Goal: Information Seeking & Learning: Learn about a topic

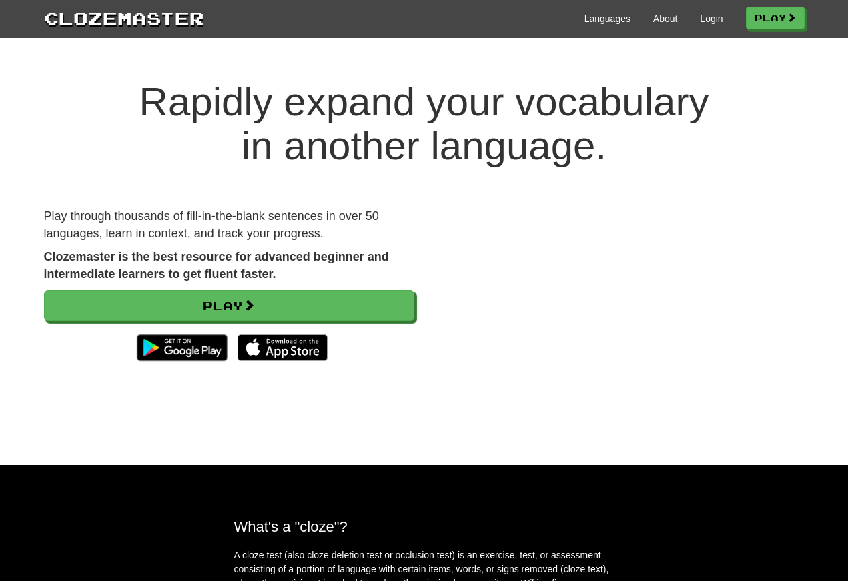
click at [704, 17] on link "Login" at bounding box center [711, 18] width 23 height 13
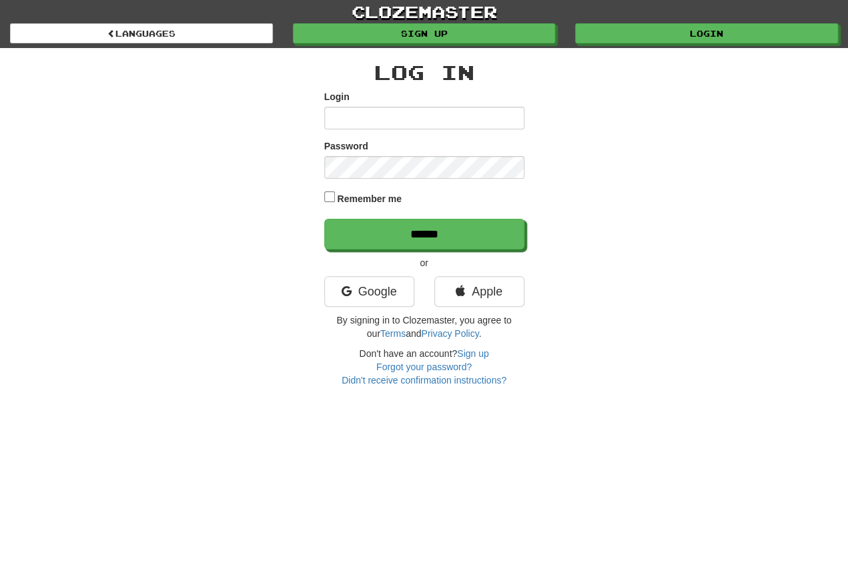
click at [337, 119] on input "Login" at bounding box center [424, 118] width 200 height 23
type input "**********"
click at [424, 235] on input "******" at bounding box center [424, 234] width 200 height 31
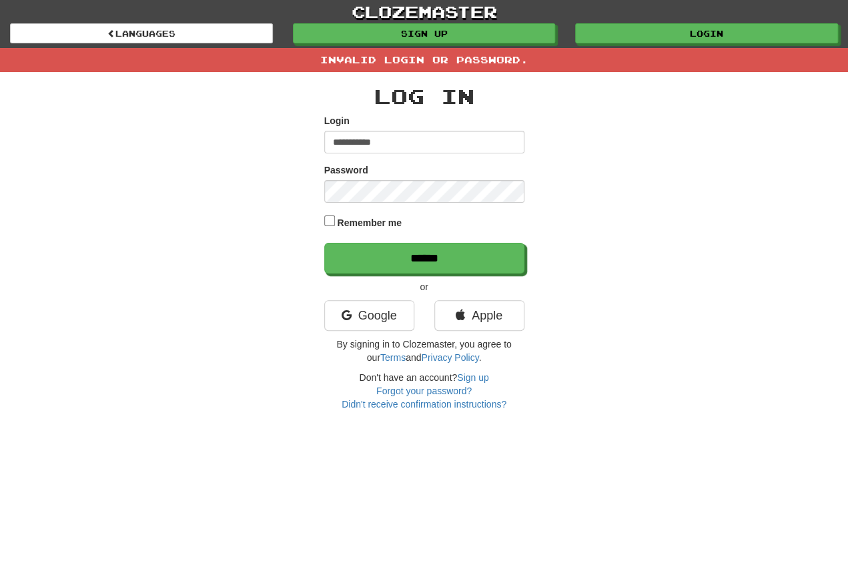
click at [393, 141] on input "**********" at bounding box center [424, 142] width 200 height 23
click at [402, 143] on input "**********" at bounding box center [424, 142] width 200 height 23
type input "**********"
click at [424, 259] on input "******" at bounding box center [424, 258] width 200 height 31
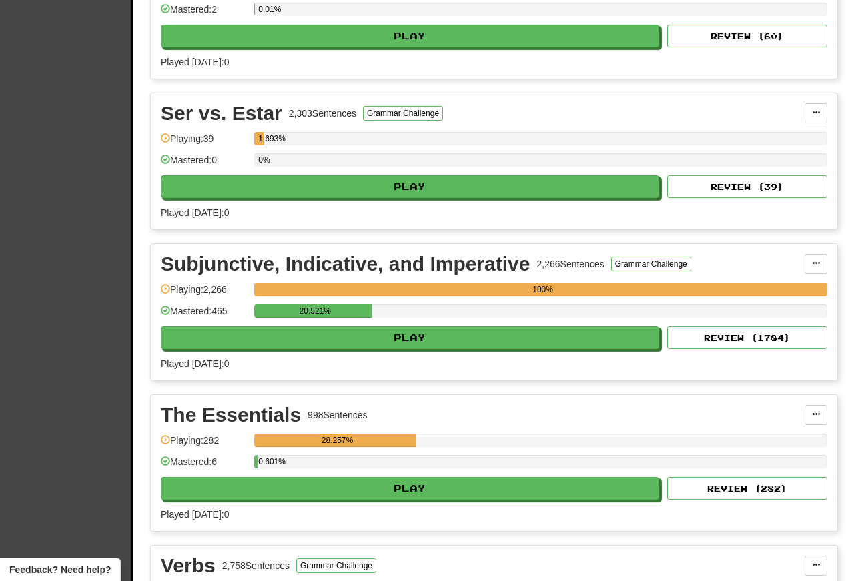
click at [295, 346] on button "Play" at bounding box center [410, 337] width 498 height 23
select select "**"
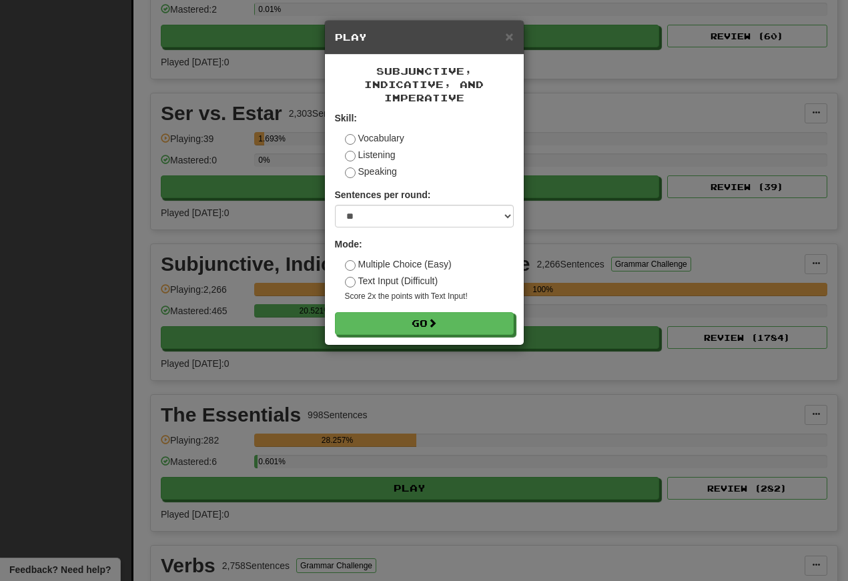
click at [367, 334] on button "Go" at bounding box center [424, 323] width 179 height 23
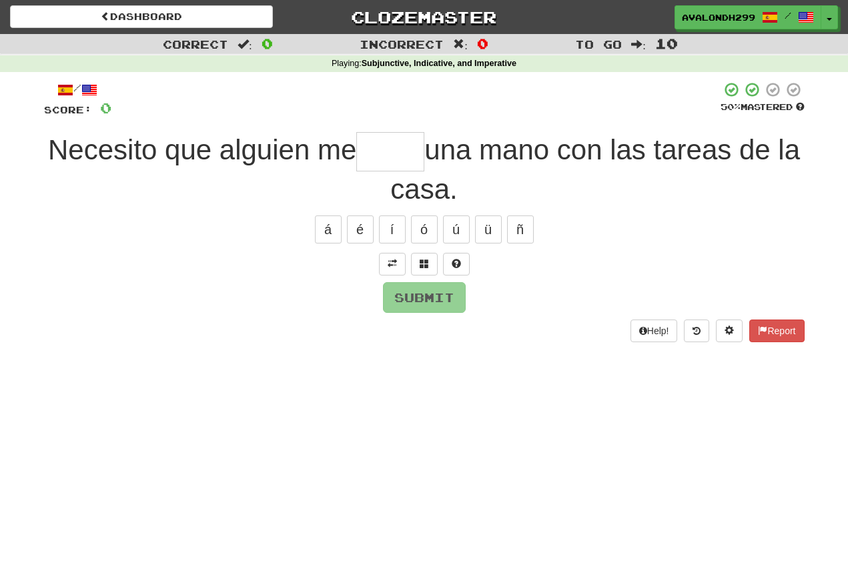
click at [390, 270] on button at bounding box center [392, 264] width 27 height 23
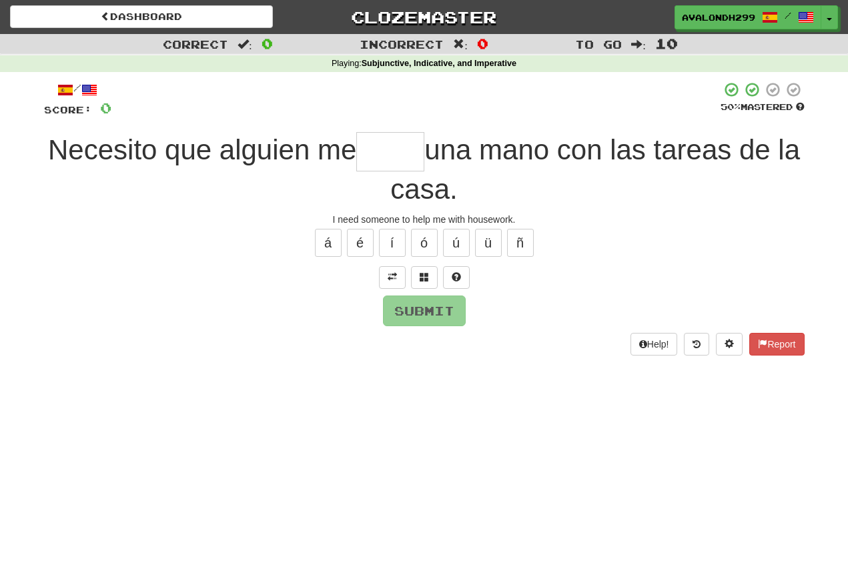
click at [388, 144] on input "text" at bounding box center [390, 151] width 68 height 39
type input "*"
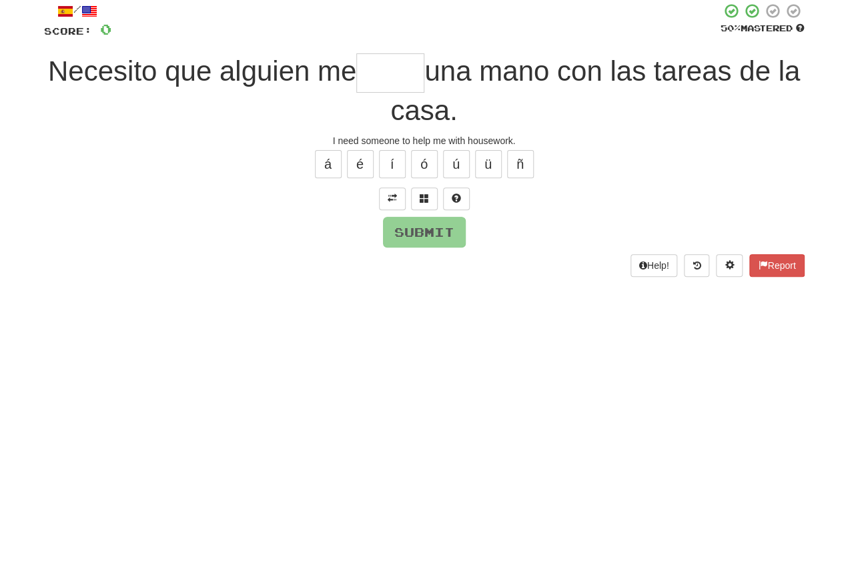
click at [428, 272] on span at bounding box center [424, 276] width 9 height 9
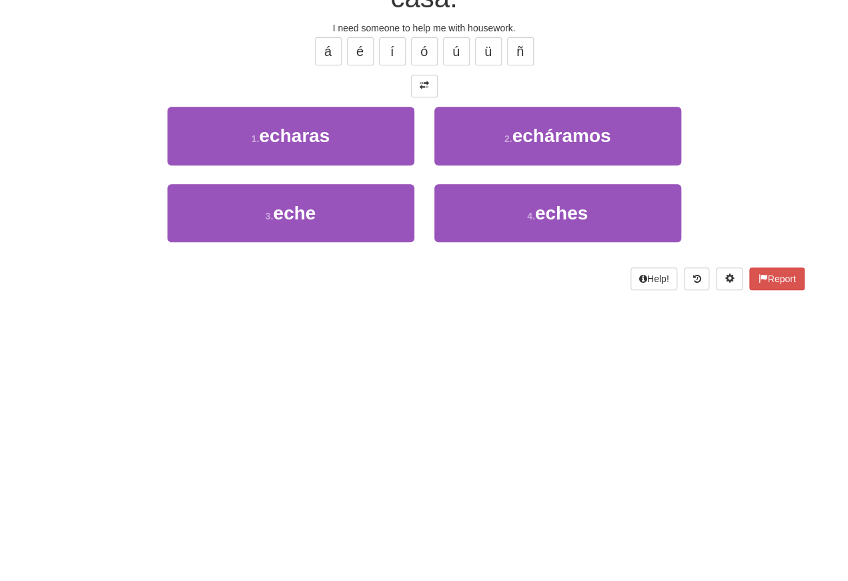
click at [279, 394] on span "eche" at bounding box center [294, 404] width 43 height 21
type input "****"
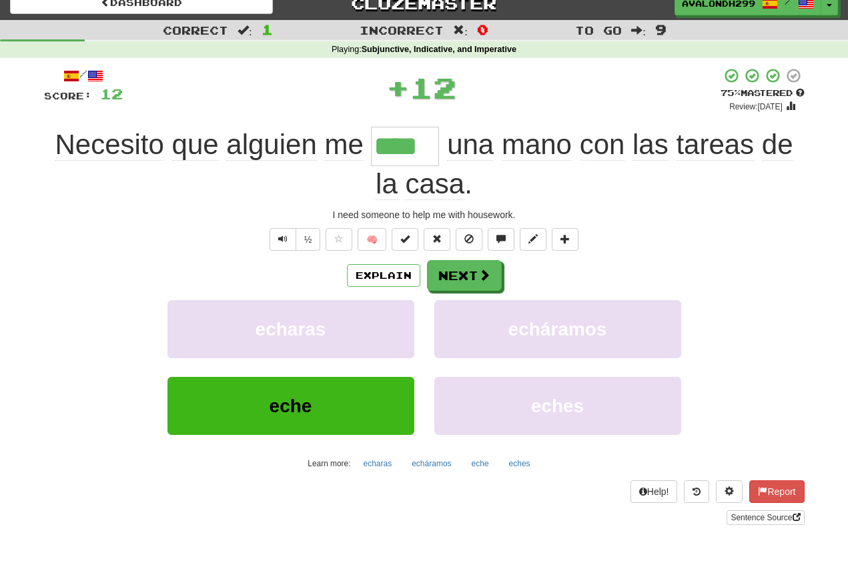
scroll to position [14, 0]
click at [292, 245] on button "Text-to-speech controls" at bounding box center [283, 239] width 27 height 23
click at [290, 236] on button "Text-to-speech controls" at bounding box center [283, 239] width 27 height 23
click at [285, 235] on span "Text-to-speech controls" at bounding box center [282, 238] width 9 height 9
click at [282, 236] on span "Text-to-speech controls" at bounding box center [282, 238] width 9 height 9
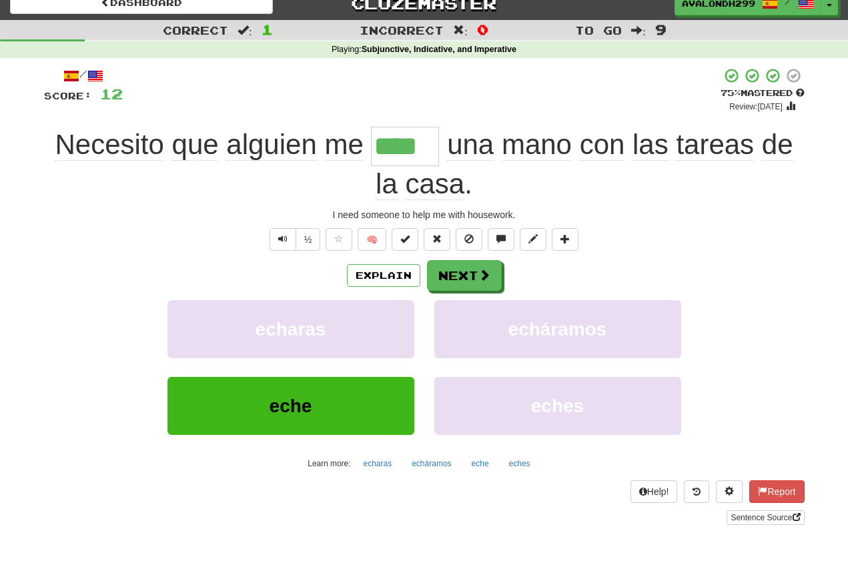
click at [283, 241] on span "Text-to-speech controls" at bounding box center [282, 238] width 9 height 9
click at [287, 243] on button "Text-to-speech controls" at bounding box center [283, 239] width 27 height 23
click at [293, 245] on button "Text-to-speech controls" at bounding box center [283, 239] width 27 height 23
click at [455, 273] on button "Next" at bounding box center [464, 275] width 75 height 31
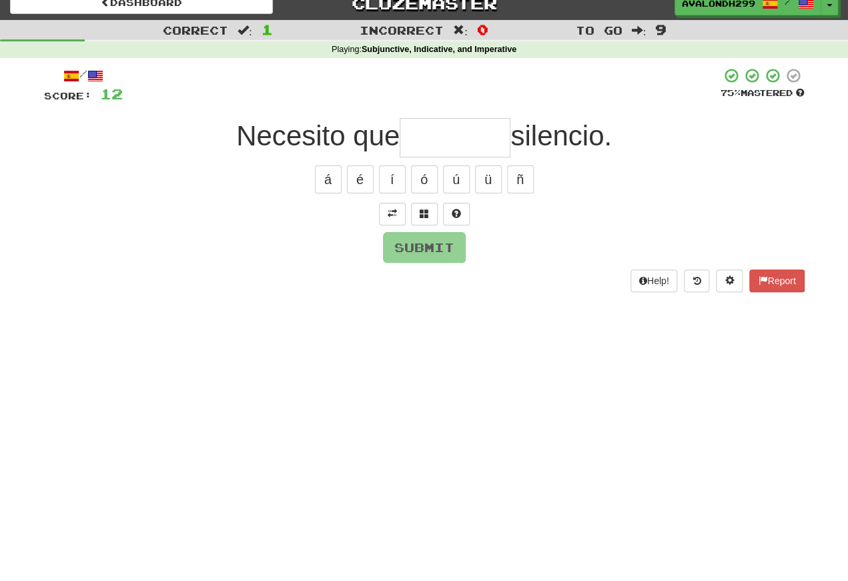
click at [391, 209] on span at bounding box center [392, 213] width 9 height 9
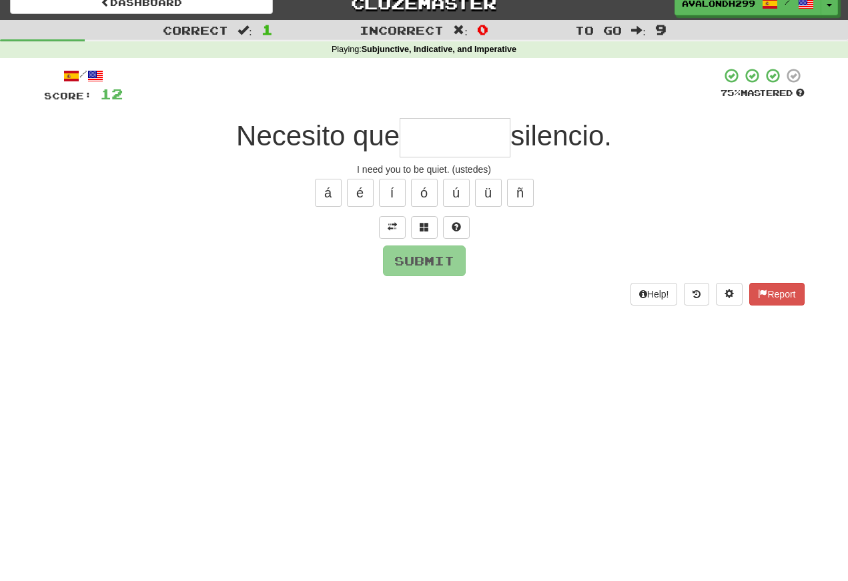
click at [410, 146] on input "text" at bounding box center [455, 137] width 111 height 39
type input "*"
click at [428, 224] on span at bounding box center [424, 226] width 9 height 9
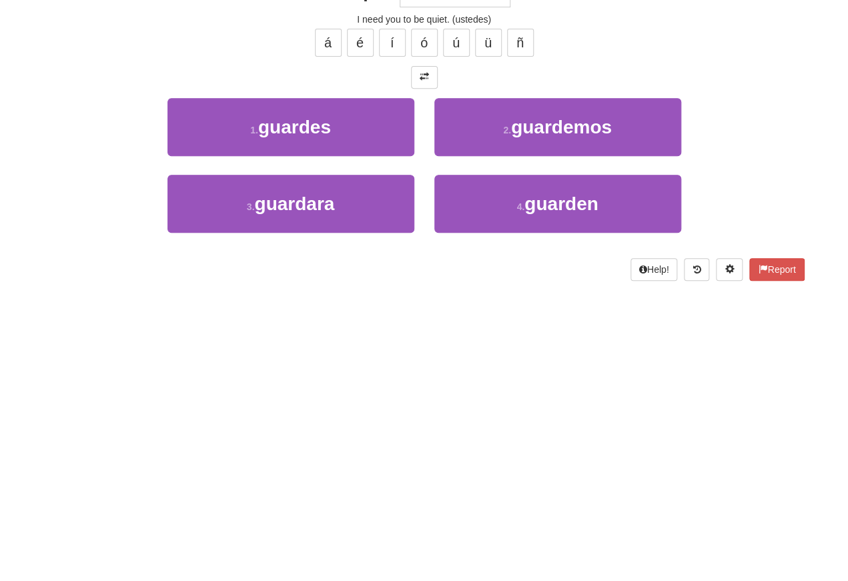
click at [491, 325] on button "4 . guarden" at bounding box center [557, 354] width 247 height 58
type input "*******"
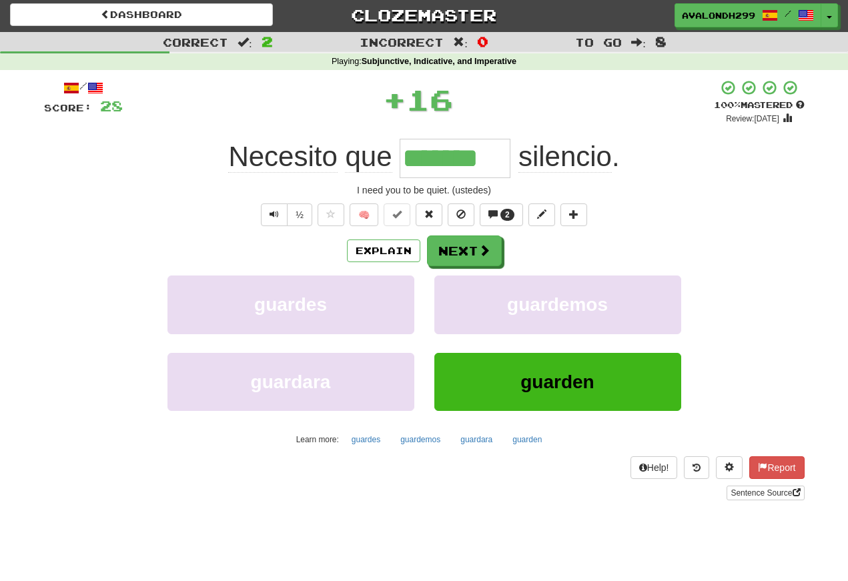
scroll to position [2, 0]
click at [277, 221] on button "Text-to-speech controls" at bounding box center [274, 214] width 27 height 23
click at [277, 223] on button "Text-to-speech controls" at bounding box center [274, 214] width 27 height 23
click at [272, 219] on span "Text-to-speech controls" at bounding box center [274, 213] width 9 height 9
click at [281, 225] on button "Text-to-speech controls" at bounding box center [274, 214] width 27 height 23
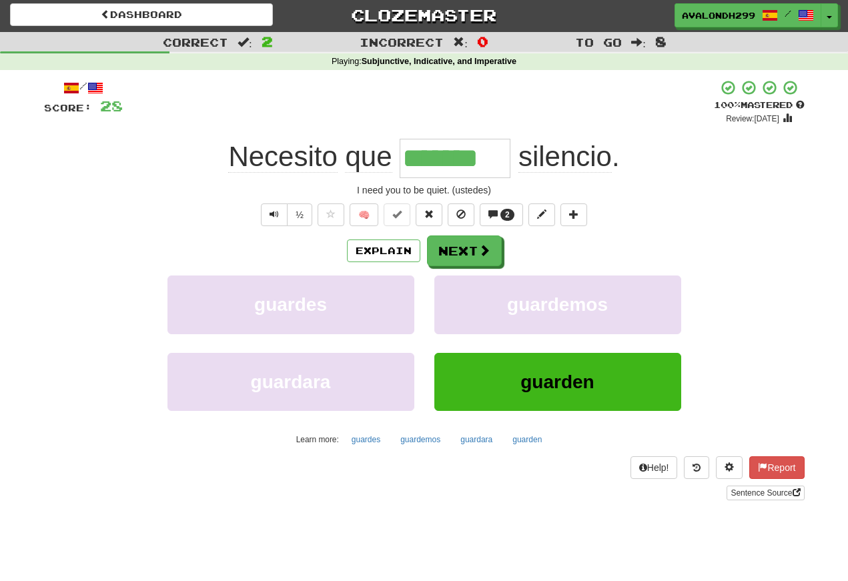
click at [262, 207] on button "Text-to-speech controls" at bounding box center [274, 214] width 27 height 23
click at [448, 246] on button "Next" at bounding box center [464, 250] width 75 height 31
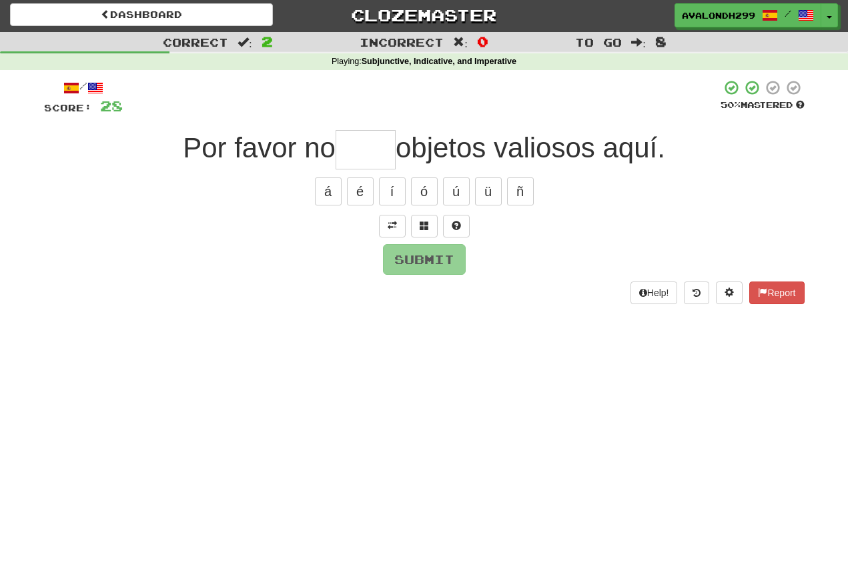
click at [390, 226] on span at bounding box center [392, 225] width 9 height 9
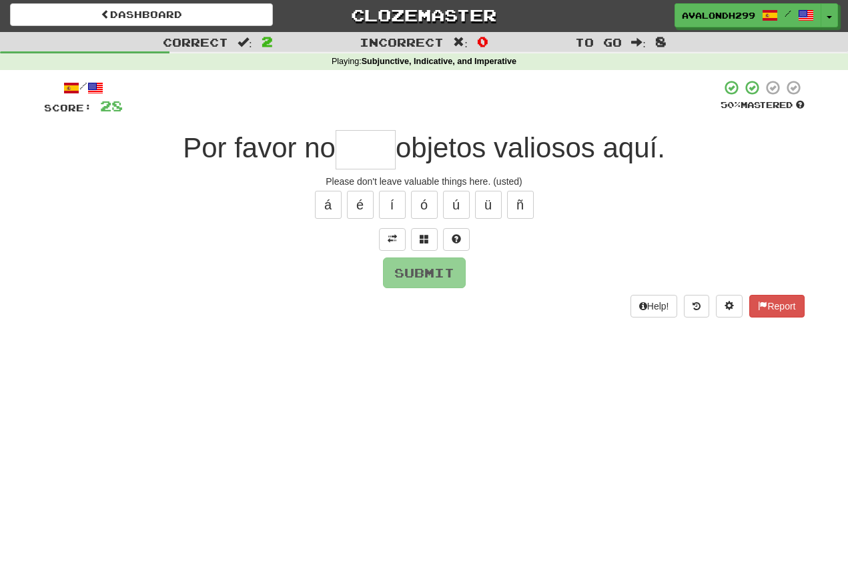
click at [351, 180] on div "Please don't leave valuable things here. (usted)" at bounding box center [424, 181] width 761 height 13
click at [350, 163] on input "text" at bounding box center [366, 149] width 60 height 39
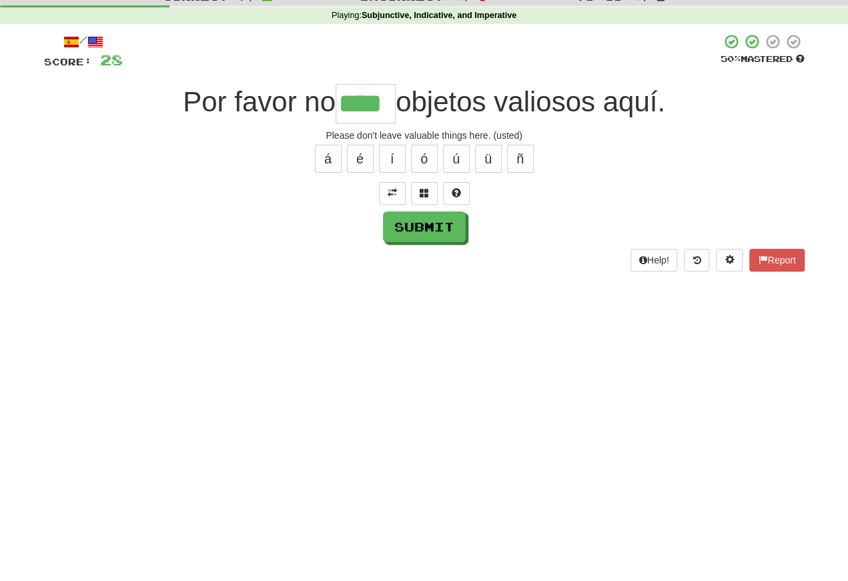
type input "****"
click at [404, 258] on button "Submit" at bounding box center [424, 273] width 83 height 31
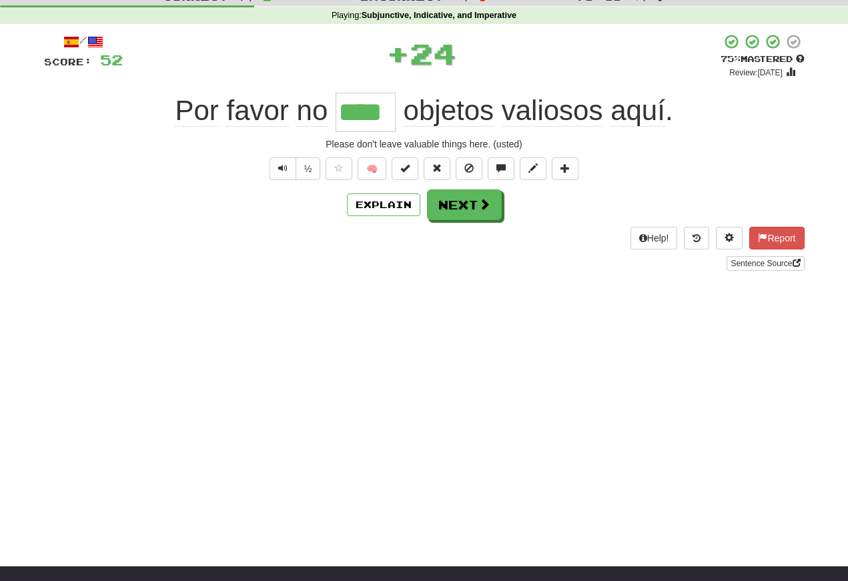
scroll to position [48, 0]
click at [278, 169] on span "Text-to-speech controls" at bounding box center [282, 167] width 9 height 9
click at [288, 173] on button "Text-to-speech controls" at bounding box center [283, 168] width 27 height 23
click at [286, 173] on span "Text-to-speech controls" at bounding box center [282, 167] width 9 height 9
click at [286, 168] on button "Text-to-speech controls" at bounding box center [283, 168] width 27 height 23
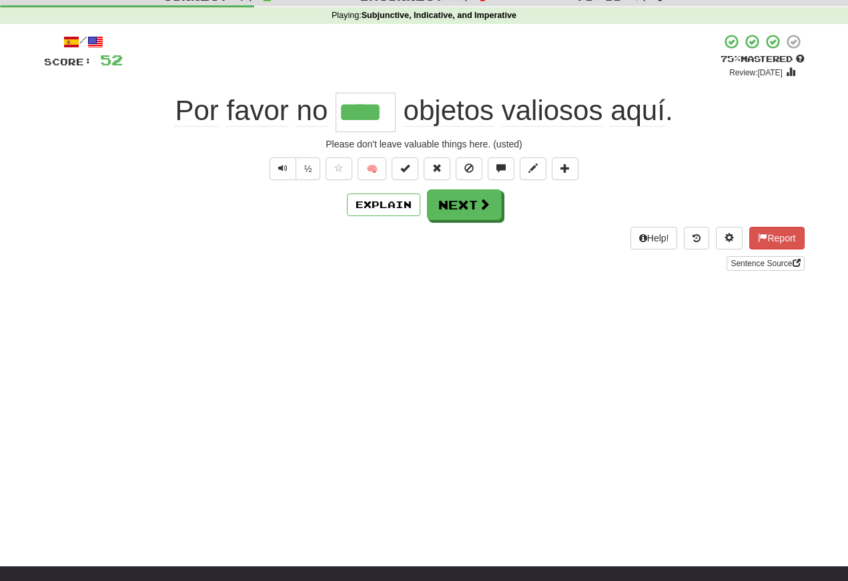
click at [282, 169] on span "Text-to-speech controls" at bounding box center [282, 167] width 9 height 9
click at [280, 180] on button "Text-to-speech controls" at bounding box center [283, 168] width 27 height 23
click at [283, 170] on span "Text-to-speech controls" at bounding box center [282, 167] width 9 height 9
click at [283, 165] on span "Text-to-speech controls" at bounding box center [282, 167] width 9 height 9
click at [460, 209] on button "Next" at bounding box center [464, 204] width 75 height 31
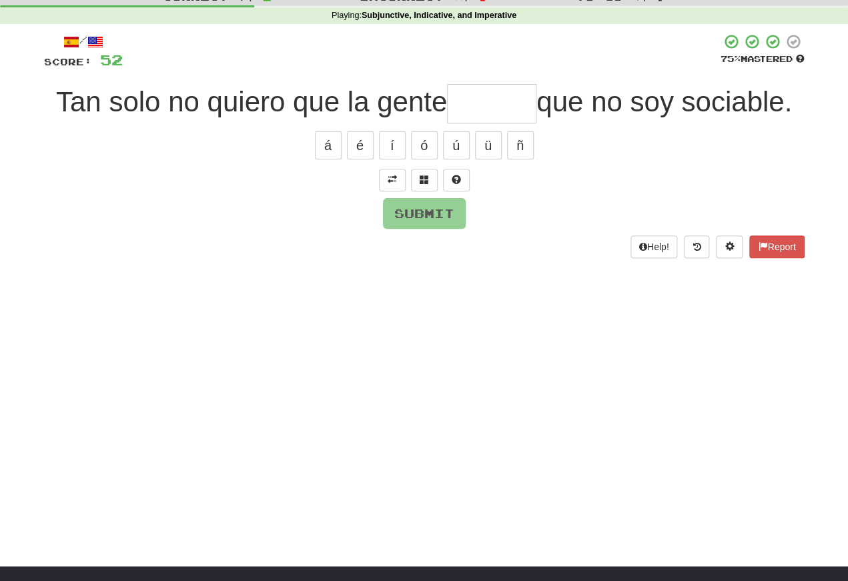
click at [392, 184] on button at bounding box center [392, 180] width 27 height 23
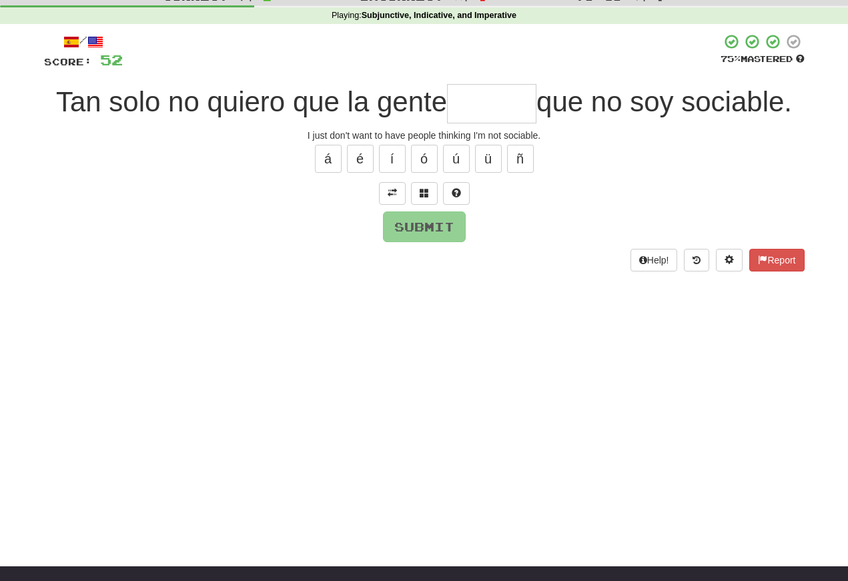
click at [457, 108] on input "text" at bounding box center [491, 103] width 89 height 39
type input "******"
click at [398, 231] on button "Submit" at bounding box center [424, 226] width 83 height 31
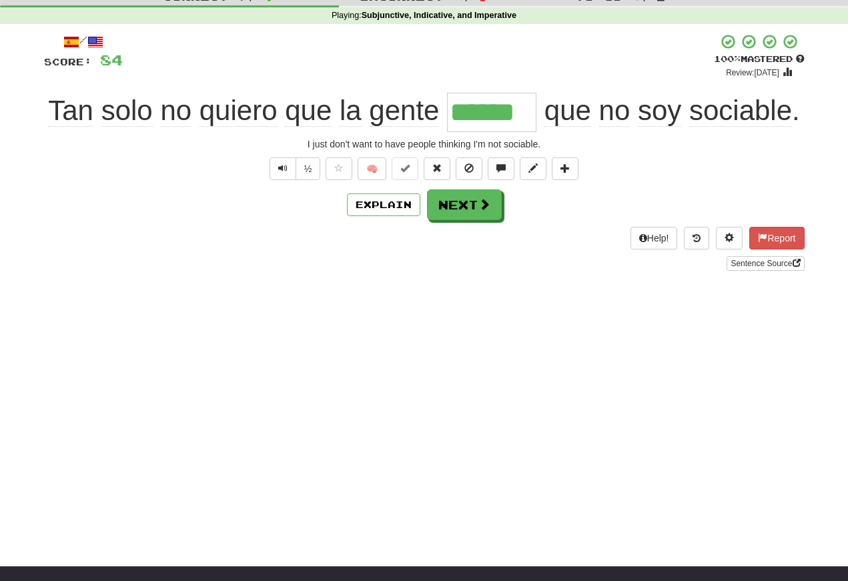
click at [283, 173] on span "Text-to-speech controls" at bounding box center [282, 167] width 9 height 9
click at [286, 171] on span "Text-to-speech controls" at bounding box center [282, 167] width 9 height 9
click at [286, 169] on span "Text-to-speech controls" at bounding box center [282, 167] width 9 height 9
click at [284, 171] on span "Text-to-speech controls" at bounding box center [282, 167] width 9 height 9
click at [293, 178] on button "Text-to-speech controls" at bounding box center [283, 168] width 27 height 23
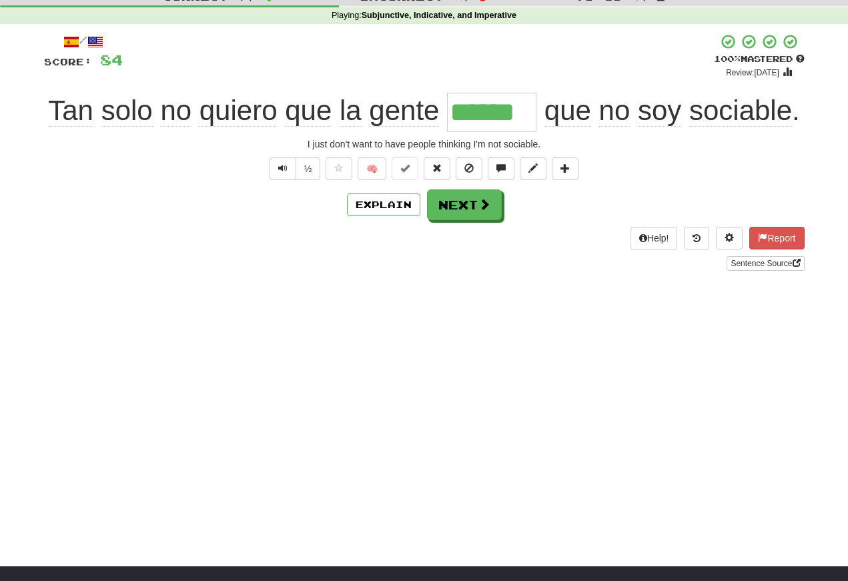
click at [452, 202] on button "Next" at bounding box center [464, 204] width 75 height 31
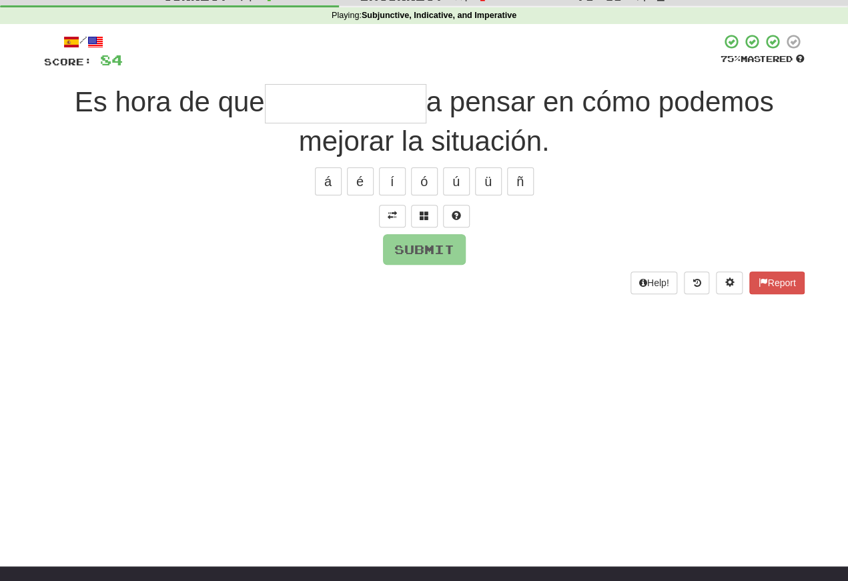
click at [396, 212] on span at bounding box center [392, 215] width 9 height 9
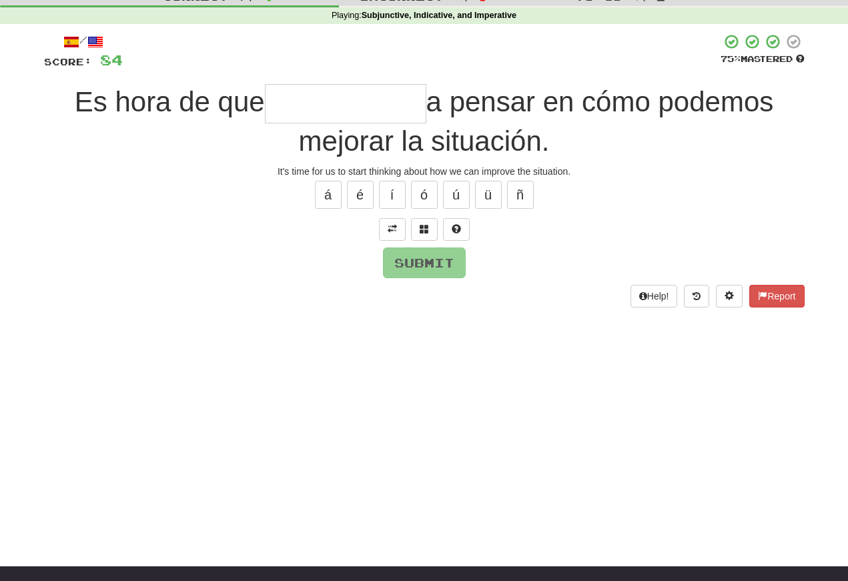
click at [288, 105] on input "text" at bounding box center [345, 103] width 161 height 39
type input "*********"
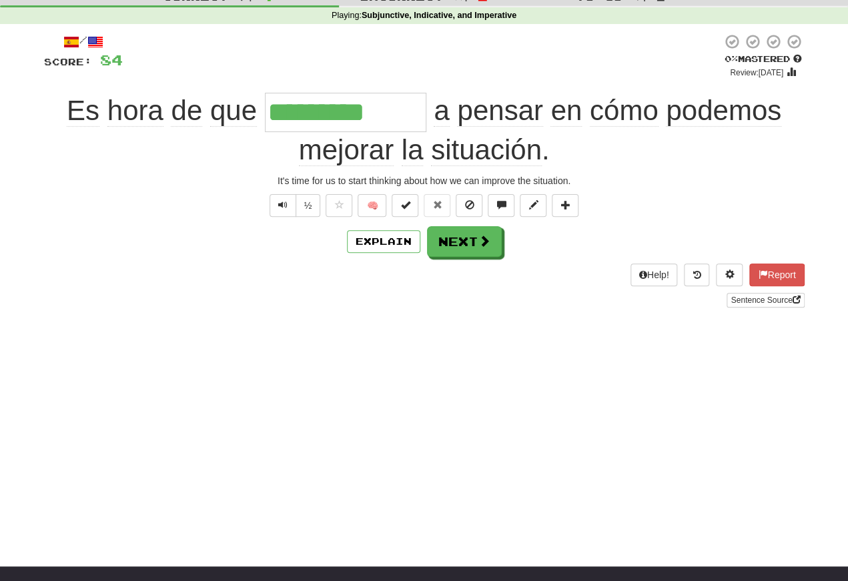
type input "*********"
click at [282, 209] on span "Text-to-speech controls" at bounding box center [282, 204] width 9 height 9
click at [280, 208] on span "Text-to-speech controls" at bounding box center [282, 204] width 9 height 9
click at [288, 209] on button "Text-to-speech controls" at bounding box center [283, 205] width 27 height 23
click at [281, 207] on span "Text-to-speech controls" at bounding box center [282, 204] width 9 height 9
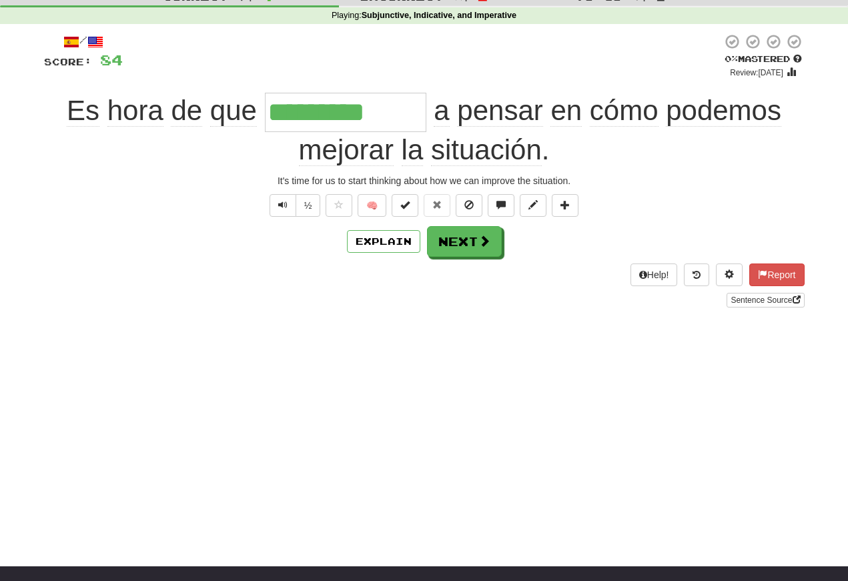
click at [284, 215] on button "Text-to-speech controls" at bounding box center [283, 205] width 27 height 23
click at [288, 205] on button "Text-to-speech controls" at bounding box center [283, 205] width 27 height 23
click at [286, 205] on span "Text-to-speech controls" at bounding box center [282, 204] width 9 height 9
click at [287, 207] on button "Text-to-speech controls" at bounding box center [283, 205] width 27 height 23
click at [452, 243] on button "Next" at bounding box center [464, 241] width 75 height 31
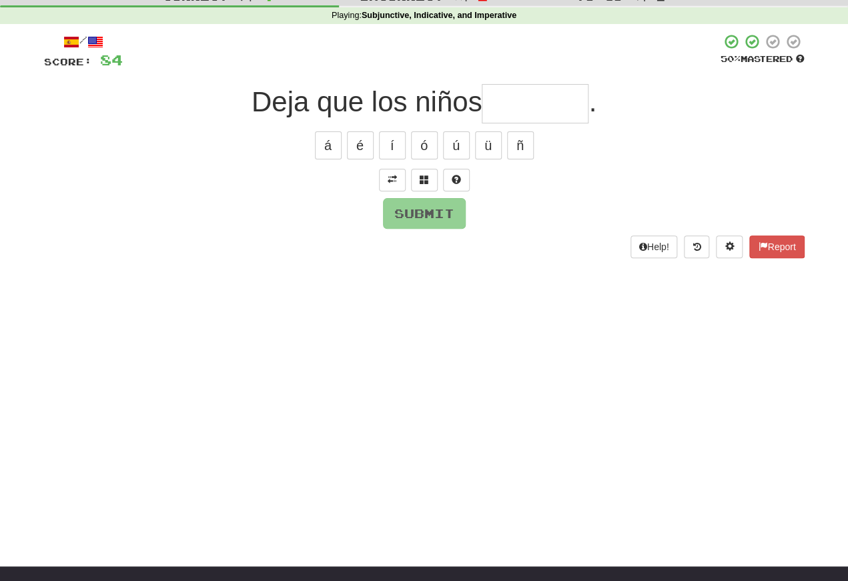
click at [390, 184] on button at bounding box center [392, 180] width 27 height 23
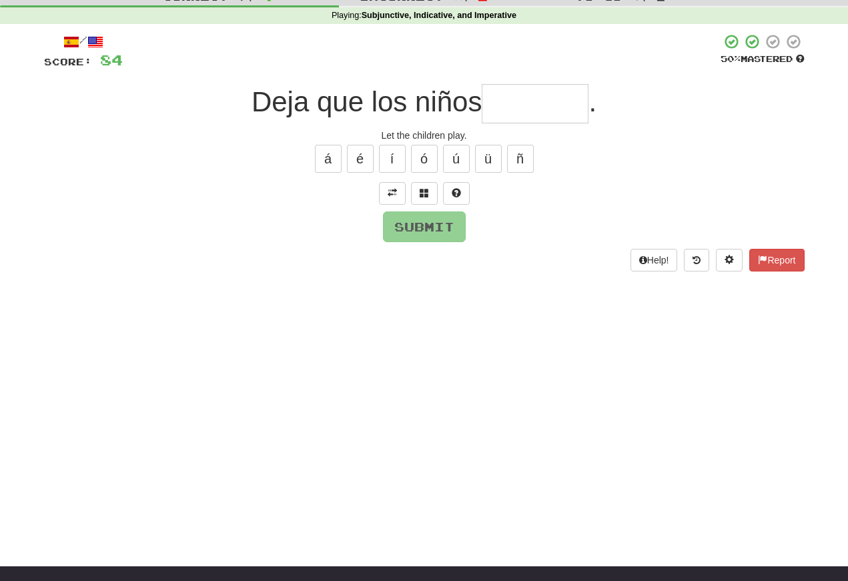
click at [504, 107] on input "text" at bounding box center [535, 103] width 107 height 39
type input "*******"
click at [401, 235] on button "Submit" at bounding box center [424, 226] width 83 height 31
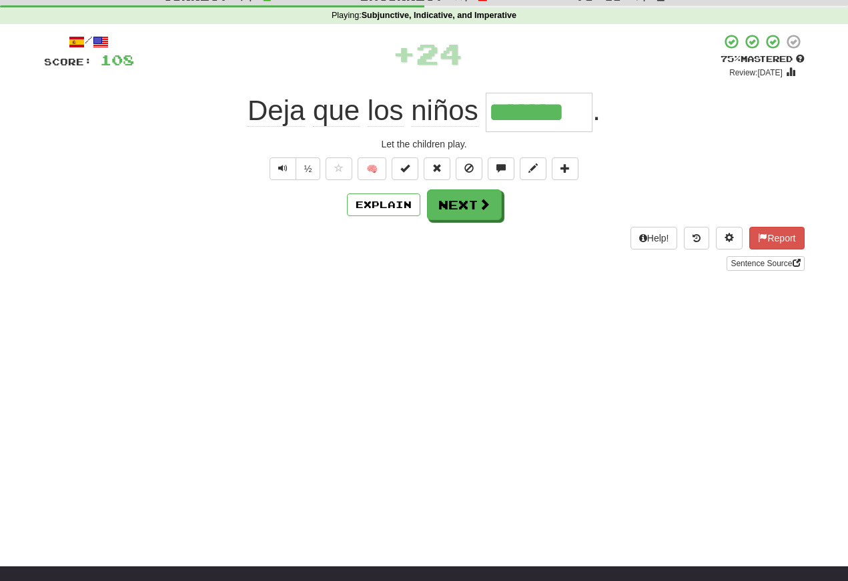
click at [274, 179] on button "Text-to-speech controls" at bounding box center [283, 168] width 27 height 23
click at [278, 171] on span "Text-to-speech controls" at bounding box center [282, 167] width 9 height 9
click at [283, 175] on button "Text-to-speech controls" at bounding box center [283, 168] width 27 height 23
click at [284, 171] on span "Text-to-speech controls" at bounding box center [282, 167] width 9 height 9
click at [282, 171] on span "Text-to-speech controls" at bounding box center [282, 167] width 9 height 9
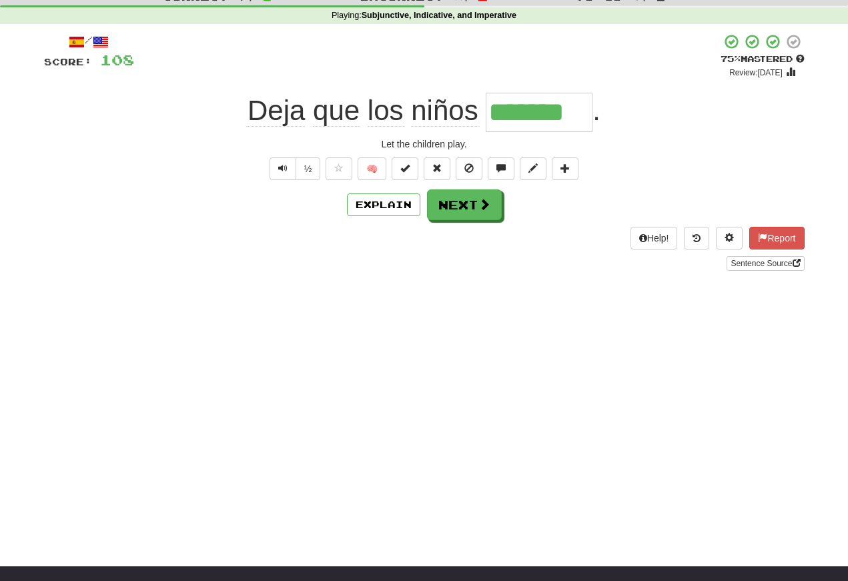
click at [288, 175] on button "Text-to-speech controls" at bounding box center [283, 168] width 27 height 23
click at [453, 209] on button "Next" at bounding box center [464, 204] width 75 height 31
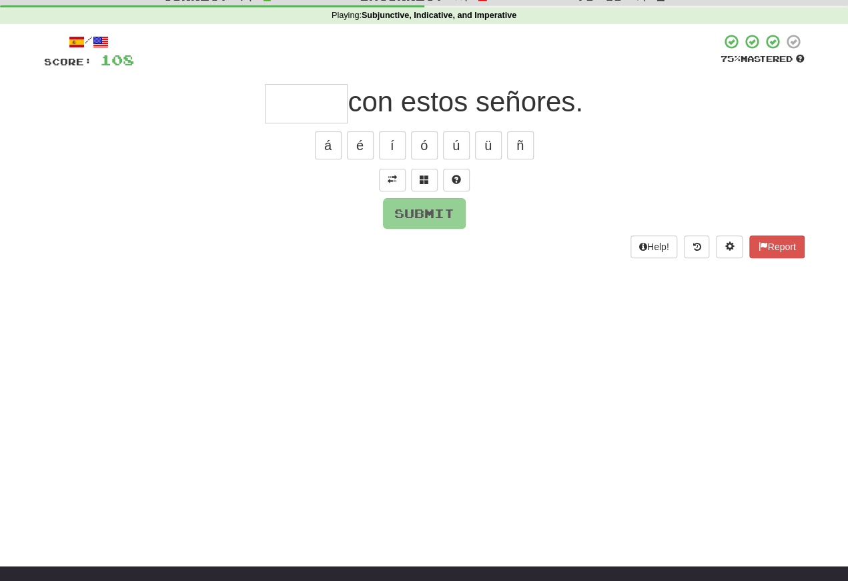
click at [398, 178] on button at bounding box center [392, 180] width 27 height 23
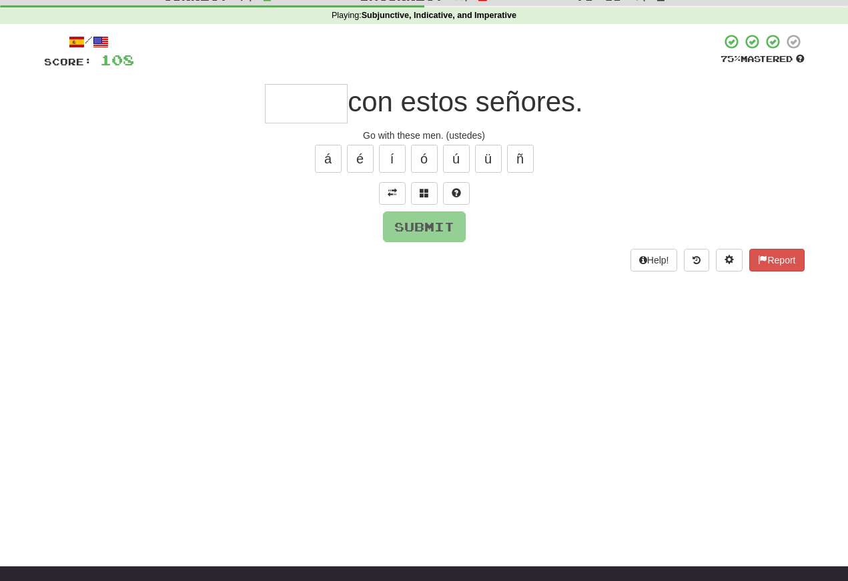
click at [390, 189] on span at bounding box center [392, 192] width 9 height 9
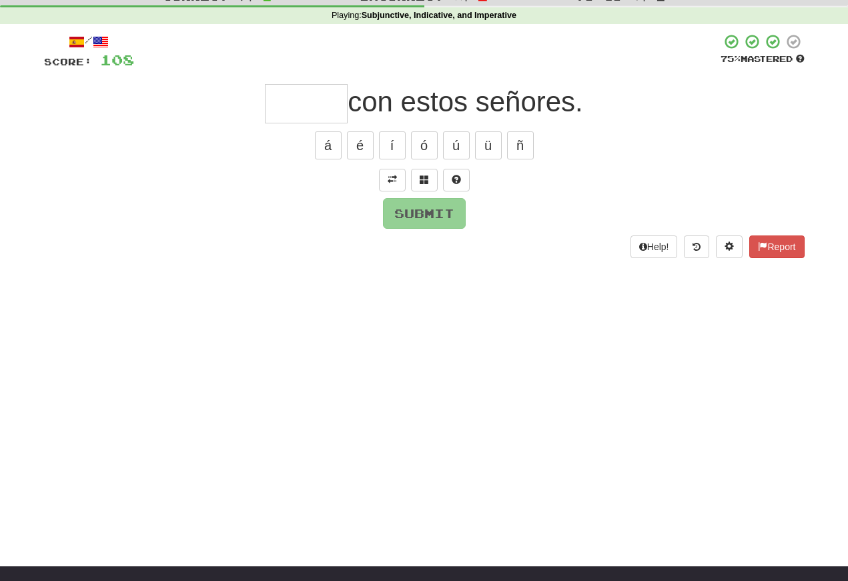
click at [402, 181] on button at bounding box center [392, 180] width 27 height 23
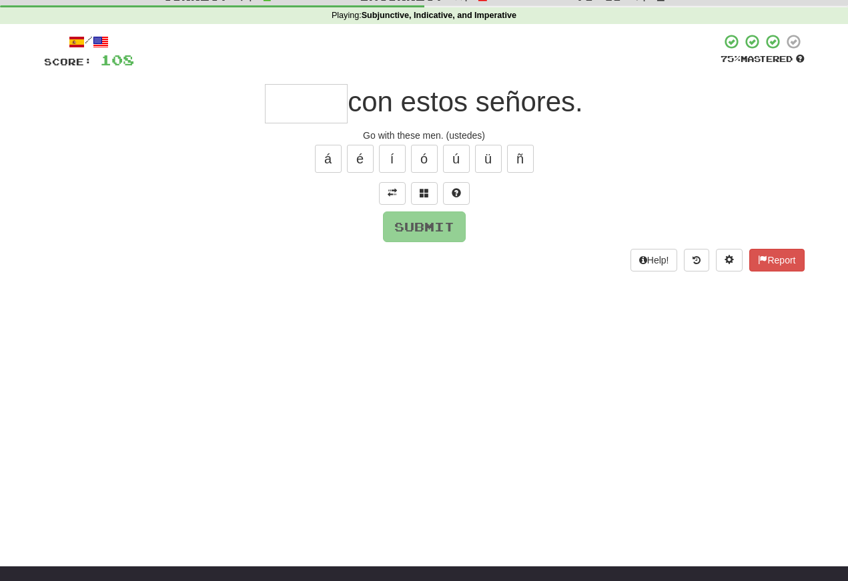
click at [281, 113] on input "text" at bounding box center [306, 103] width 83 height 39
click at [417, 229] on button "Submit" at bounding box center [424, 226] width 83 height 31
type input "*****"
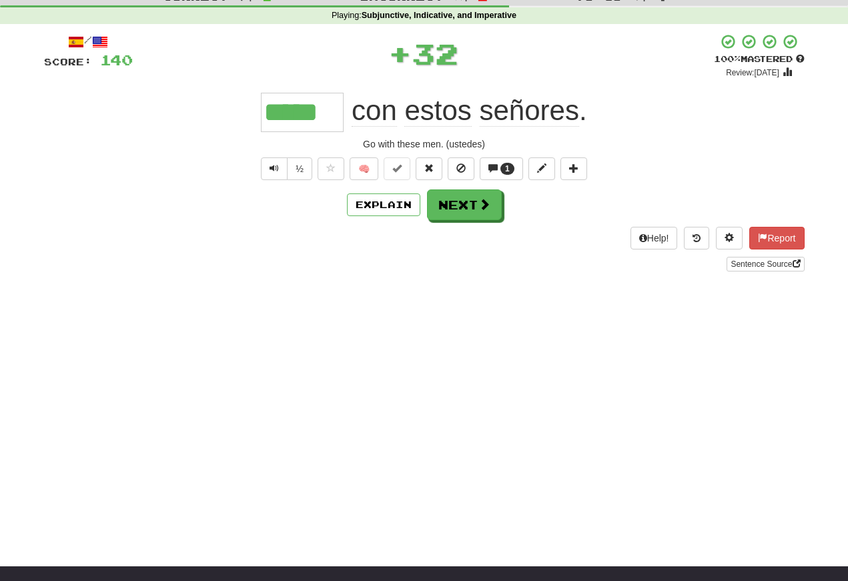
click at [270, 173] on span "Text-to-speech controls" at bounding box center [274, 167] width 9 height 9
click at [272, 178] on button "Text-to-speech controls" at bounding box center [274, 168] width 27 height 23
click at [268, 180] on button "Text-to-speech controls" at bounding box center [274, 168] width 27 height 23
click at [275, 169] on span "Text-to-speech controls" at bounding box center [274, 167] width 9 height 9
click at [276, 169] on span "Text-to-speech controls" at bounding box center [274, 167] width 9 height 9
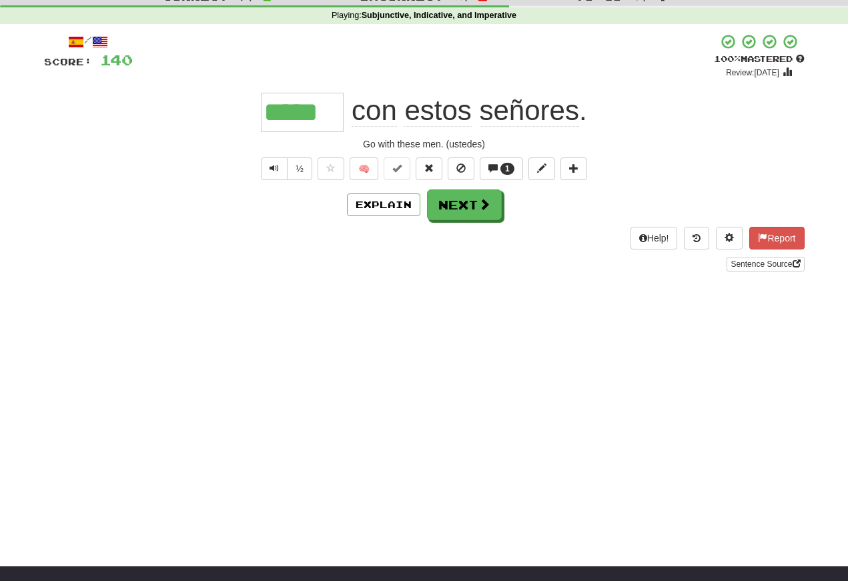
click at [280, 176] on button "Text-to-speech controls" at bounding box center [274, 168] width 27 height 23
click at [282, 168] on button "Text-to-speech controls" at bounding box center [274, 168] width 27 height 23
click at [448, 209] on button "Next" at bounding box center [464, 204] width 75 height 31
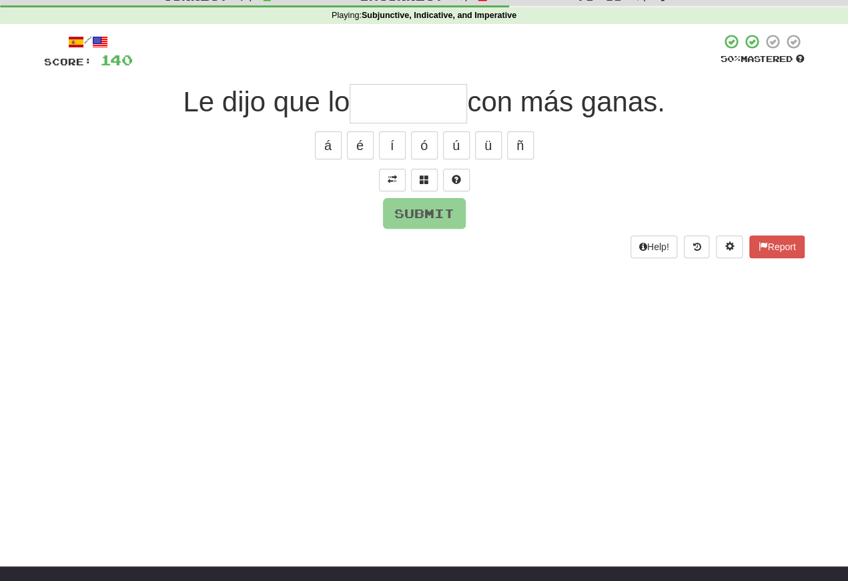
click at [385, 185] on button at bounding box center [392, 180] width 27 height 23
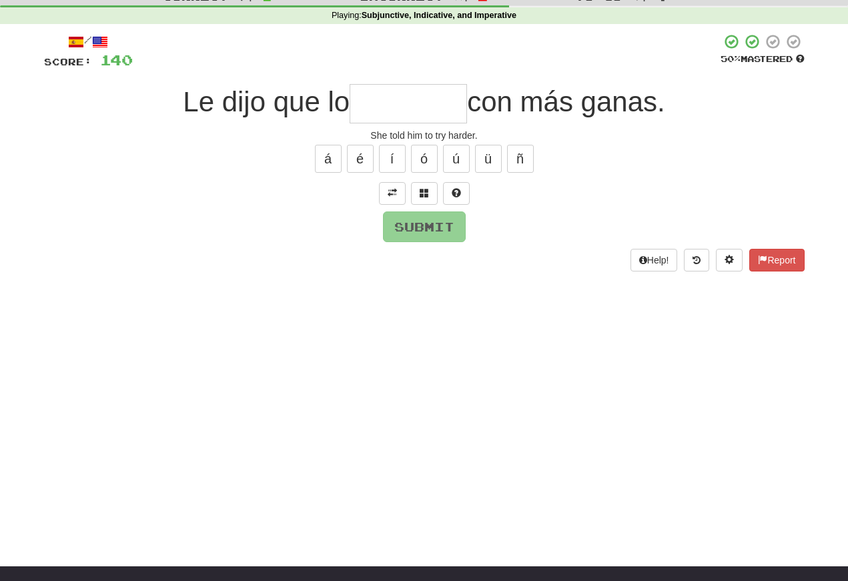
click at [361, 115] on input "text" at bounding box center [408, 103] width 117 height 39
type input "*********"
click at [417, 227] on button "Submit" at bounding box center [424, 226] width 83 height 31
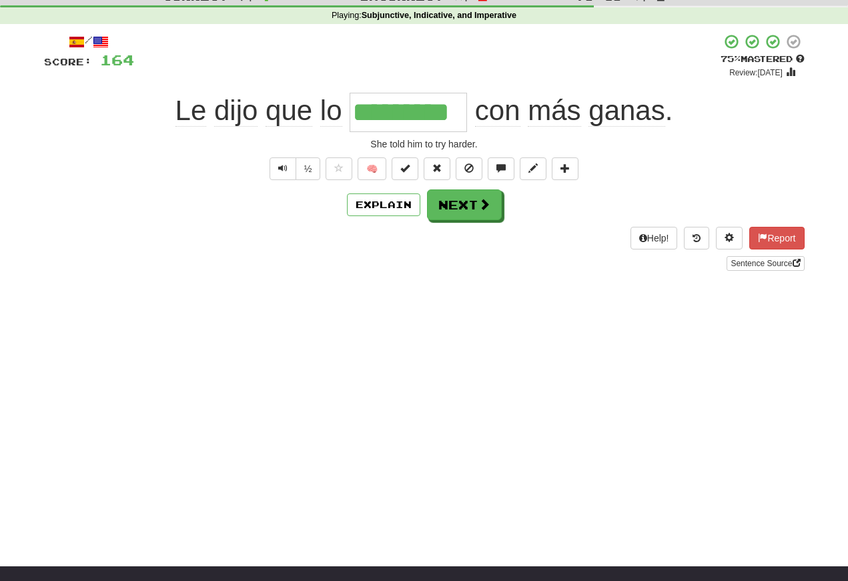
click at [455, 206] on button "Next" at bounding box center [464, 204] width 75 height 31
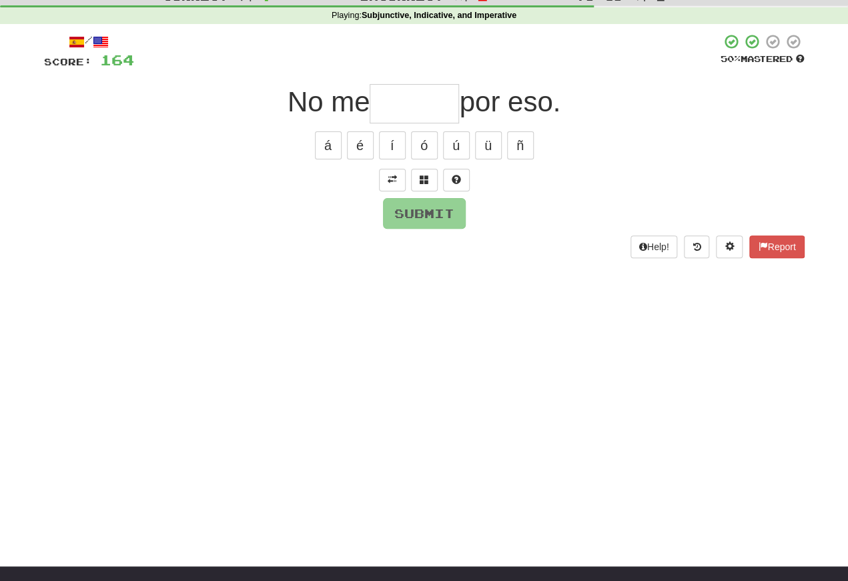
click at [388, 175] on span at bounding box center [392, 179] width 9 height 9
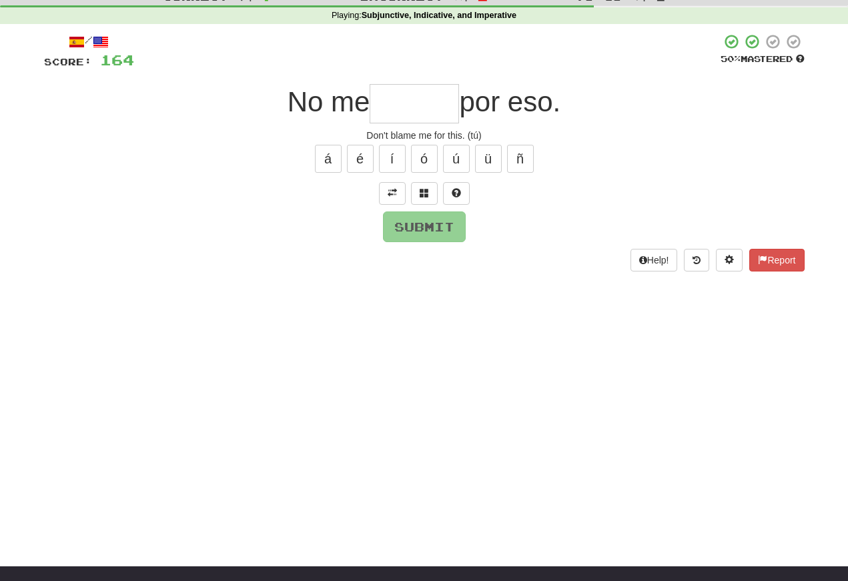
click at [387, 108] on input "text" at bounding box center [414, 103] width 89 height 39
type input "******"
click at [416, 231] on button "Submit" at bounding box center [424, 226] width 83 height 31
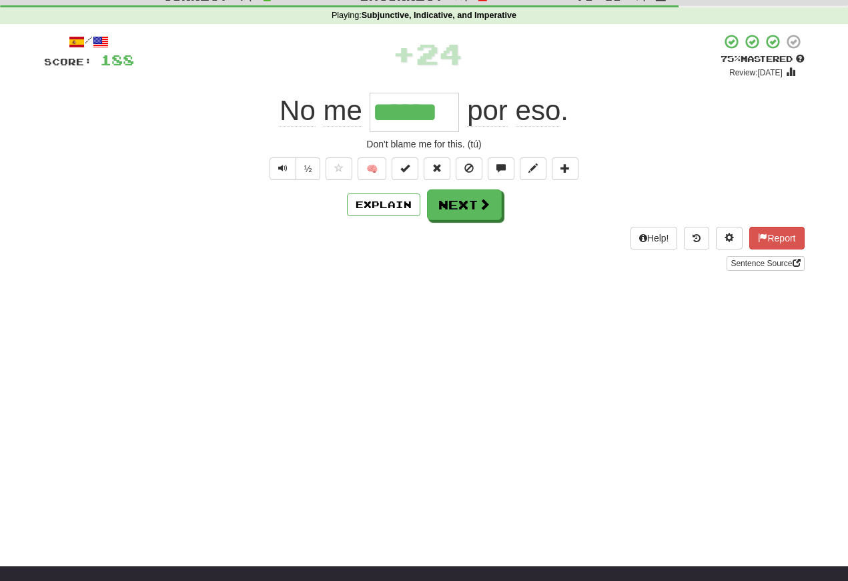
click at [277, 176] on button "Text-to-speech controls" at bounding box center [283, 168] width 27 height 23
click at [284, 172] on span "Text-to-speech controls" at bounding box center [282, 167] width 9 height 9
click at [278, 179] on button "Text-to-speech controls" at bounding box center [283, 168] width 27 height 23
click at [452, 213] on button "Next" at bounding box center [464, 204] width 75 height 31
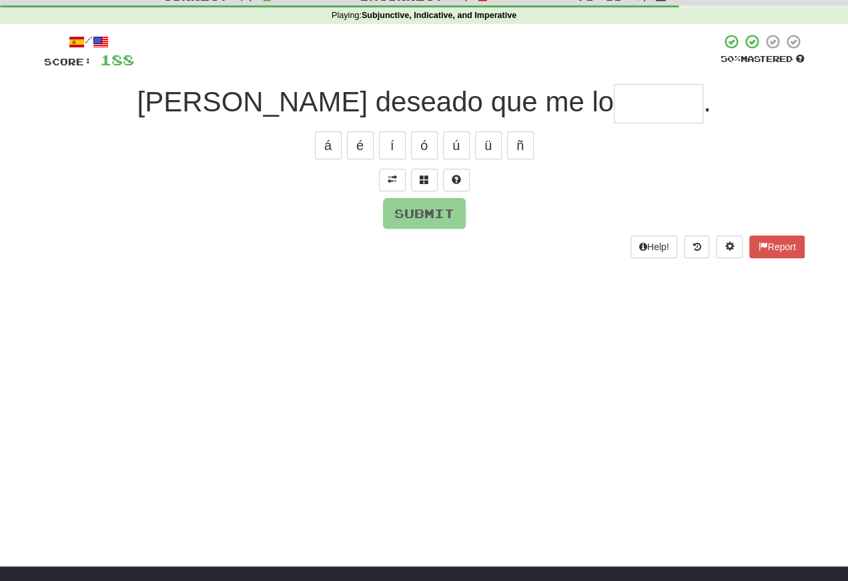
click at [386, 181] on button at bounding box center [392, 180] width 27 height 23
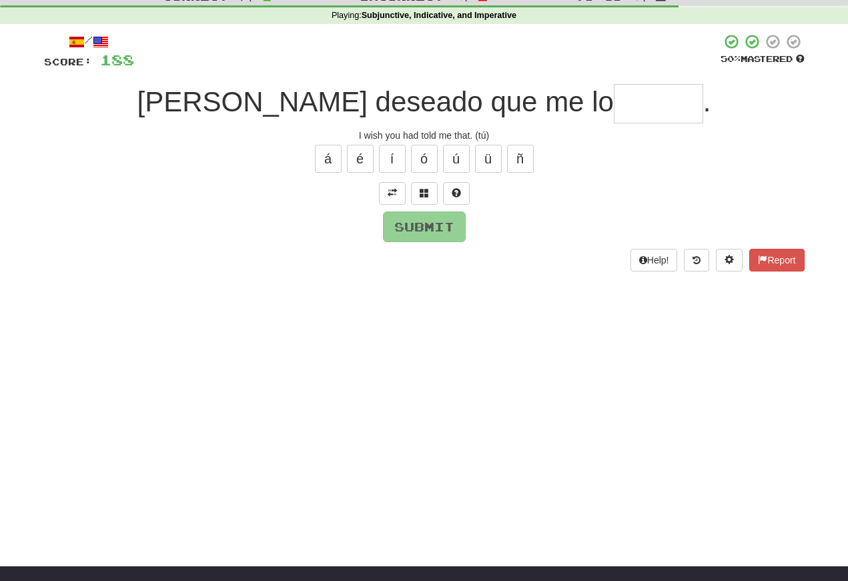
click at [614, 101] on input "text" at bounding box center [658, 103] width 89 height 39
type input "*******"
click at [412, 227] on button "Submit" at bounding box center [424, 226] width 83 height 31
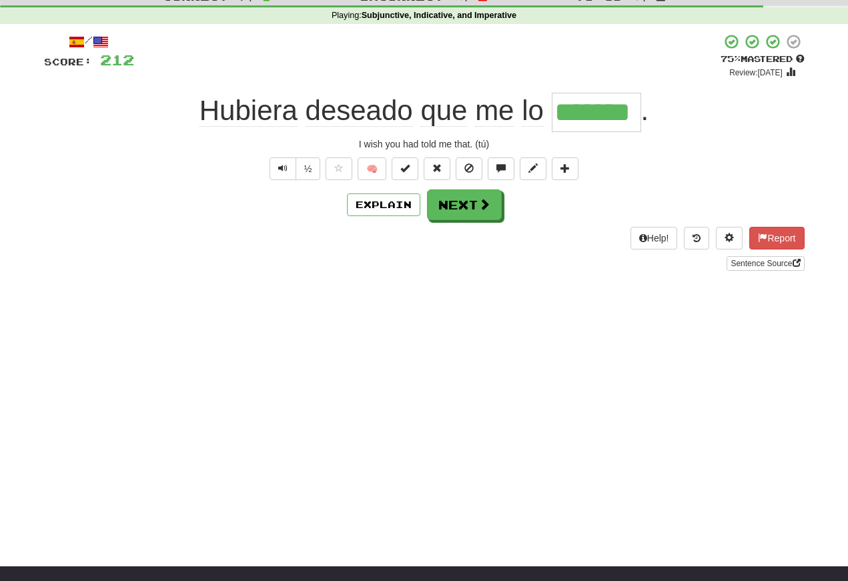
click at [281, 169] on span "Text-to-speech controls" at bounding box center [282, 167] width 9 height 9
click at [275, 169] on button "Text-to-speech controls" at bounding box center [283, 168] width 27 height 23
click at [277, 179] on button "Text-to-speech controls" at bounding box center [283, 168] width 27 height 23
click at [278, 169] on span "Text-to-speech controls" at bounding box center [282, 167] width 9 height 9
click at [274, 180] on button "Text-to-speech controls" at bounding box center [283, 168] width 27 height 23
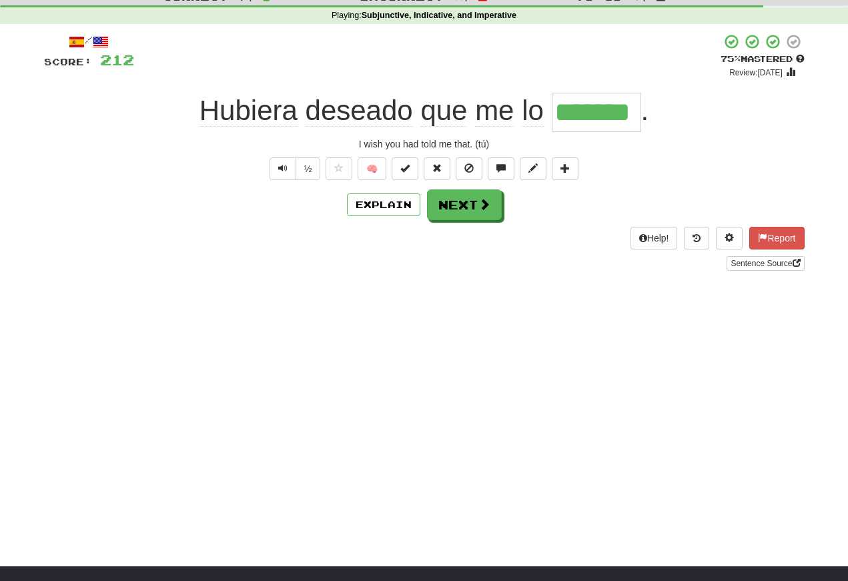
click at [287, 171] on button "Text-to-speech controls" at bounding box center [283, 168] width 27 height 23
click at [459, 206] on button "Next" at bounding box center [464, 204] width 75 height 31
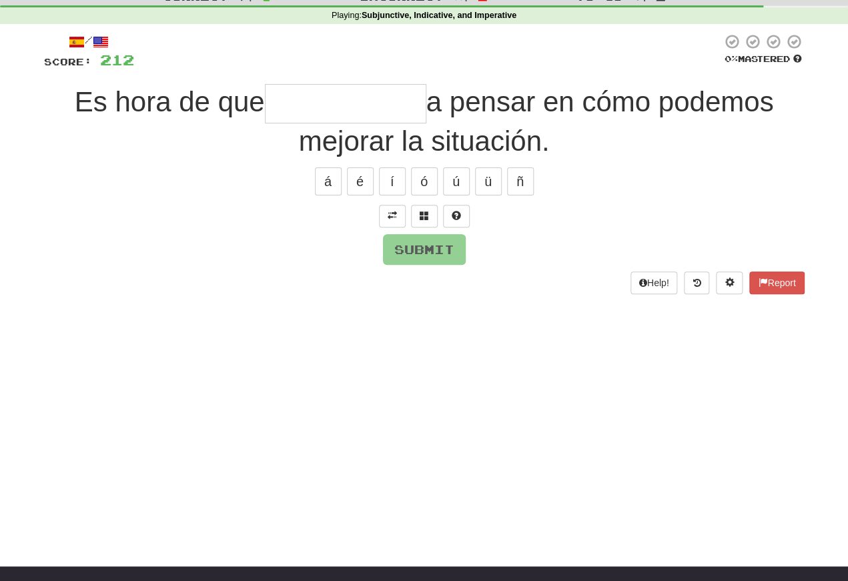
click at [388, 213] on span at bounding box center [392, 215] width 9 height 9
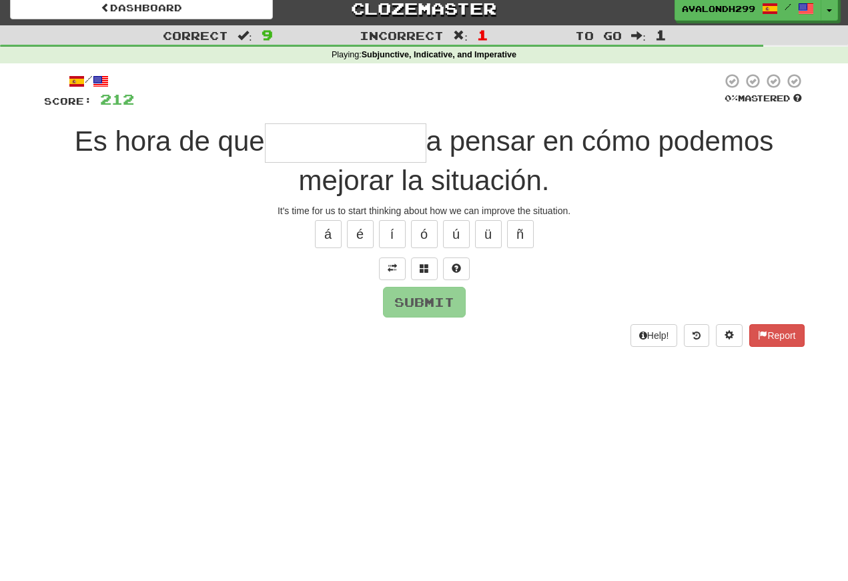
scroll to position [0, 0]
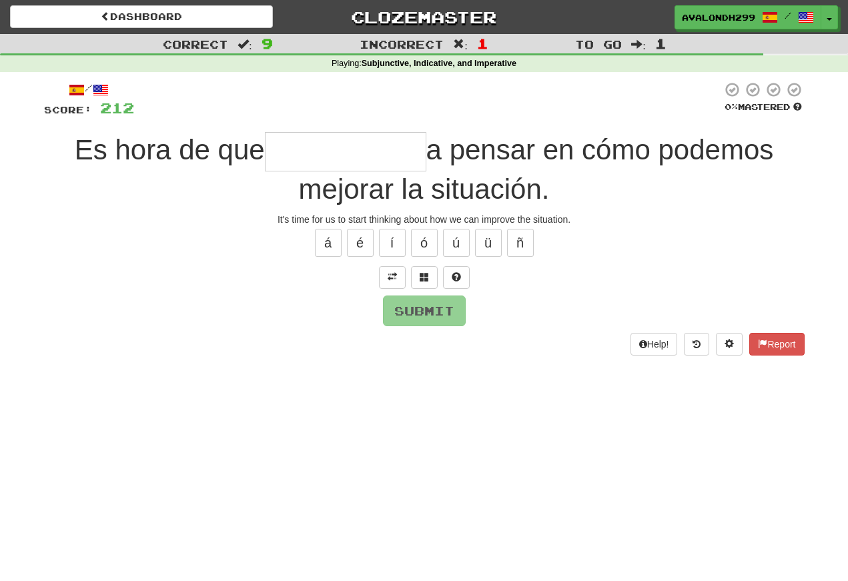
click at [276, 154] on input "text" at bounding box center [345, 151] width 161 height 39
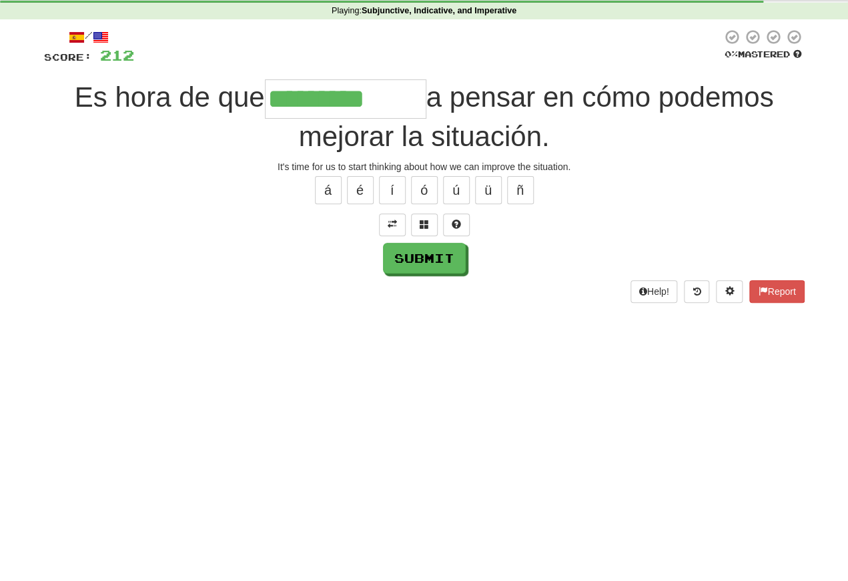
type input "*********"
click at [422, 296] on button "Submit" at bounding box center [424, 311] width 83 height 31
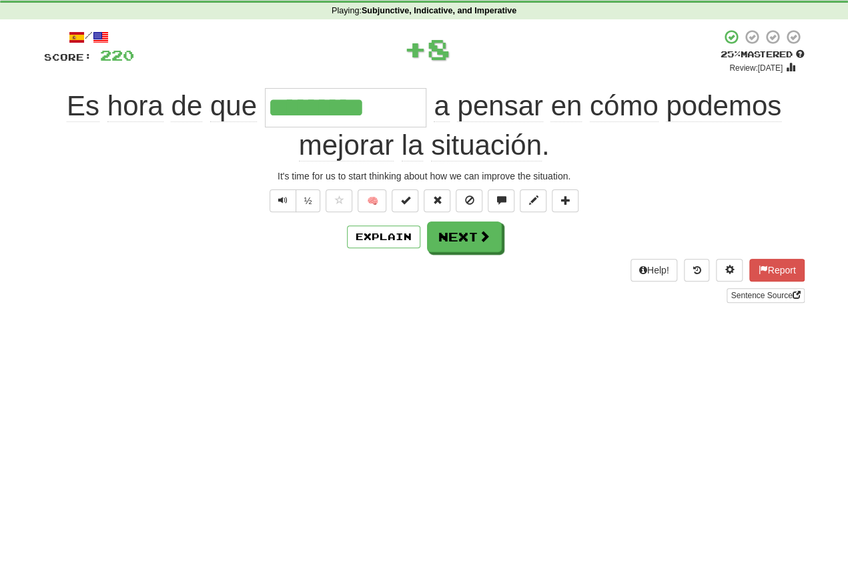
scroll to position [52, 0]
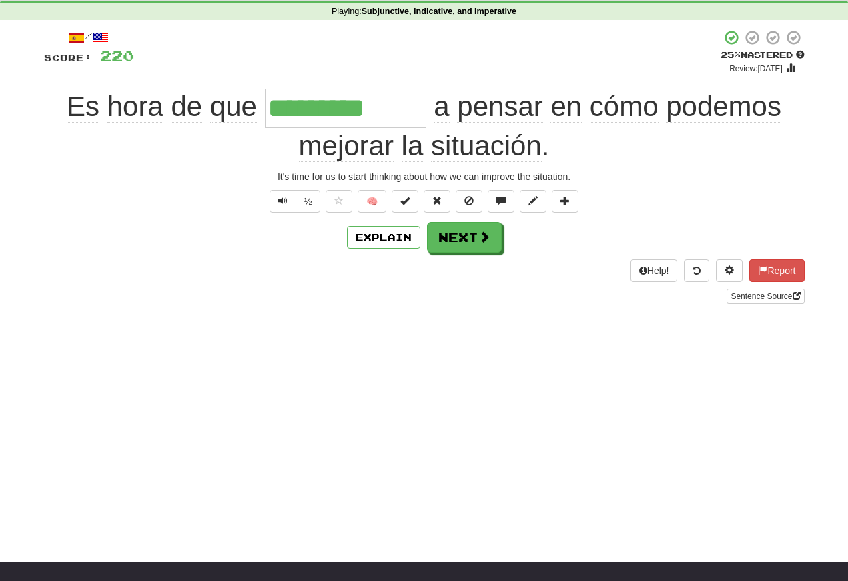
click at [284, 200] on span "Text-to-speech controls" at bounding box center [282, 200] width 9 height 9
click at [288, 206] on button "Text-to-speech controls" at bounding box center [283, 201] width 27 height 23
click at [283, 205] on span "Text-to-speech controls" at bounding box center [282, 200] width 9 height 9
click at [285, 203] on span "Text-to-speech controls" at bounding box center [282, 200] width 9 height 9
click at [284, 204] on span "Text-to-speech controls" at bounding box center [282, 200] width 9 height 9
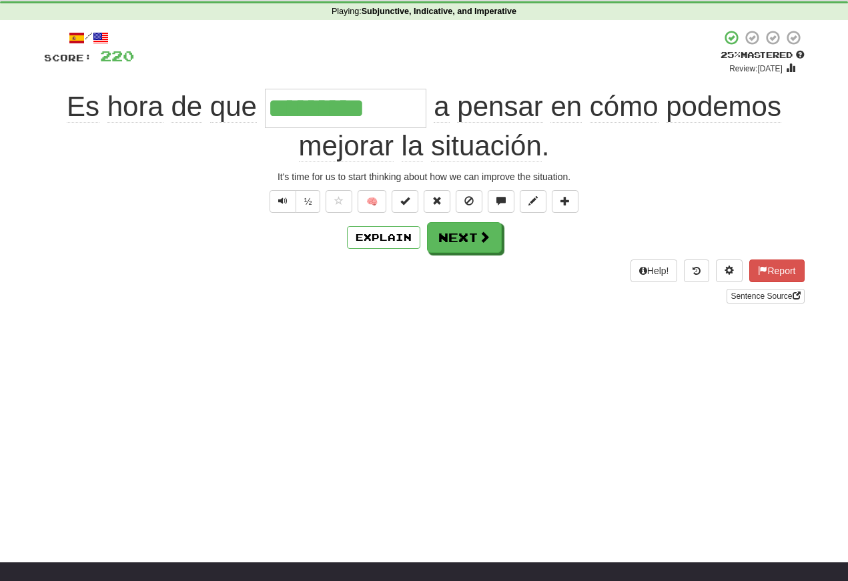
click at [281, 208] on button "Text-to-speech controls" at bounding box center [283, 201] width 27 height 23
click at [448, 232] on button "Next" at bounding box center [464, 237] width 75 height 31
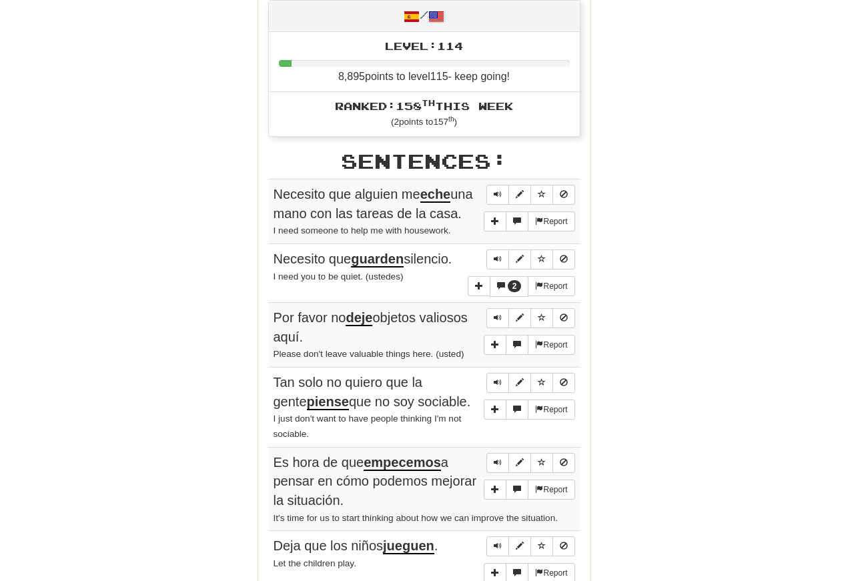
scroll to position [638, 0]
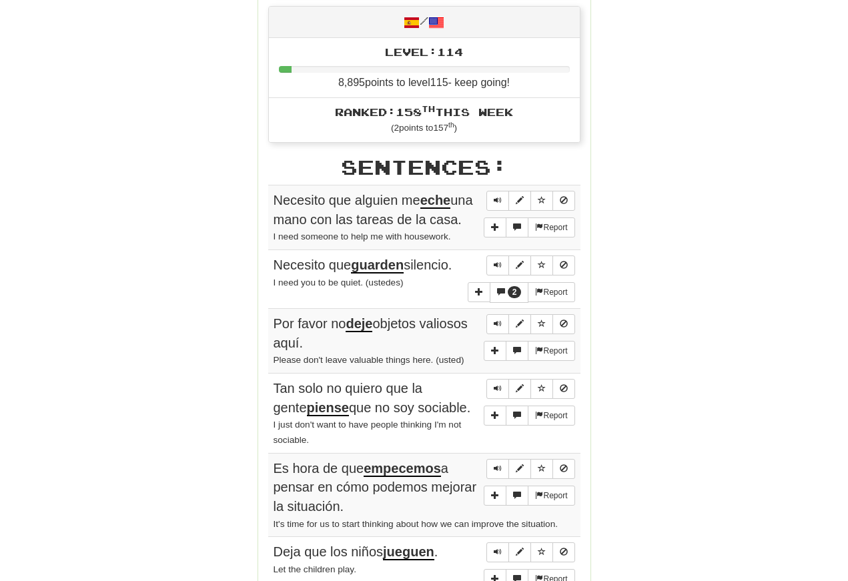
click at [494, 196] on span "Sentence controls" at bounding box center [498, 200] width 8 height 8
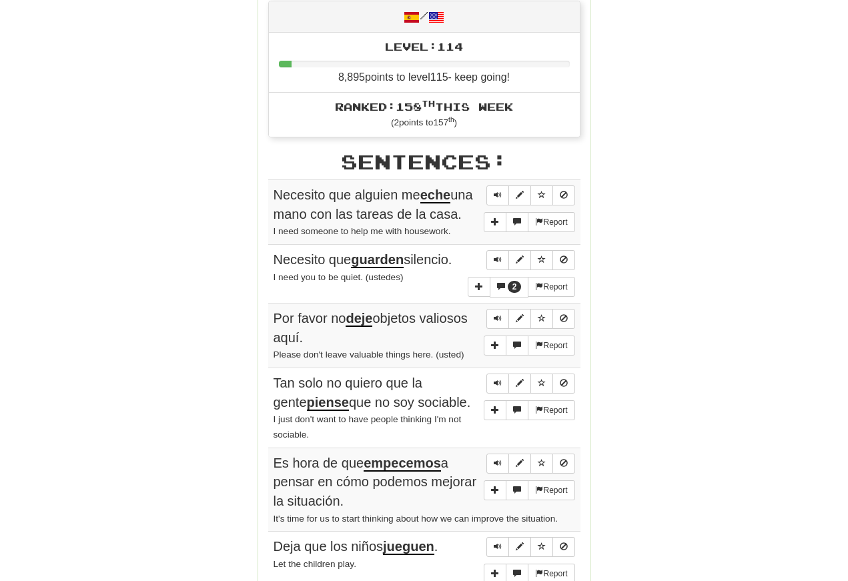
scroll to position [648, 0]
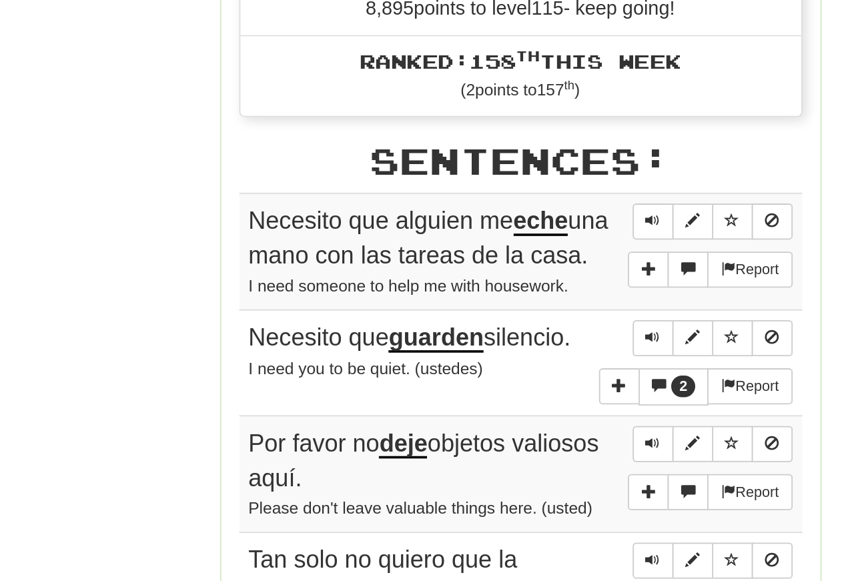
click at [486, 181] on button "Sentence controls" at bounding box center [497, 191] width 23 height 20
click at [494, 186] on span "Sentence controls" at bounding box center [498, 190] width 8 height 8
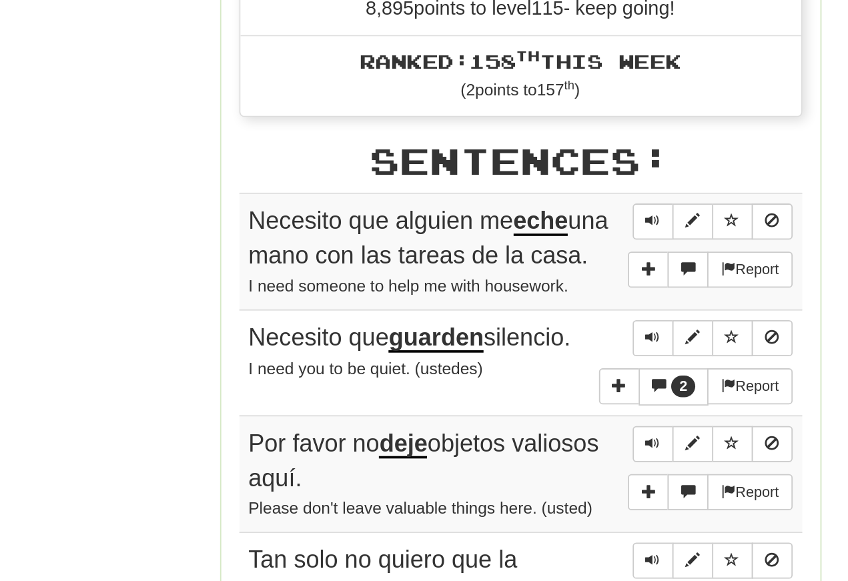
click at [494, 186] on span "Sentence controls" at bounding box center [498, 190] width 8 height 8
click at [494, 251] on span "Sentence controls" at bounding box center [498, 255] width 8 height 8
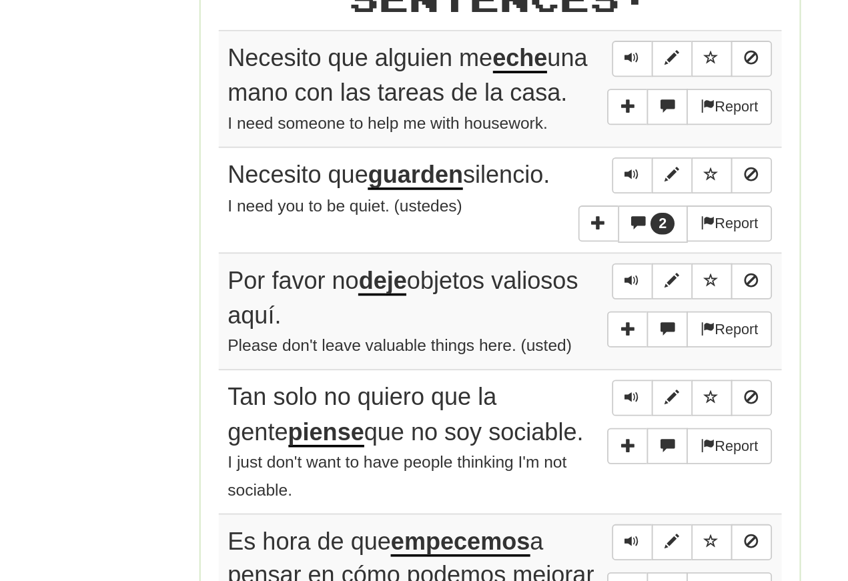
click at [494, 251] on span "Sentence controls" at bounding box center [498, 255] width 8 height 8
click at [486, 246] on button "Sentence controls" at bounding box center [497, 256] width 23 height 20
click at [494, 251] on span "Sentence controls" at bounding box center [498, 255] width 8 height 8
click at [494, 310] on span "Sentence controls" at bounding box center [498, 314] width 8 height 8
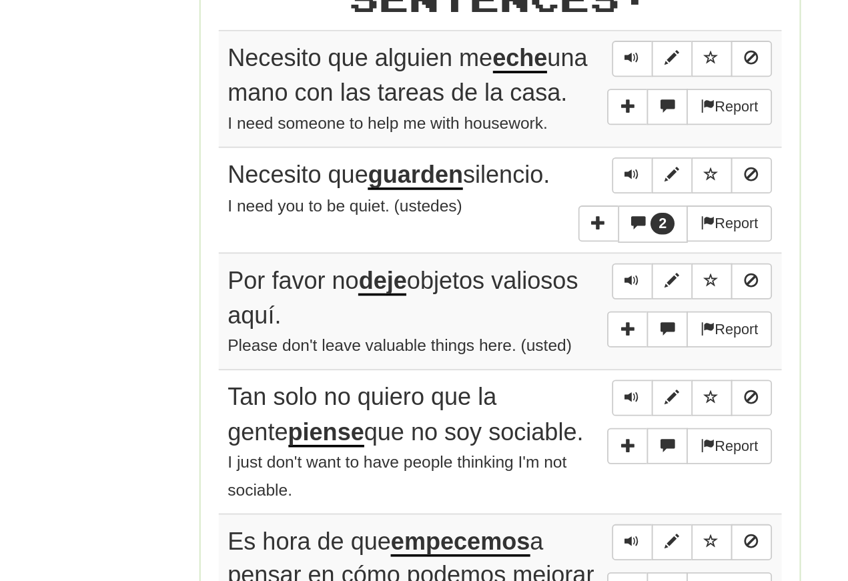
click at [486, 304] on button "Sentence controls" at bounding box center [497, 314] width 23 height 20
click at [494, 310] on span "Sentence controls" at bounding box center [498, 314] width 8 height 8
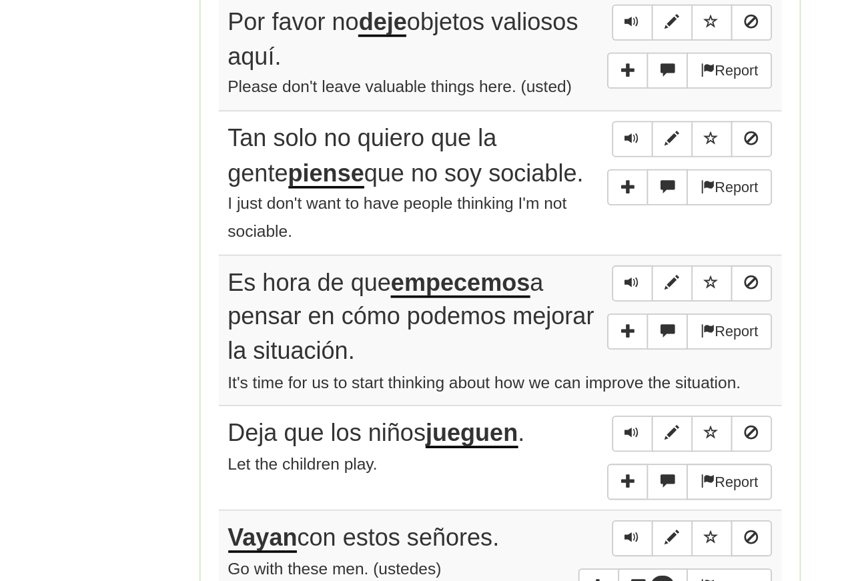
scroll to position [704, 0]
click at [494, 318] on span "Sentence controls" at bounding box center [498, 322] width 8 height 8
click at [486, 312] on button "Sentence controls" at bounding box center [497, 322] width 23 height 20
click at [494, 318] on span "Sentence controls" at bounding box center [498, 322] width 8 height 8
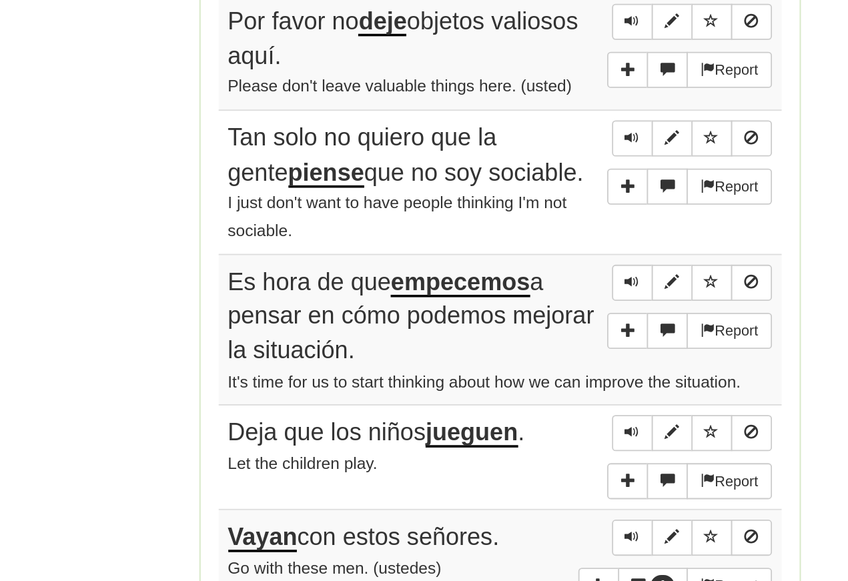
click at [494, 318] on span "Sentence controls" at bounding box center [498, 322] width 8 height 8
click at [486, 312] on button "Sentence controls" at bounding box center [497, 322] width 23 height 20
click at [494, 318] on span "Sentence controls" at bounding box center [498, 322] width 8 height 8
click at [494, 398] on span "Sentence controls" at bounding box center [498, 402] width 8 height 8
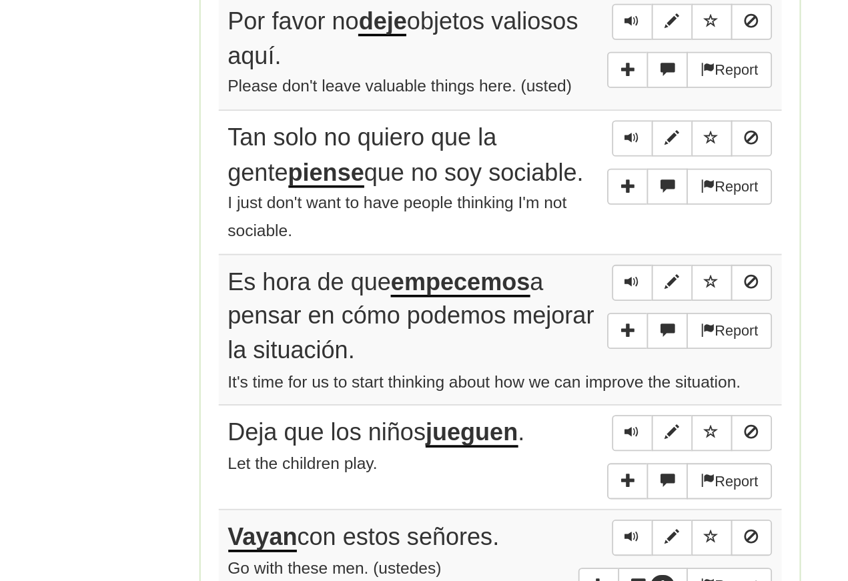
click at [494, 398] on span "Sentence controls" at bounding box center [498, 402] width 8 height 8
click at [486, 392] on button "Sentence controls" at bounding box center [497, 402] width 23 height 20
click at [494, 398] on span "Sentence controls" at bounding box center [498, 402] width 8 height 8
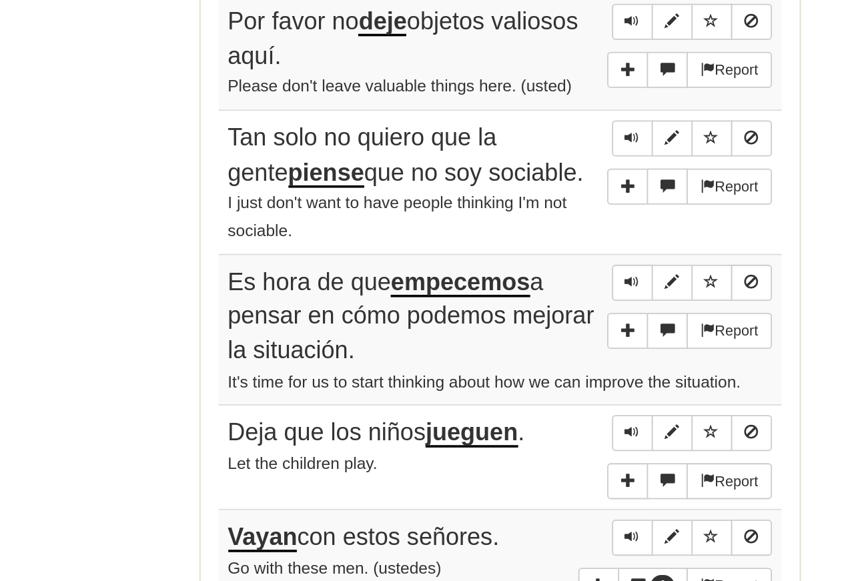
click at [494, 398] on span "Sentence controls" at bounding box center [498, 402] width 8 height 8
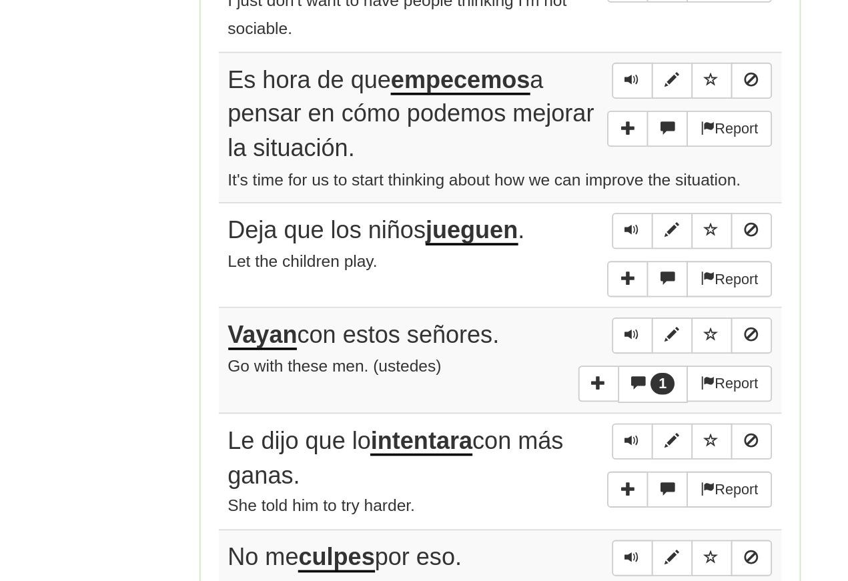
scroll to position [821, 0]
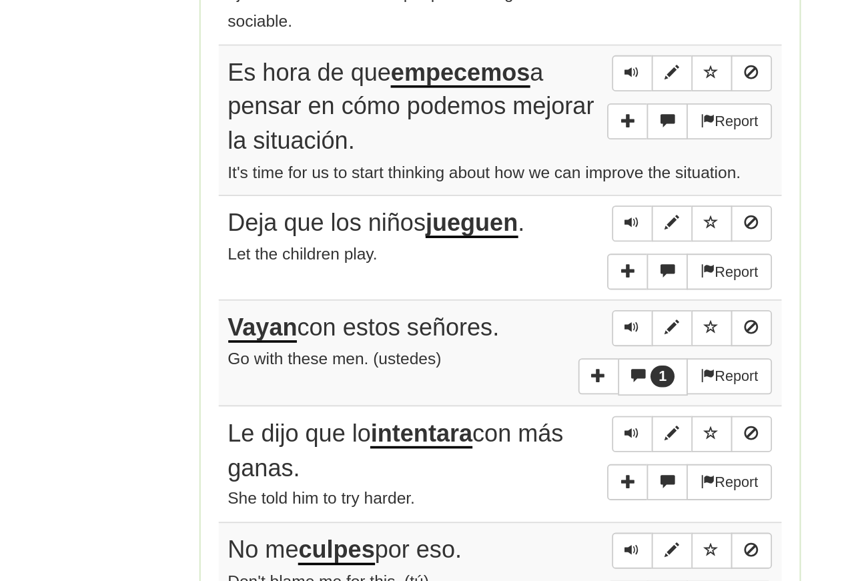
click at [494, 365] on span "Sentence controls" at bounding box center [498, 369] width 8 height 8
click at [494, 423] on span "Sentence controls" at bounding box center [498, 427] width 8 height 8
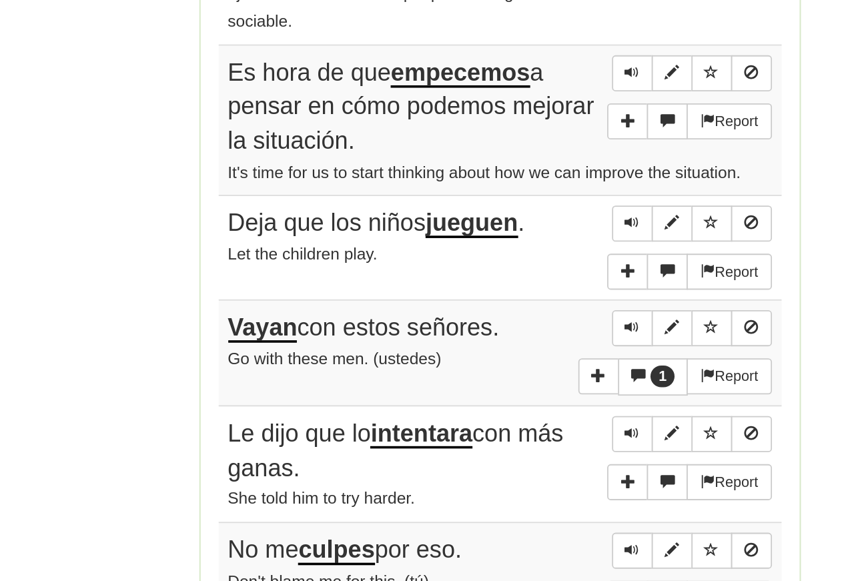
click at [494, 423] on span "Sentence controls" at bounding box center [498, 427] width 8 height 8
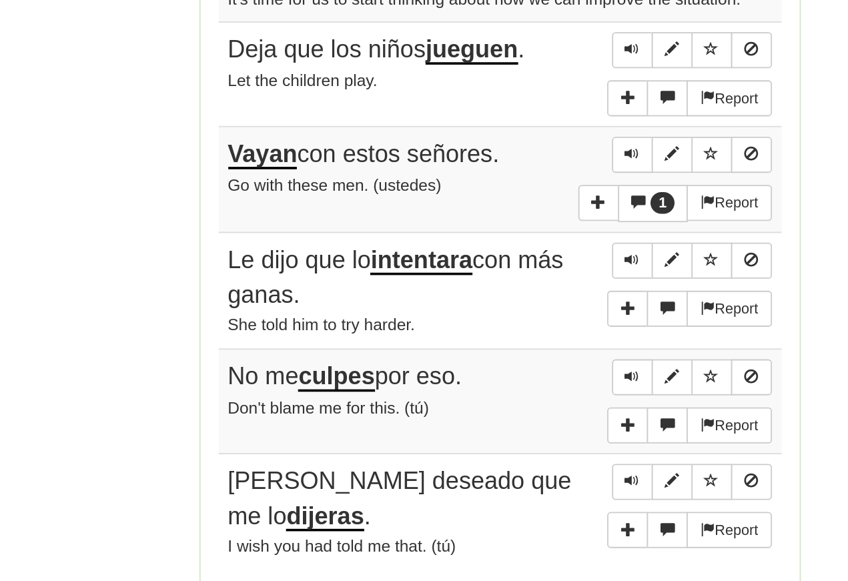
scroll to position [917, 0]
click at [494, 326] on span "Sentence controls" at bounding box center [498, 330] width 8 height 8
click at [494, 385] on span "Sentence controls" at bounding box center [498, 389] width 8 height 8
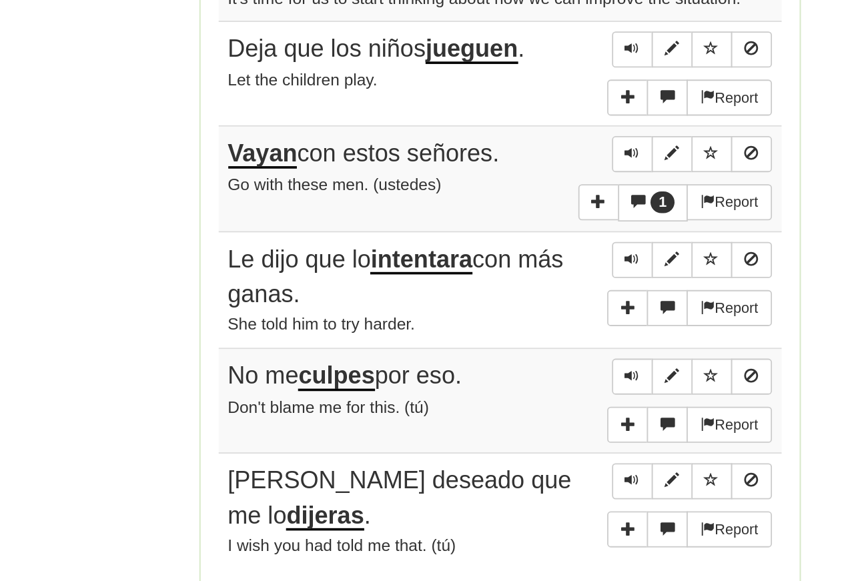
click at [494, 385] on span "Sentence controls" at bounding box center [498, 389] width 8 height 8
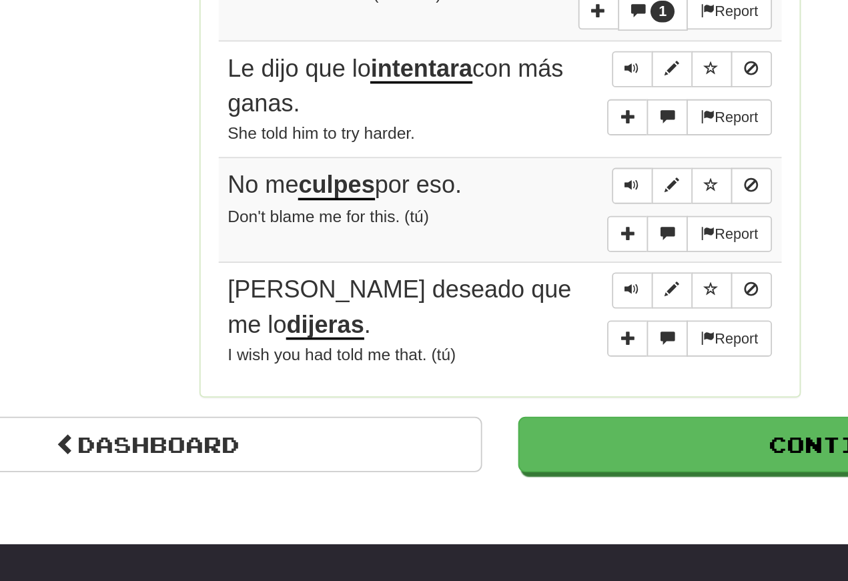
scroll to position [1024, 0]
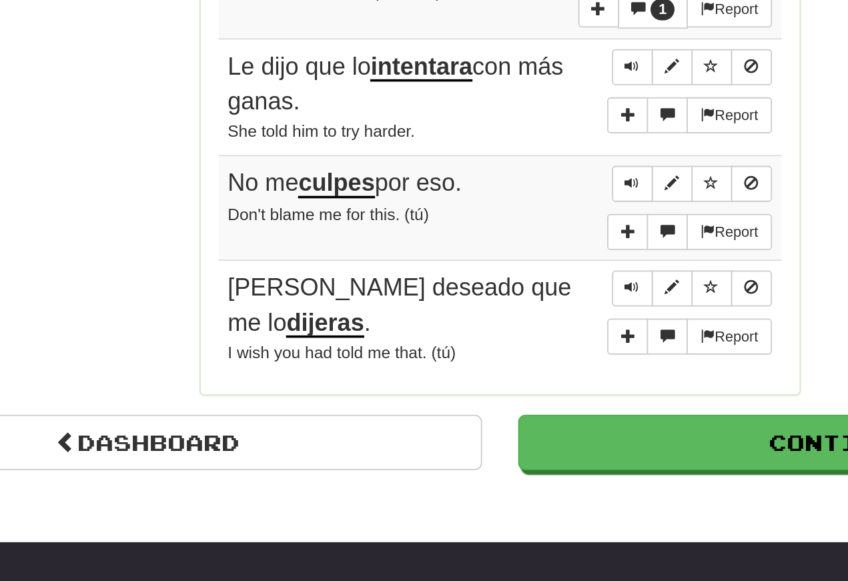
click at [494, 343] on span "Sentence controls" at bounding box center [498, 347] width 8 height 8
click at [494, 401] on span "Sentence controls" at bounding box center [498, 405] width 8 height 8
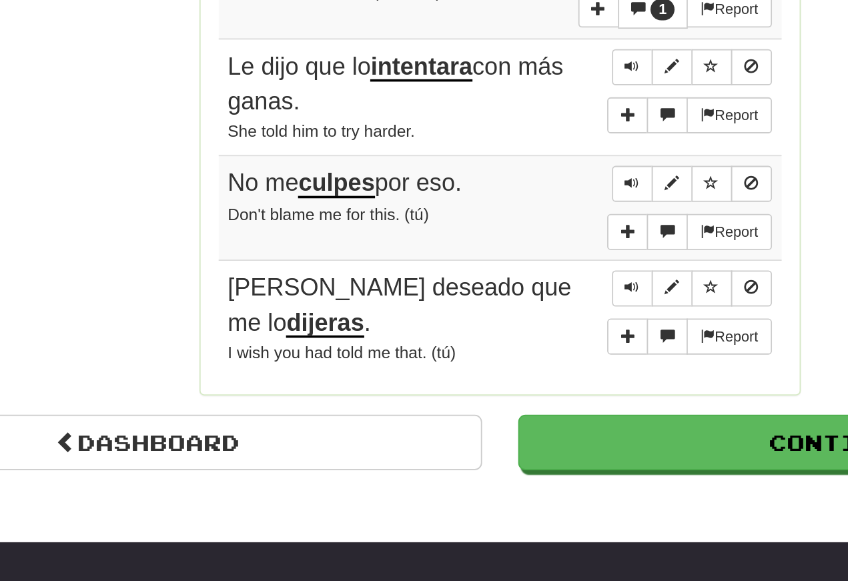
click at [494, 401] on span "Sentence controls" at bounding box center [498, 405] width 8 height 8
click at [434, 476] on button "Continue" at bounding box center [619, 491] width 370 height 31
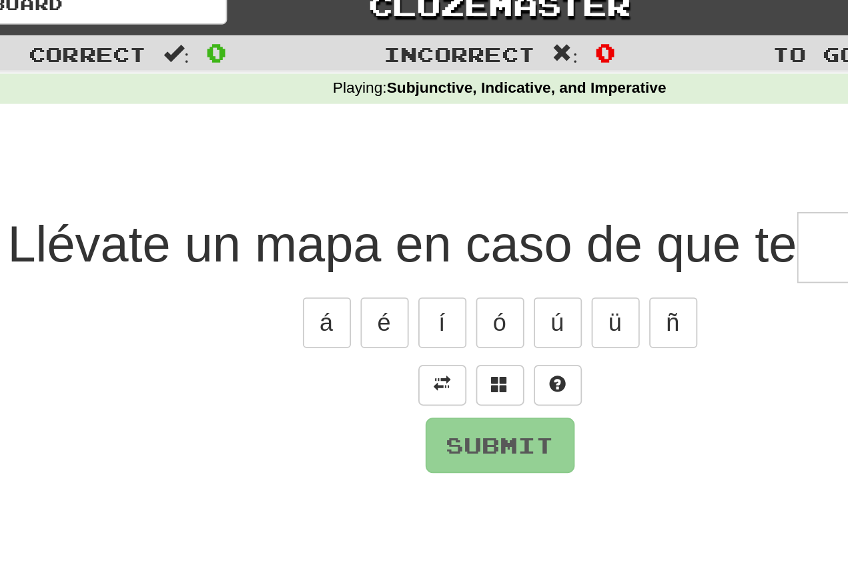
scroll to position [0, 0]
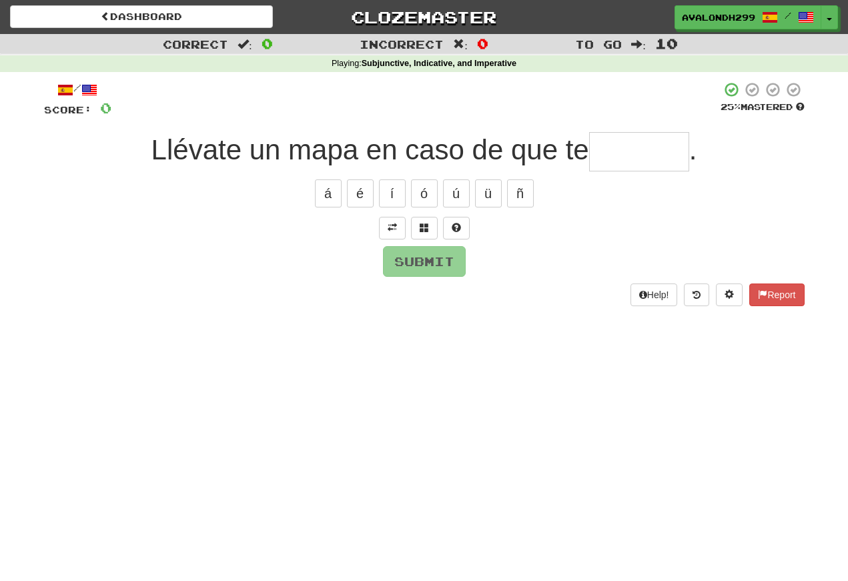
click at [389, 224] on span at bounding box center [392, 227] width 9 height 9
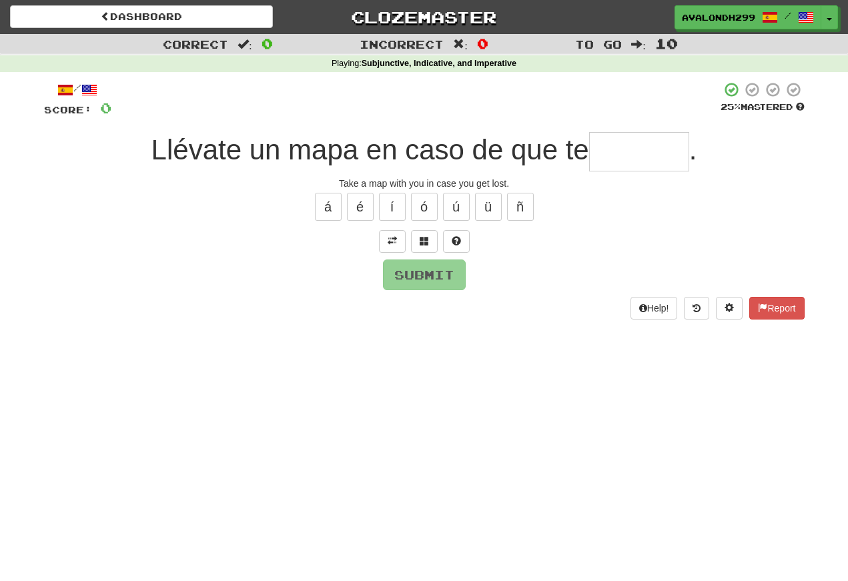
click at [611, 153] on input "text" at bounding box center [639, 151] width 100 height 39
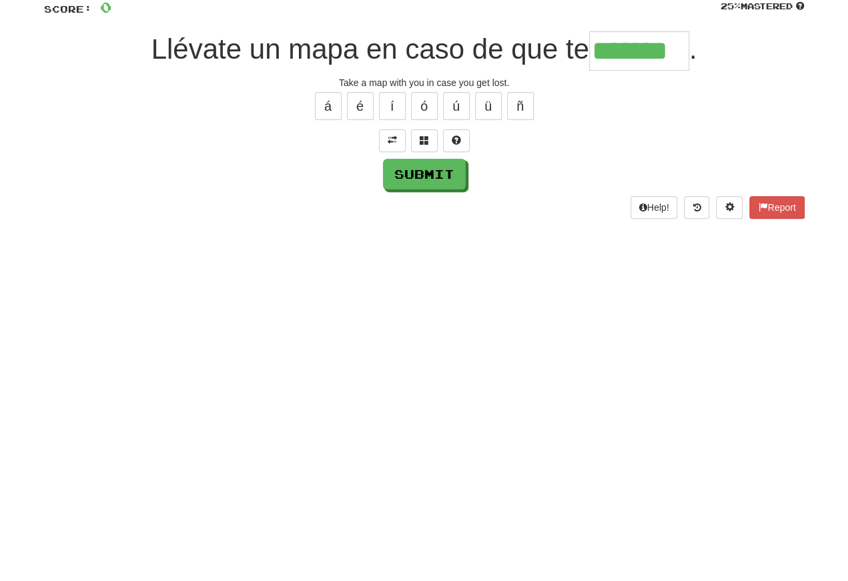
type input "*******"
click at [414, 260] on button "Submit" at bounding box center [424, 275] width 83 height 31
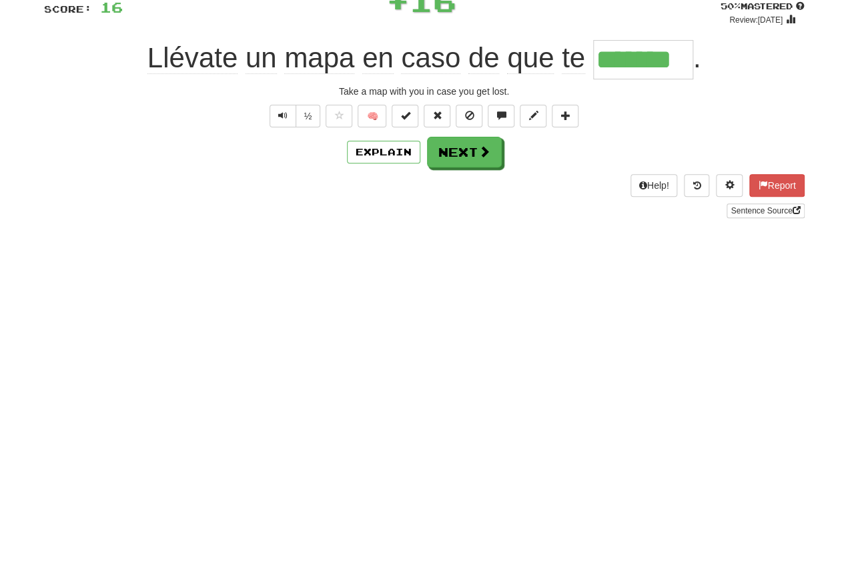
scroll to position [101, 0]
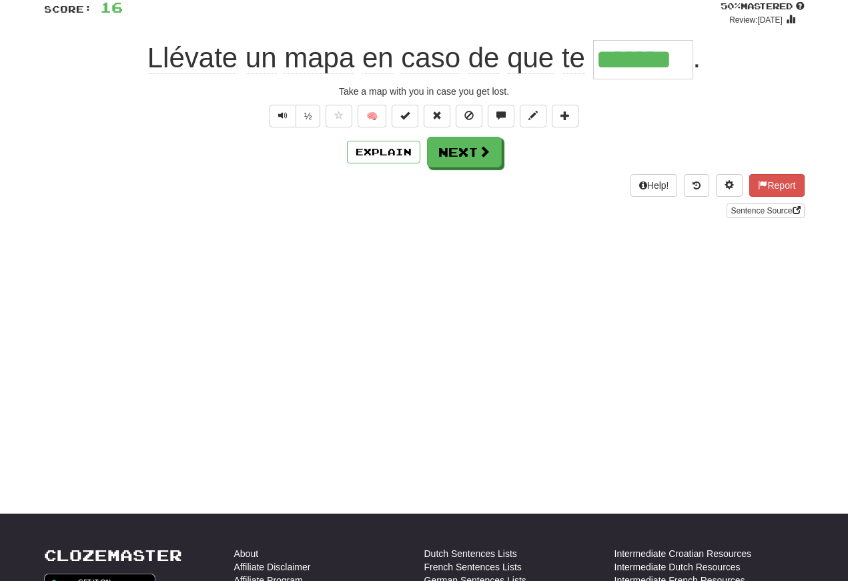
click at [286, 118] on button "Text-to-speech controls" at bounding box center [283, 116] width 27 height 23
click at [282, 119] on span "Text-to-speech controls" at bounding box center [282, 115] width 9 height 9
click at [284, 112] on span "Text-to-speech controls" at bounding box center [282, 115] width 9 height 9
click at [282, 118] on span "Text-to-speech controls" at bounding box center [282, 115] width 9 height 9
click at [450, 157] on button "Next" at bounding box center [464, 152] width 75 height 31
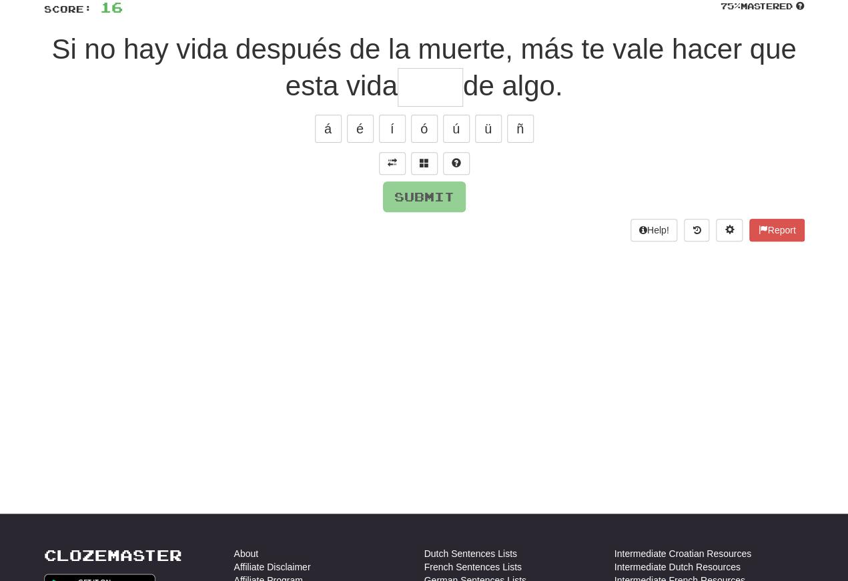
click at [392, 158] on span at bounding box center [392, 162] width 9 height 9
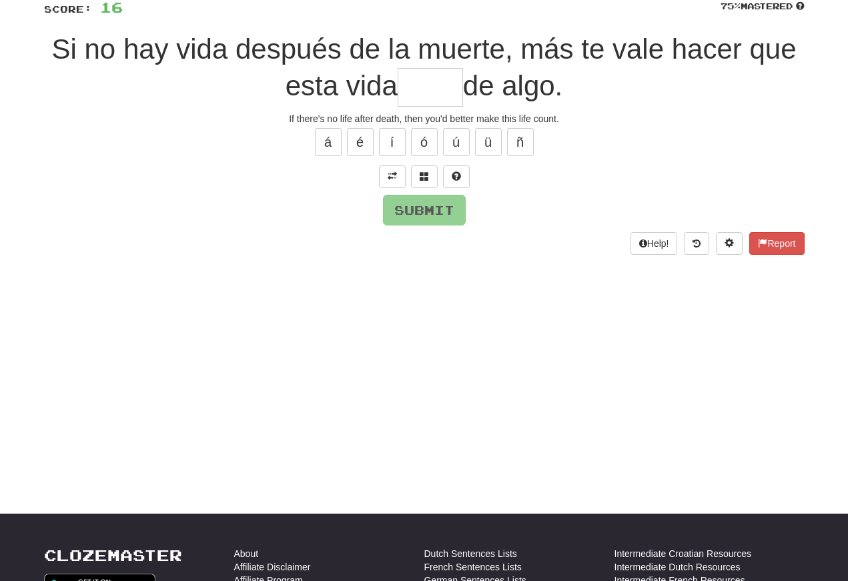
click at [411, 91] on input "text" at bounding box center [430, 87] width 65 height 39
type input "*"
click at [428, 196] on div "/ Score: 16 75 % Mastered Si no hay vida después de la muerte, más te vale hace…" at bounding box center [424, 118] width 761 height 274
click at [426, 171] on span at bounding box center [424, 175] width 9 height 9
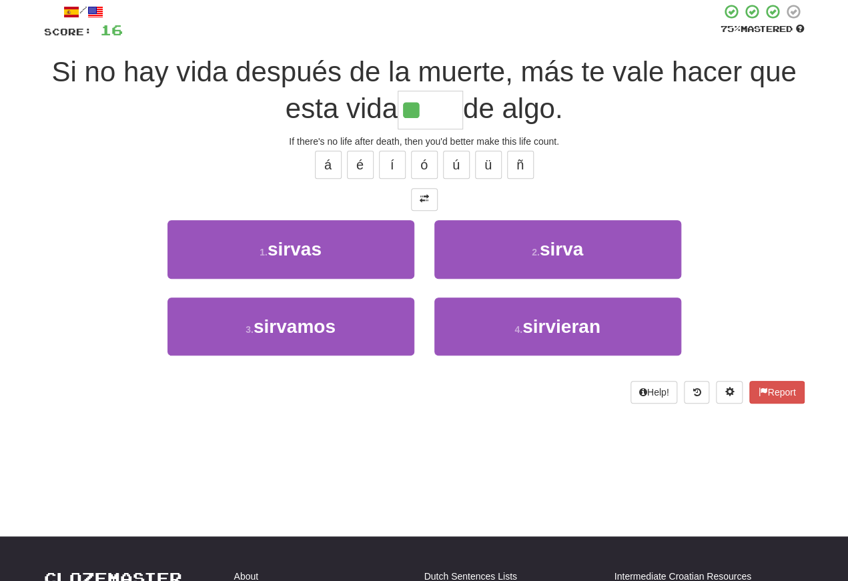
scroll to position [77, 0]
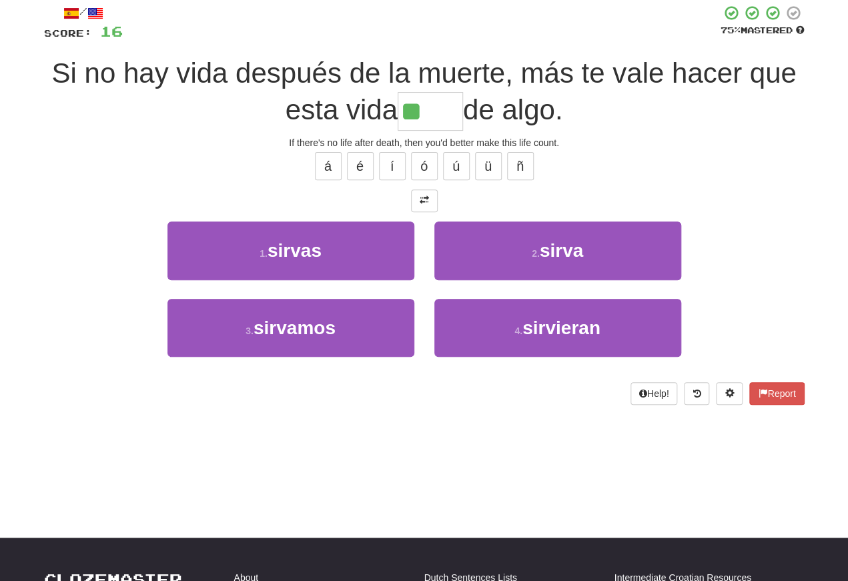
click at [484, 244] on button "2 . sirva" at bounding box center [557, 250] width 247 height 58
type input "*****"
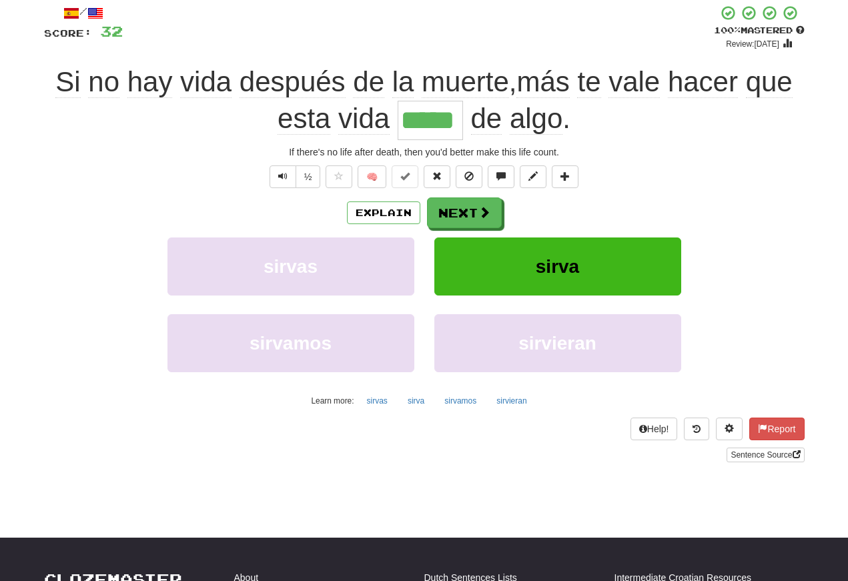
click at [281, 173] on span "Text-to-speech controls" at bounding box center [282, 175] width 9 height 9
click at [284, 175] on span "Text-to-speech controls" at bounding box center [282, 175] width 9 height 9
click at [284, 179] on span "Text-to-speech controls" at bounding box center [282, 175] width 9 height 9
click at [282, 171] on span "Text-to-speech controls" at bounding box center [282, 175] width 9 height 9
click at [284, 175] on span "Text-to-speech controls" at bounding box center [282, 175] width 9 height 9
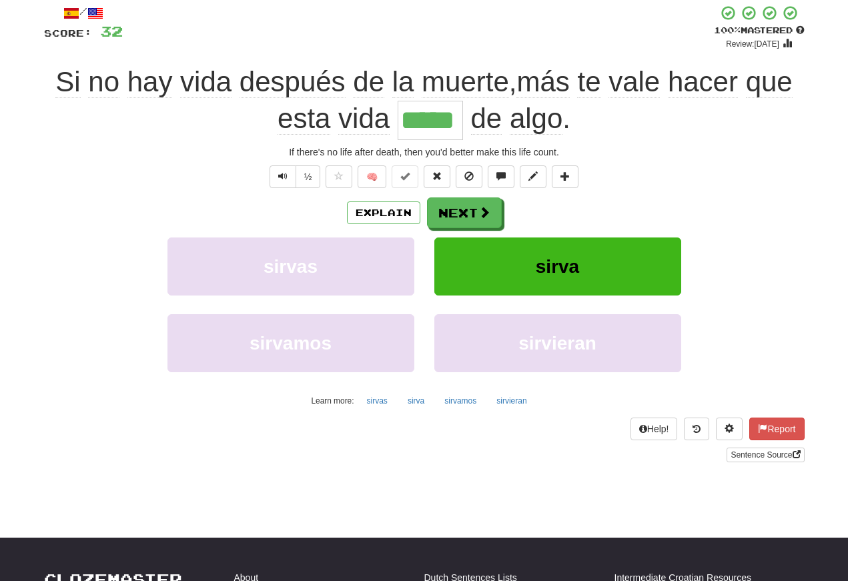
click at [278, 171] on span "Text-to-speech controls" at bounding box center [282, 175] width 9 height 9
click at [288, 179] on button "Text-to-speech controls" at bounding box center [283, 176] width 27 height 23
click at [454, 215] on button "Next" at bounding box center [464, 212] width 75 height 31
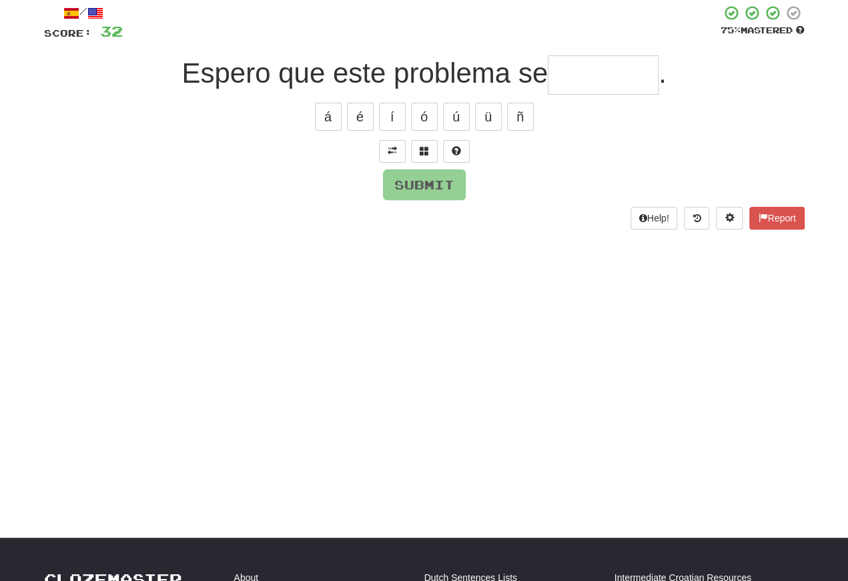
click at [396, 154] on span at bounding box center [392, 150] width 9 height 9
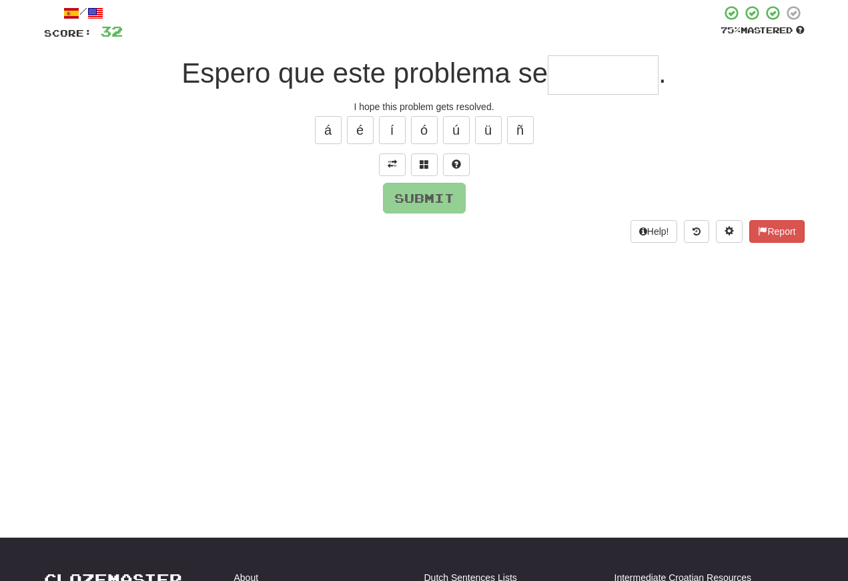
click at [557, 75] on input "text" at bounding box center [603, 74] width 111 height 39
click at [334, 141] on button "á" at bounding box center [328, 130] width 27 height 28
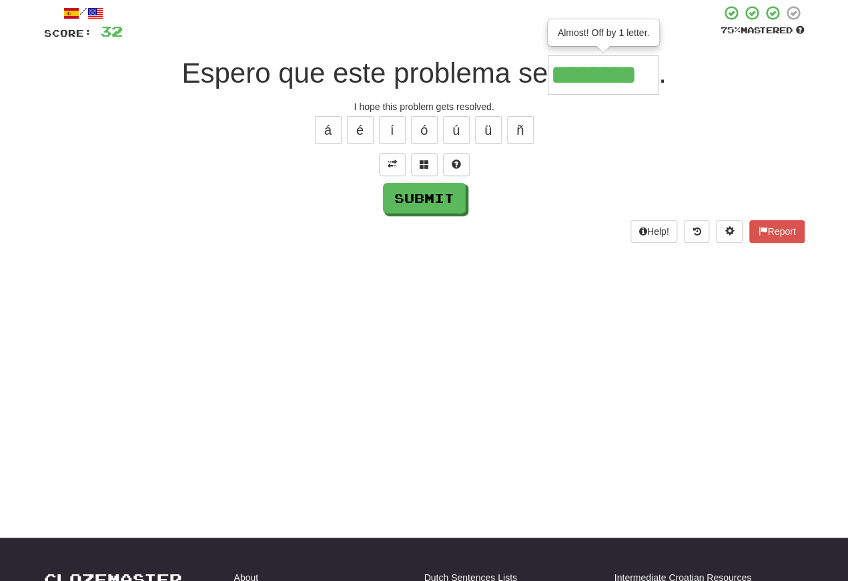
type input "********"
click at [420, 185] on button "Submit" at bounding box center [424, 198] width 83 height 31
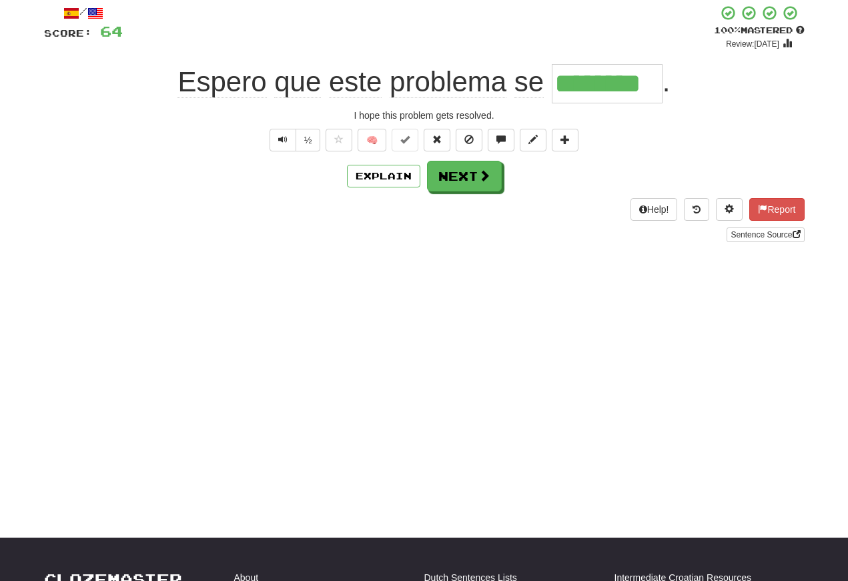
click at [279, 139] on span "Text-to-speech controls" at bounding box center [282, 139] width 9 height 9
click at [283, 139] on span "Text-to-speech controls" at bounding box center [282, 139] width 9 height 9
click at [284, 144] on span "Text-to-speech controls" at bounding box center [282, 139] width 9 height 9
click at [281, 137] on span "Text-to-speech controls" at bounding box center [282, 139] width 9 height 9
click at [290, 148] on button "Text-to-speech controls" at bounding box center [283, 140] width 27 height 23
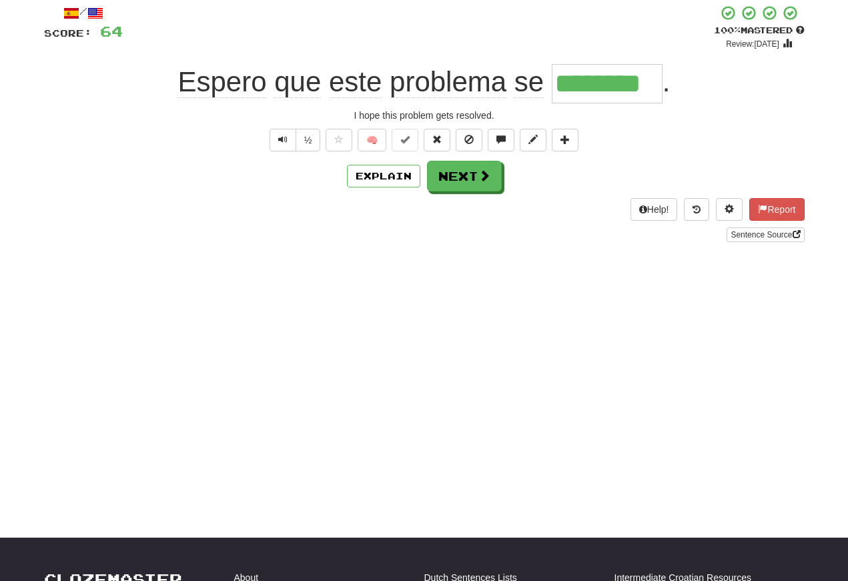
click at [279, 139] on span "Text-to-speech controls" at bounding box center [282, 139] width 9 height 9
click at [278, 139] on span "Text-to-speech controls" at bounding box center [282, 139] width 9 height 9
click at [455, 179] on button "Next" at bounding box center [464, 176] width 75 height 31
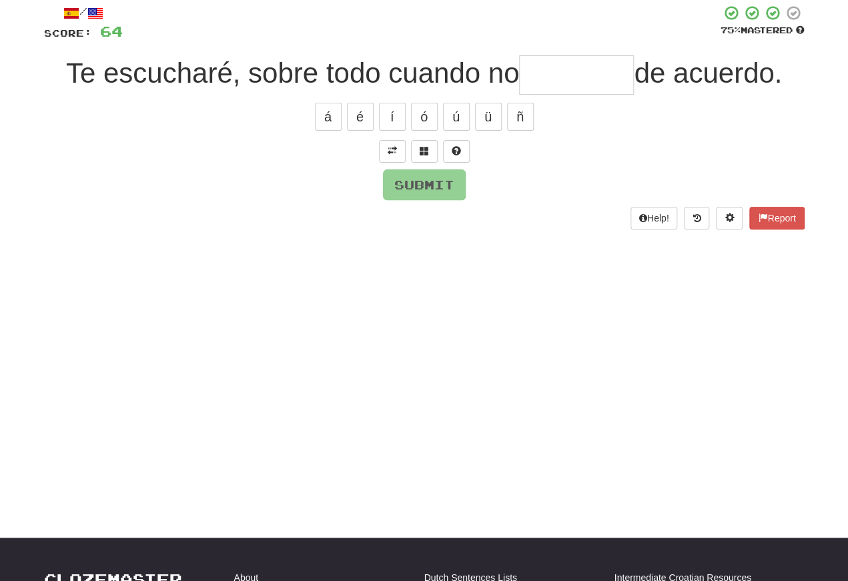
click at [398, 148] on button at bounding box center [392, 151] width 27 height 23
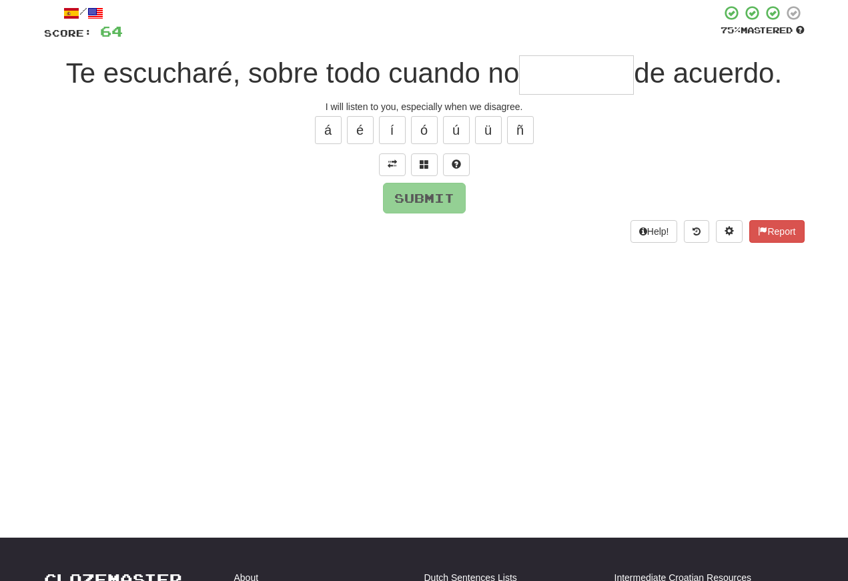
click at [392, 165] on span at bounding box center [392, 163] width 9 height 9
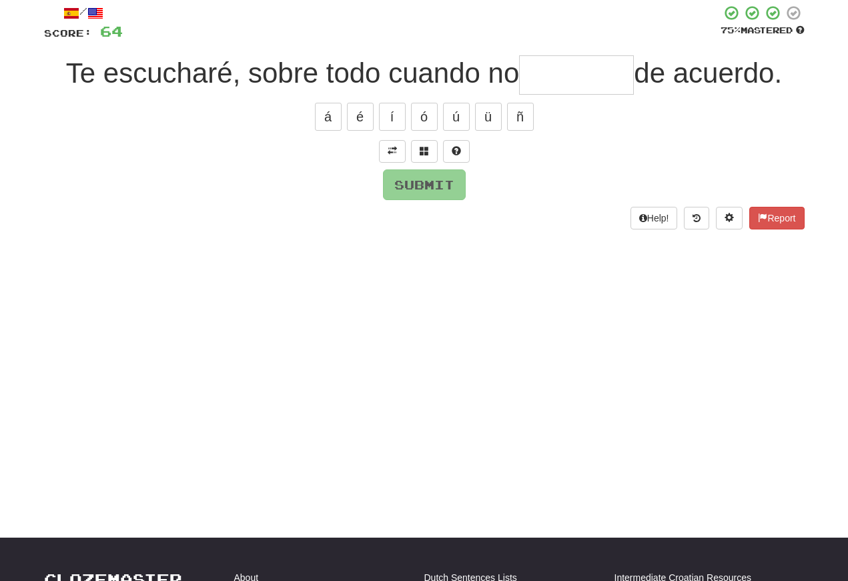
click at [386, 148] on button at bounding box center [392, 151] width 27 height 23
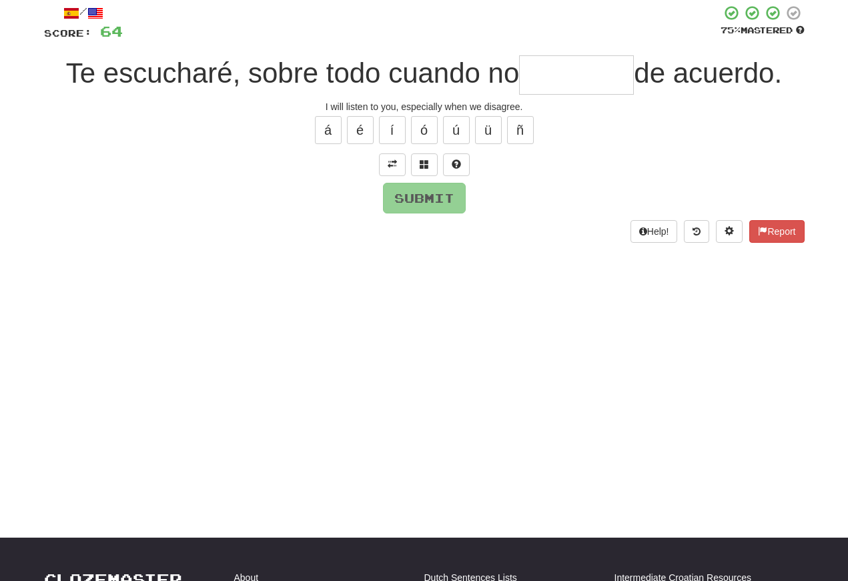
click at [538, 80] on input "text" at bounding box center [576, 74] width 115 height 39
type input "*******"
click at [410, 199] on button "Submit" at bounding box center [424, 198] width 83 height 31
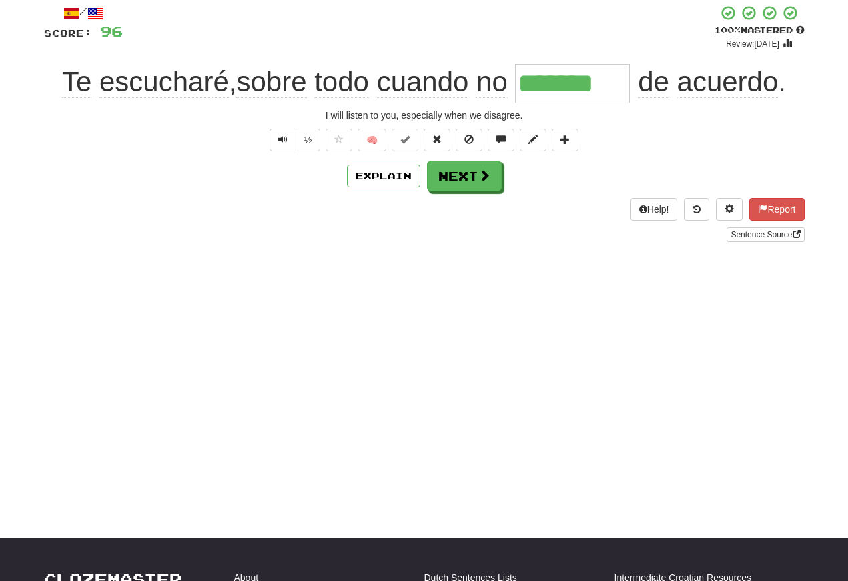
click at [272, 137] on button "Text-to-speech controls" at bounding box center [283, 140] width 27 height 23
click at [290, 146] on button "Text-to-speech controls" at bounding box center [283, 140] width 27 height 23
click at [283, 142] on span "Text-to-speech controls" at bounding box center [282, 139] width 9 height 9
click at [285, 143] on span "Text-to-speech controls" at bounding box center [282, 139] width 9 height 9
click at [289, 146] on button "Text-to-speech controls" at bounding box center [283, 140] width 27 height 23
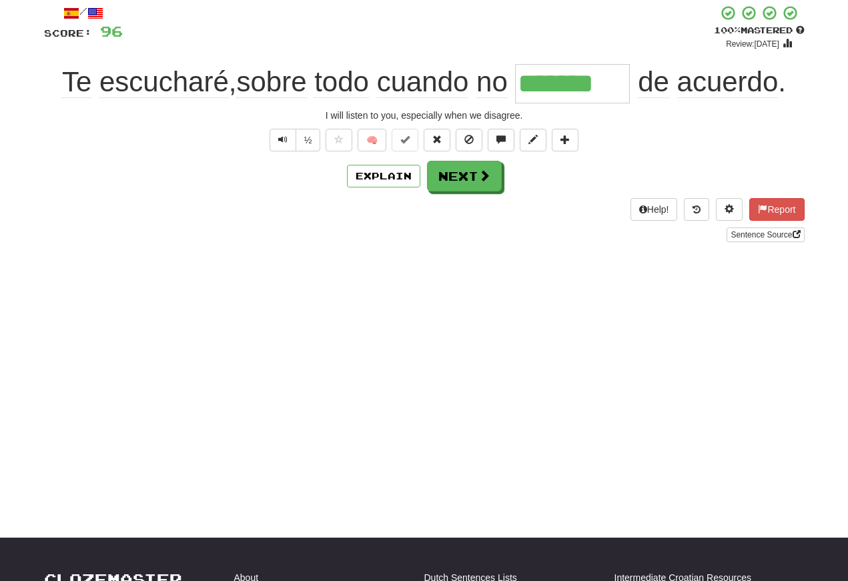
click at [460, 177] on button "Next" at bounding box center [464, 176] width 75 height 31
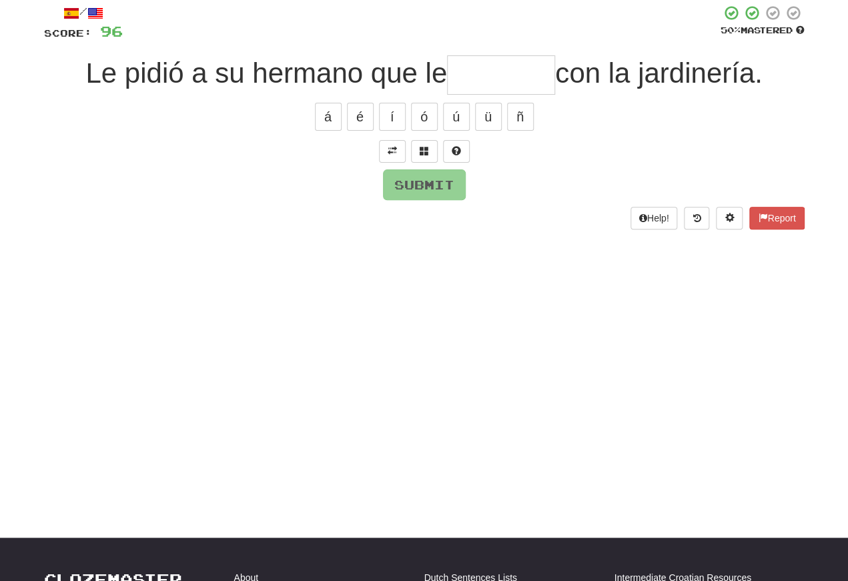
click at [395, 149] on span at bounding box center [392, 150] width 9 height 9
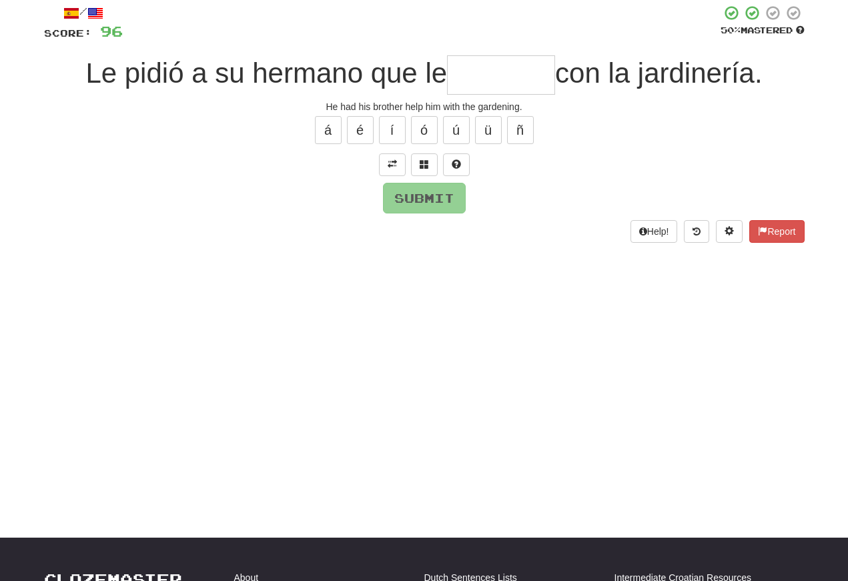
click at [476, 79] on input "text" at bounding box center [501, 74] width 108 height 39
type input "*******"
click at [420, 202] on button "Submit" at bounding box center [424, 198] width 83 height 31
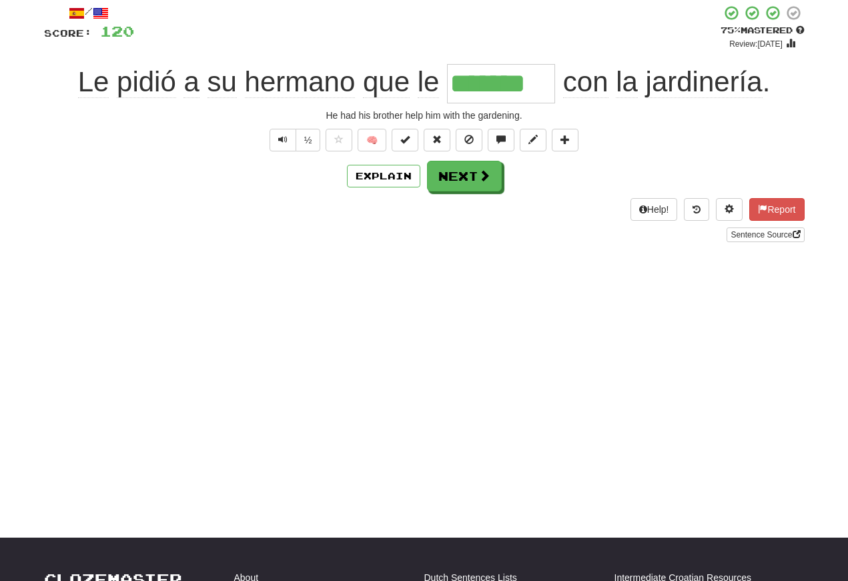
click at [283, 141] on span "Text-to-speech controls" at bounding box center [282, 139] width 9 height 9
click at [286, 143] on span "Text-to-speech controls" at bounding box center [282, 139] width 9 height 9
click at [283, 139] on span "Text-to-speech controls" at bounding box center [282, 139] width 9 height 9
click at [284, 144] on span "Text-to-speech controls" at bounding box center [282, 139] width 9 height 9
click at [285, 137] on span "Text-to-speech controls" at bounding box center [282, 139] width 9 height 9
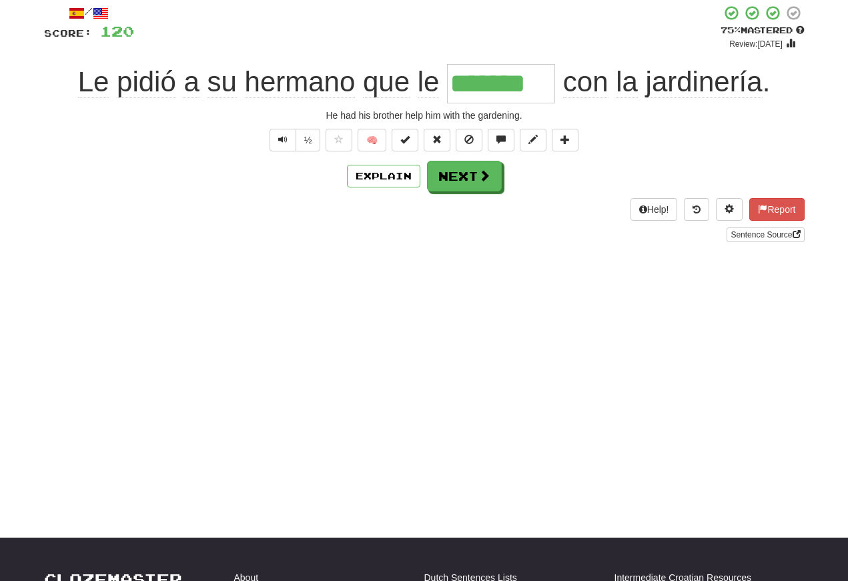
click at [286, 143] on span "Text-to-speech controls" at bounding box center [282, 139] width 9 height 9
click at [284, 147] on button "Text-to-speech controls" at bounding box center [283, 140] width 27 height 23
click at [282, 144] on span "Text-to-speech controls" at bounding box center [282, 139] width 9 height 9
click at [285, 141] on span "Text-to-speech controls" at bounding box center [282, 139] width 9 height 9
click at [466, 179] on button "Next" at bounding box center [464, 176] width 75 height 31
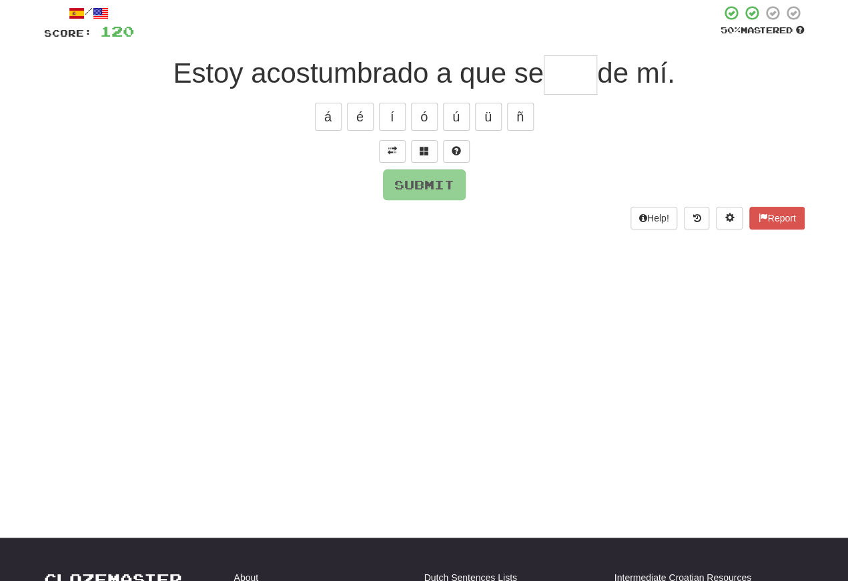
click at [400, 151] on button at bounding box center [392, 151] width 27 height 23
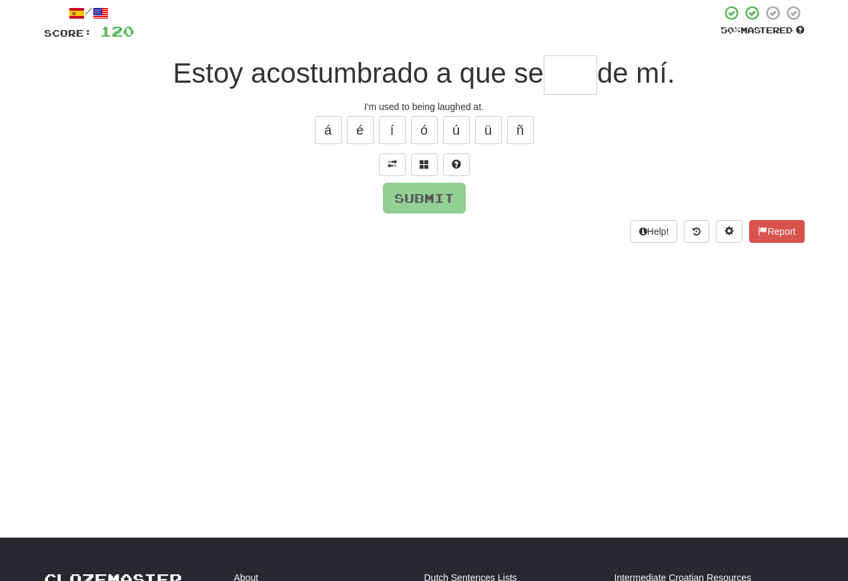
click at [567, 81] on input "text" at bounding box center [570, 74] width 53 height 39
click at [391, 133] on button "í" at bounding box center [392, 130] width 27 height 28
type input "****"
click at [425, 197] on button "Submit" at bounding box center [424, 198] width 83 height 31
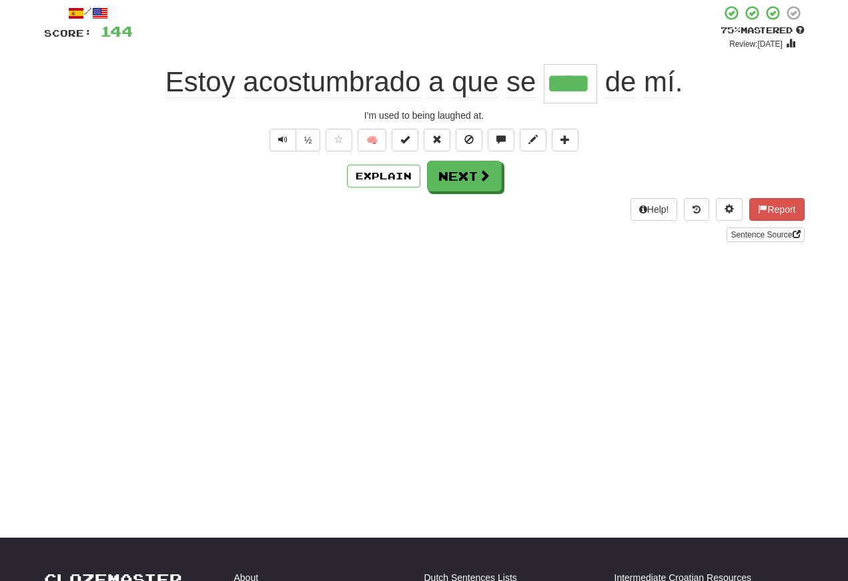
click at [278, 140] on span "Text-to-speech controls" at bounding box center [282, 139] width 9 height 9
click at [288, 145] on button "Text-to-speech controls" at bounding box center [283, 140] width 27 height 23
click at [281, 139] on span "Text-to-speech controls" at bounding box center [282, 139] width 9 height 9
click at [290, 144] on button "Text-to-speech controls" at bounding box center [283, 140] width 27 height 23
click at [288, 144] on button "Text-to-speech controls" at bounding box center [283, 140] width 27 height 23
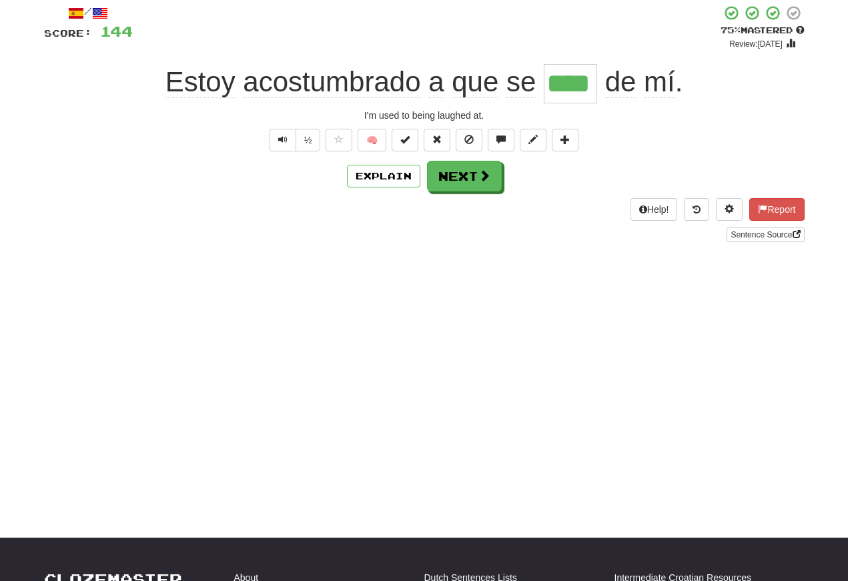
click at [284, 140] on span "Text-to-speech controls" at bounding box center [282, 139] width 9 height 9
click at [283, 144] on span "Text-to-speech controls" at bounding box center [282, 139] width 9 height 9
click at [278, 143] on span "Text-to-speech controls" at bounding box center [282, 139] width 9 height 9
click at [283, 144] on span "Text-to-speech controls" at bounding box center [282, 139] width 9 height 9
click at [446, 186] on button "Next" at bounding box center [464, 176] width 75 height 31
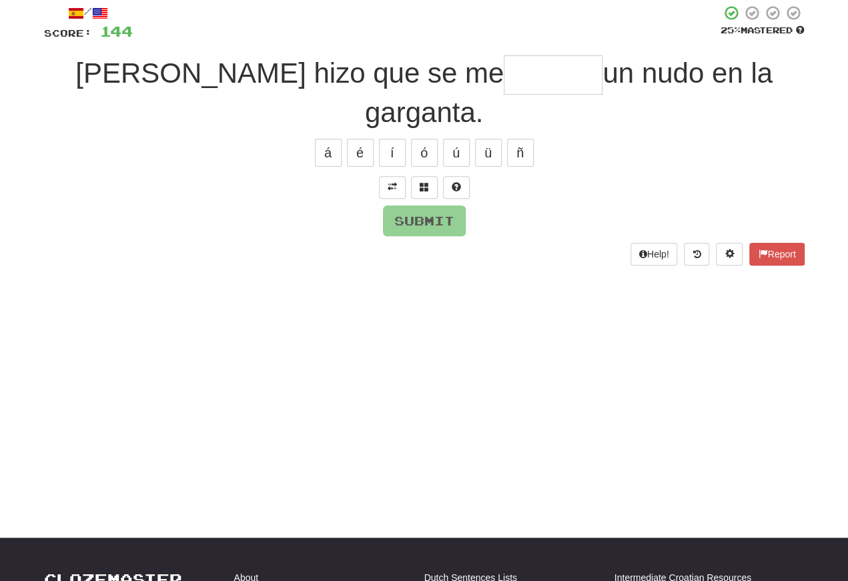
click at [389, 182] on span at bounding box center [392, 186] width 9 height 9
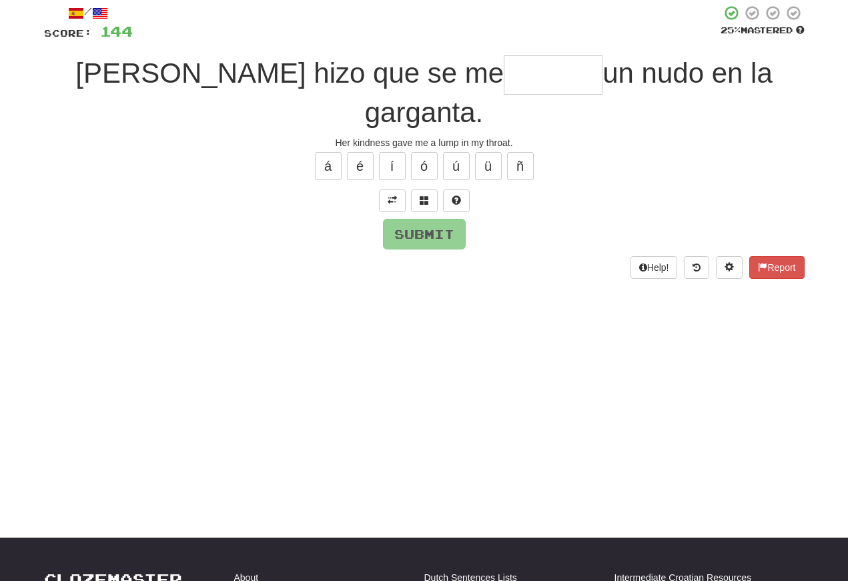
click at [504, 77] on input "text" at bounding box center [553, 74] width 99 height 39
type input "*"
click at [420, 219] on div "/ Score: 144 25 % Mastered Su bondad hizo que se me ******* un nudo en la garga…" at bounding box center [424, 142] width 761 height 274
click at [331, 152] on button "á" at bounding box center [328, 166] width 27 height 28
type input "*******"
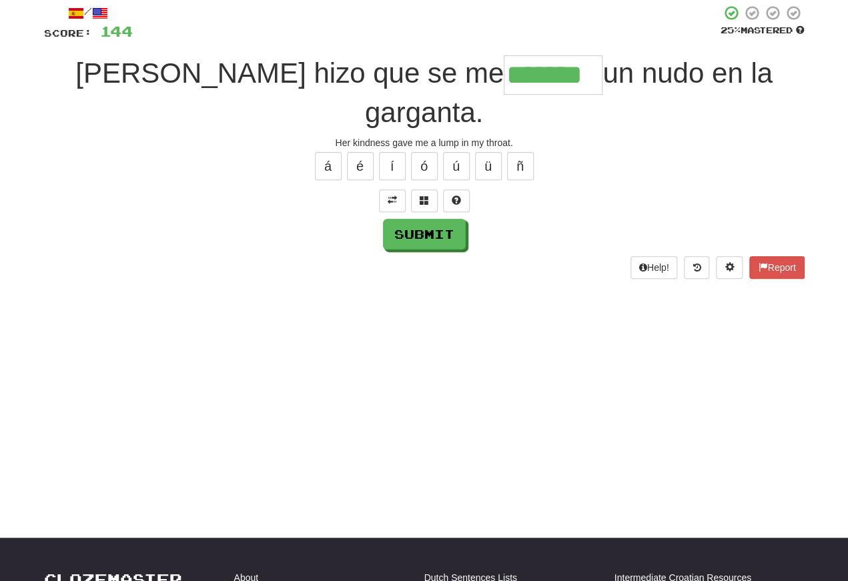
click at [418, 219] on button "Submit" at bounding box center [424, 234] width 83 height 31
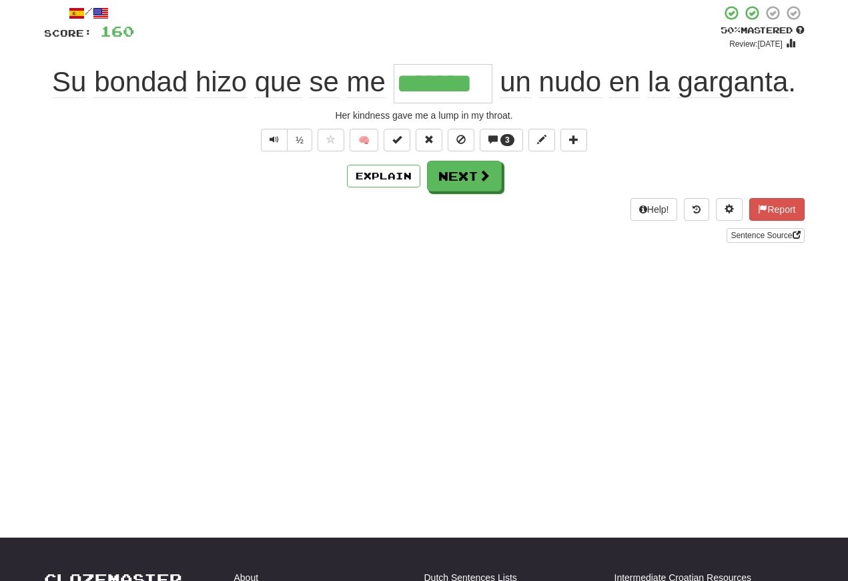
click at [274, 135] on span "Text-to-speech controls" at bounding box center [274, 139] width 9 height 9
click at [274, 140] on span "Text-to-speech controls" at bounding box center [274, 139] width 9 height 9
click at [277, 141] on span "Text-to-speech controls" at bounding box center [274, 139] width 9 height 9
click at [272, 144] on span "Text-to-speech controls" at bounding box center [274, 139] width 9 height 9
click at [274, 146] on button "Text-to-speech controls" at bounding box center [274, 140] width 27 height 23
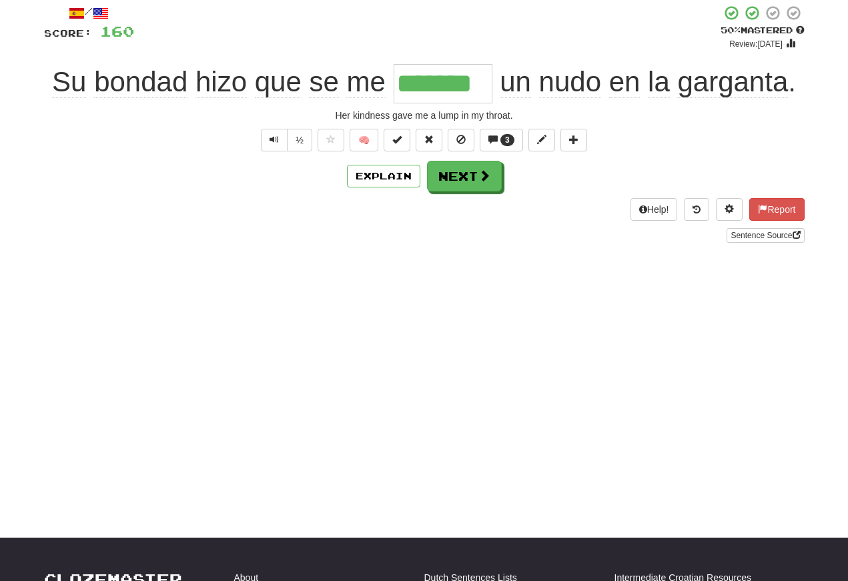
click at [463, 177] on button "Next" at bounding box center [464, 176] width 75 height 31
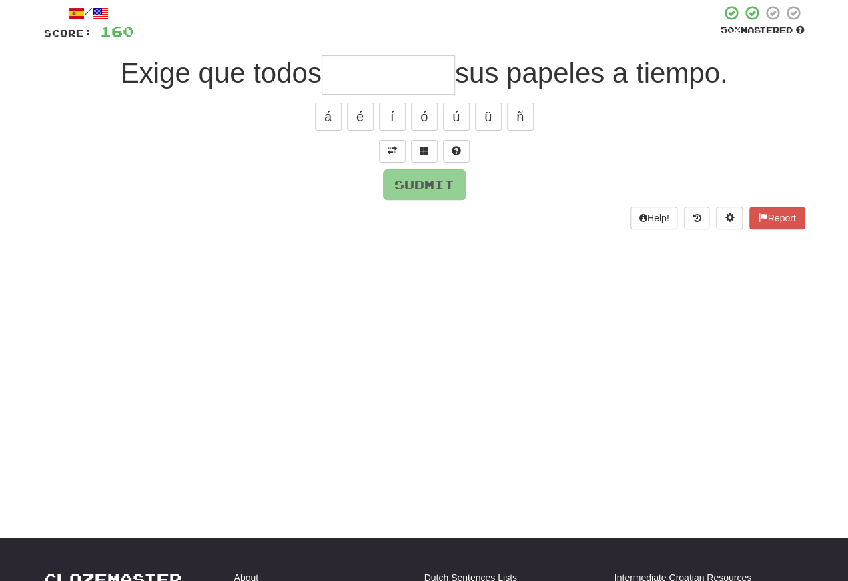
click at [388, 146] on span at bounding box center [392, 150] width 9 height 9
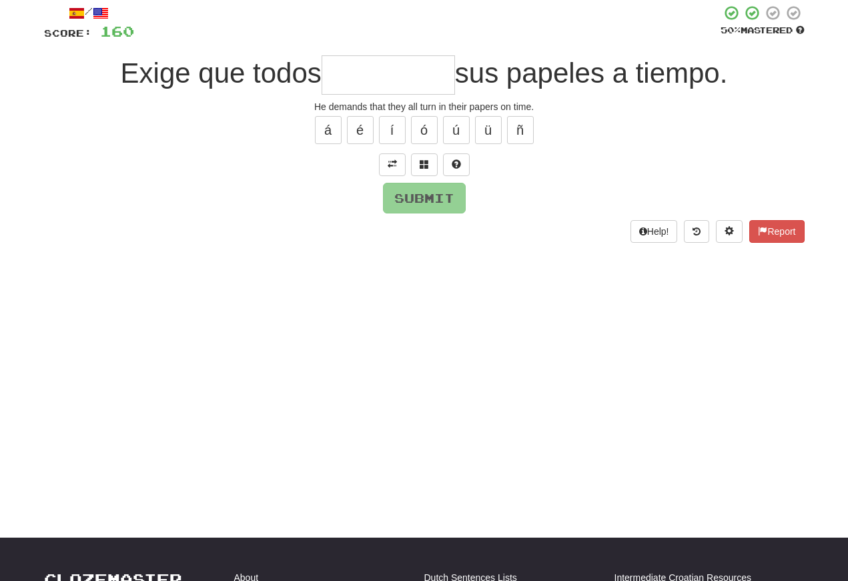
click at [351, 86] on input "text" at bounding box center [388, 74] width 133 height 39
type input "*"
click at [428, 166] on span at bounding box center [424, 163] width 9 height 9
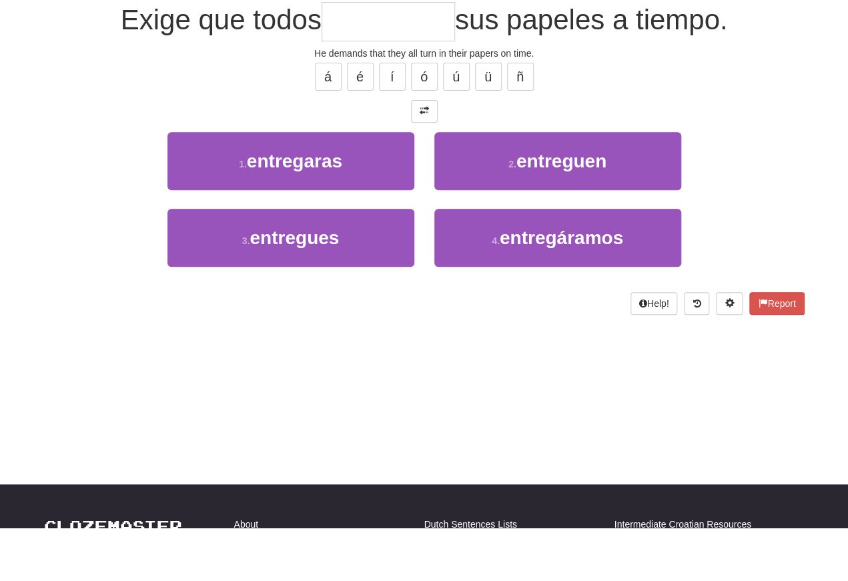
click at [491, 185] on button "2 . entreguen" at bounding box center [557, 214] width 247 height 58
type input "*********"
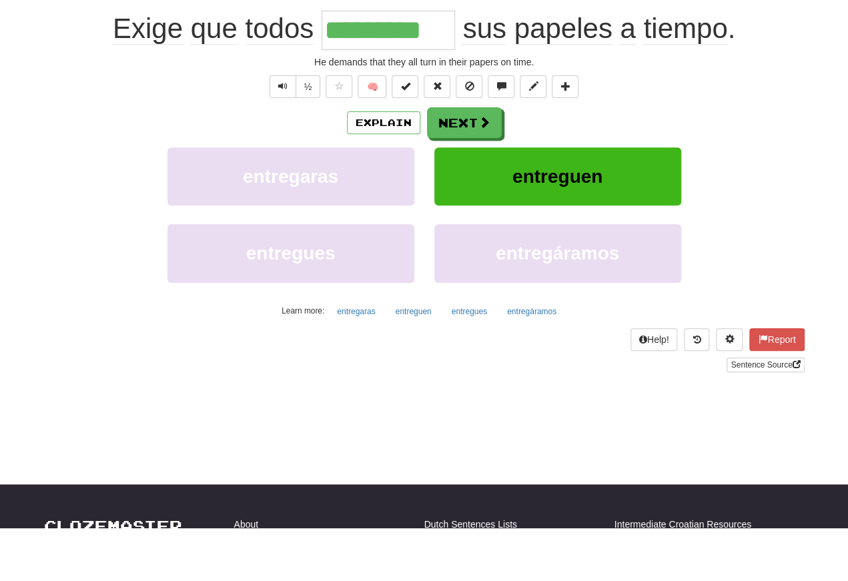
scroll to position [130, 0]
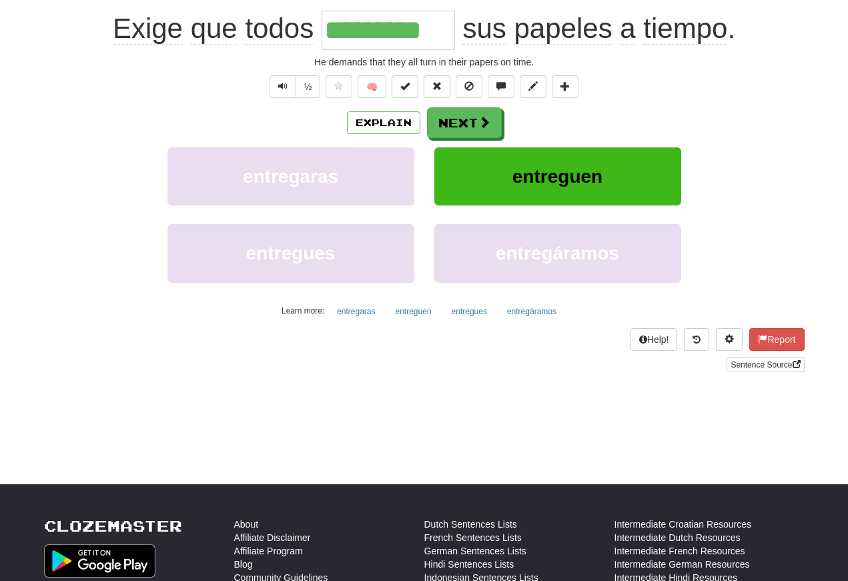
click at [135, 138] on div "Explain Next" at bounding box center [424, 122] width 761 height 31
click at [285, 95] on button "Text-to-speech controls" at bounding box center [283, 86] width 27 height 23
click at [283, 89] on span "Text-to-speech controls" at bounding box center [282, 85] width 9 height 9
click at [290, 89] on button "Text-to-speech controls" at bounding box center [283, 86] width 27 height 23
click at [292, 83] on button "Text-to-speech controls" at bounding box center [283, 86] width 27 height 23
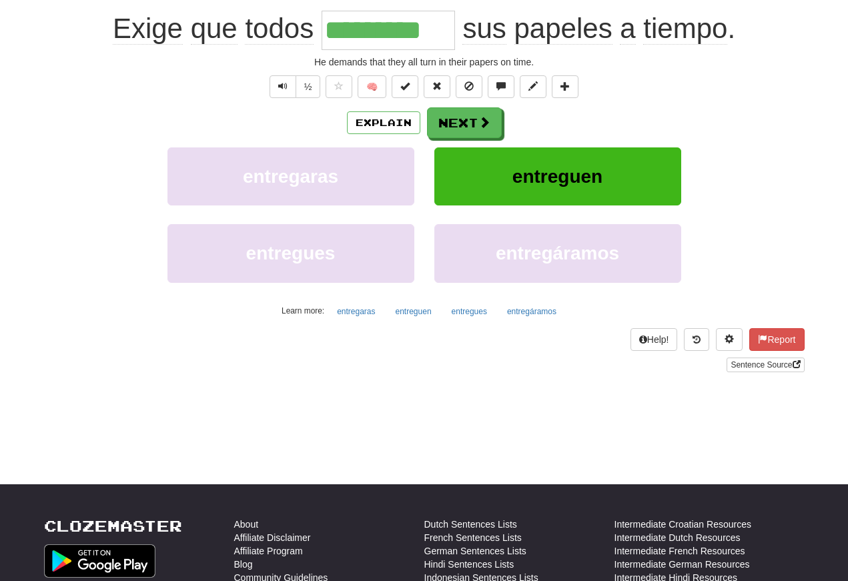
click at [288, 84] on button "Text-to-speech controls" at bounding box center [283, 86] width 27 height 23
click at [281, 91] on span "Text-to-speech controls" at bounding box center [282, 85] width 9 height 9
click at [451, 121] on button "Next" at bounding box center [464, 122] width 75 height 31
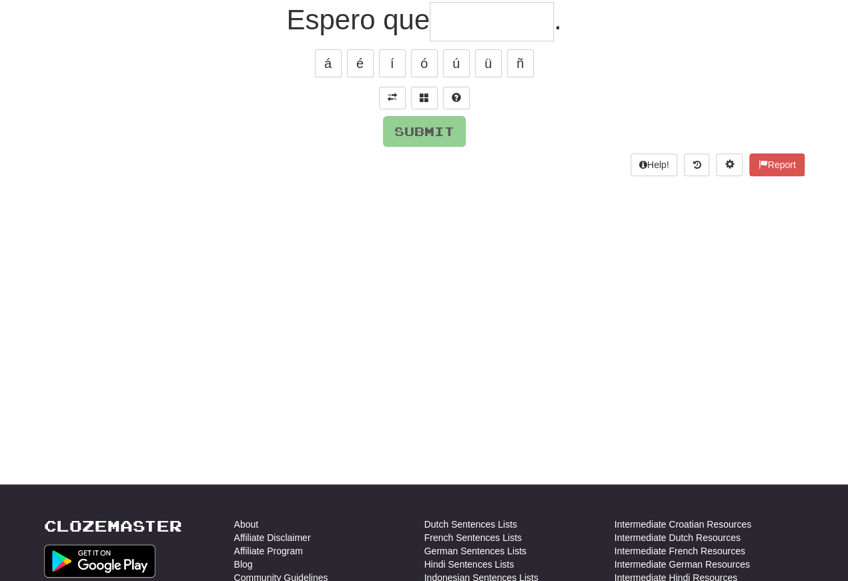
click at [400, 97] on button at bounding box center [392, 98] width 27 height 23
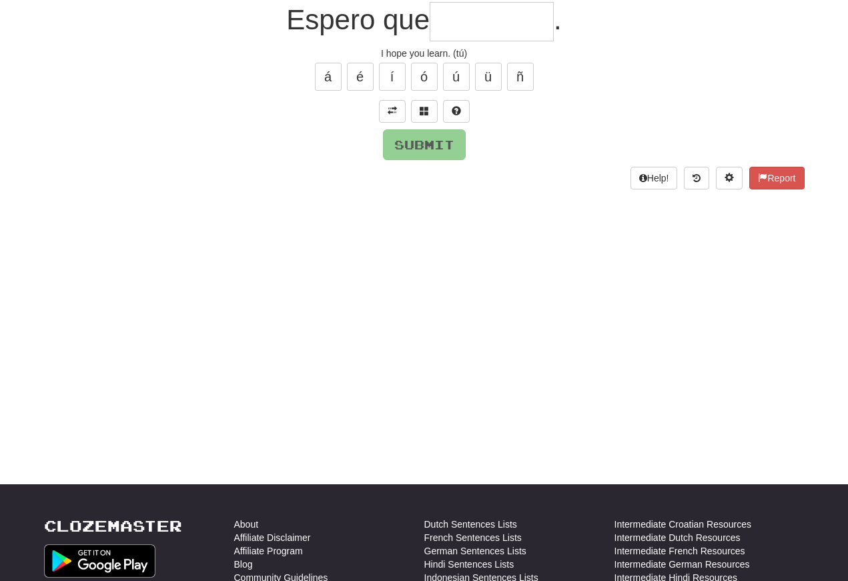
click at [442, 35] on input "text" at bounding box center [492, 21] width 124 height 39
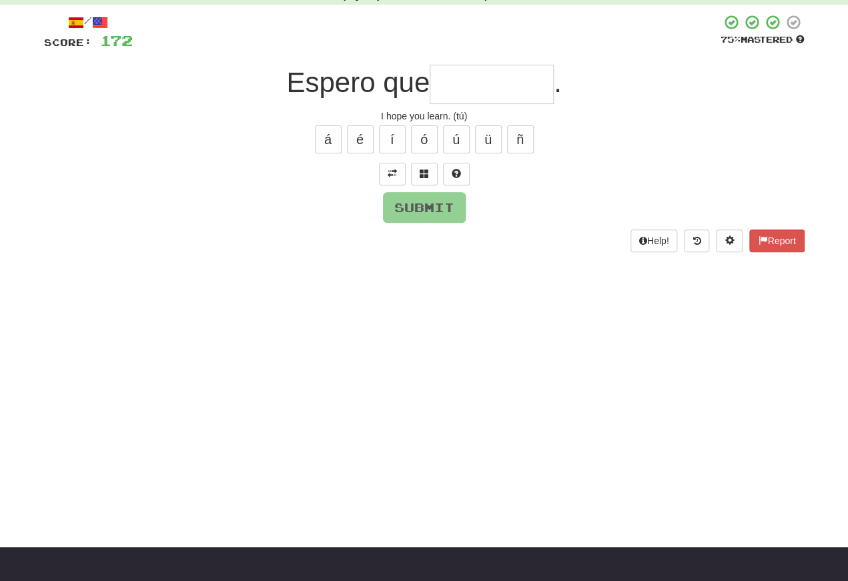
scroll to position [67, 0]
type input "*"
click at [425, 171] on span at bounding box center [424, 173] width 9 height 9
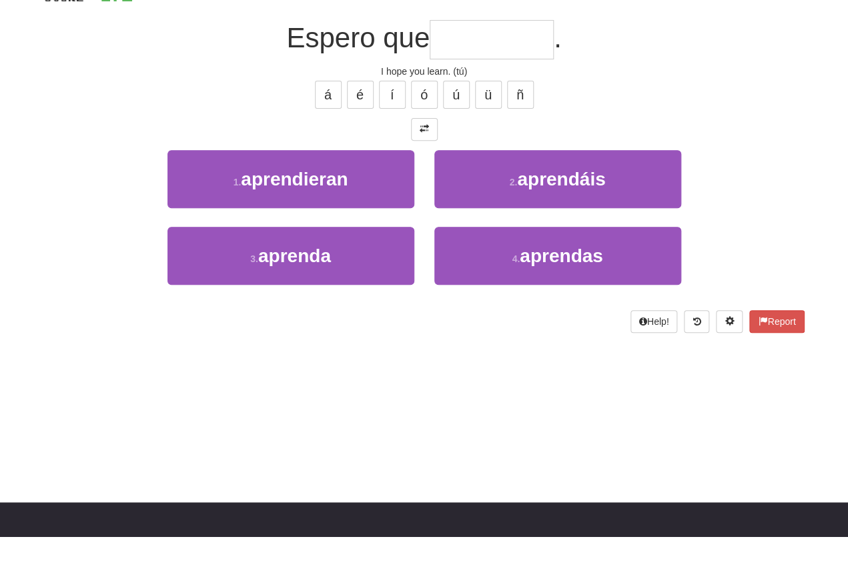
click at [502, 195] on button "2 . aprendáis" at bounding box center [557, 224] width 247 height 58
type input "********"
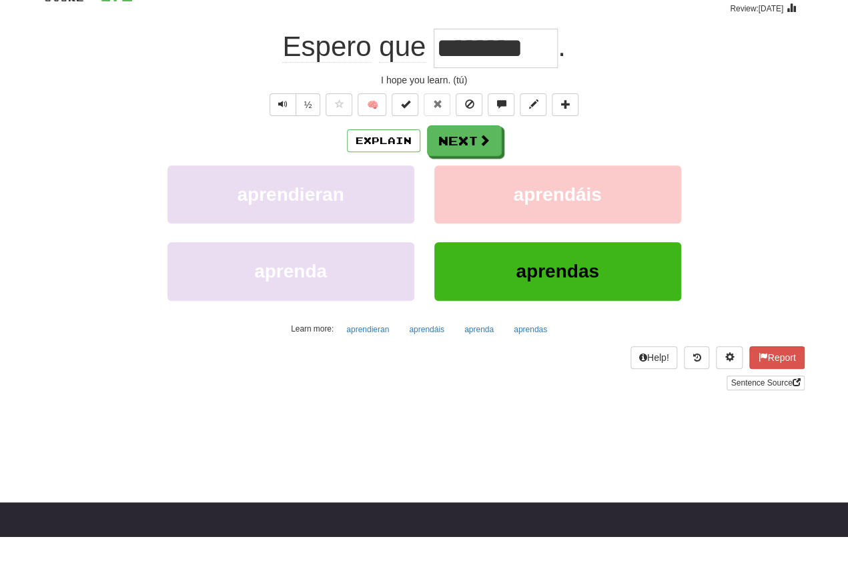
scroll to position [111, 0]
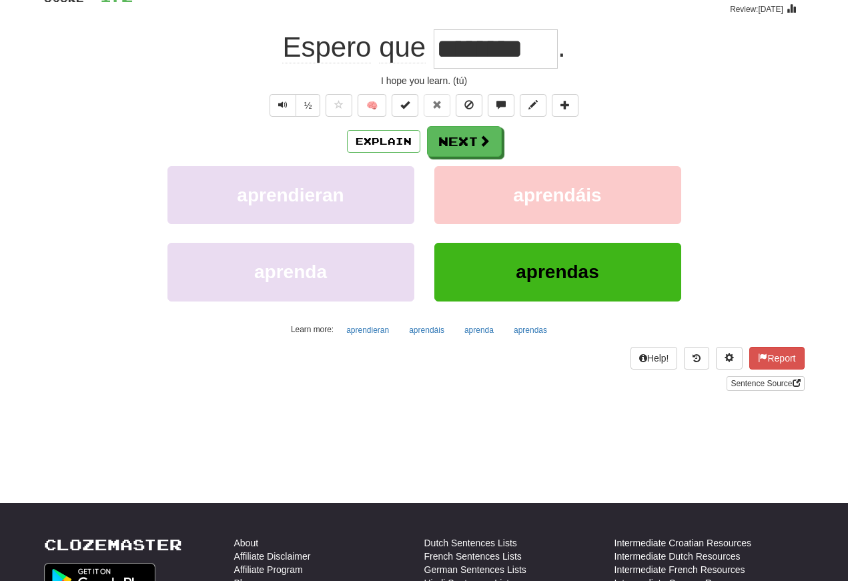
click at [282, 101] on span "Text-to-speech controls" at bounding box center [282, 104] width 9 height 9
click at [285, 107] on span "Text-to-speech controls" at bounding box center [282, 104] width 9 height 9
click at [284, 103] on span "Text-to-speech controls" at bounding box center [282, 104] width 9 height 9
click at [292, 113] on button "Text-to-speech controls" at bounding box center [283, 105] width 27 height 23
click at [278, 100] on span "Text-to-speech controls" at bounding box center [282, 104] width 9 height 9
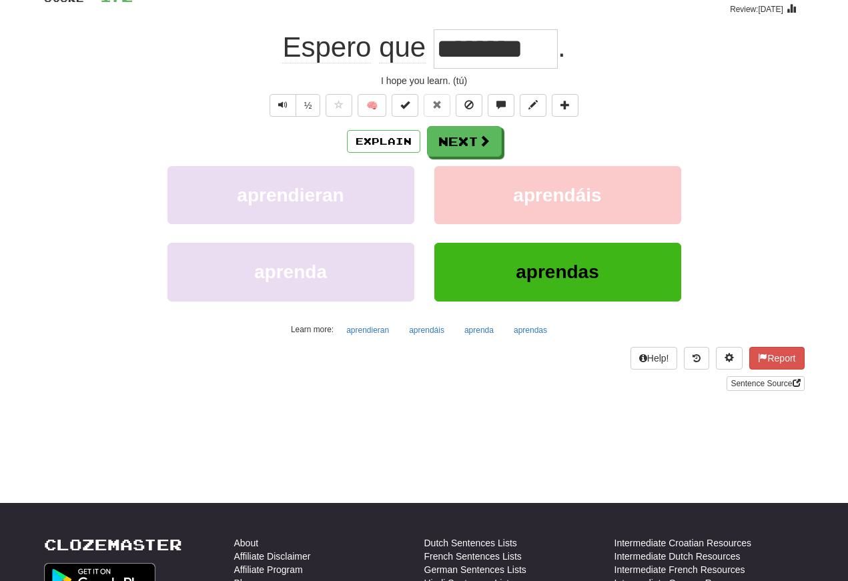
click at [280, 109] on span "Text-to-speech controls" at bounding box center [282, 104] width 9 height 9
click at [291, 114] on button "Text-to-speech controls" at bounding box center [283, 105] width 27 height 23
click at [454, 147] on button "Next" at bounding box center [464, 141] width 75 height 31
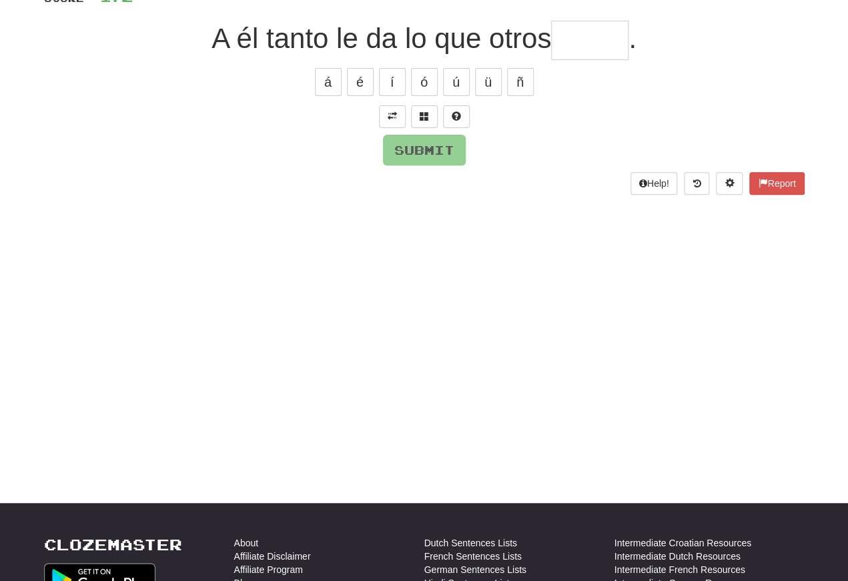
click at [386, 116] on button at bounding box center [392, 116] width 27 height 23
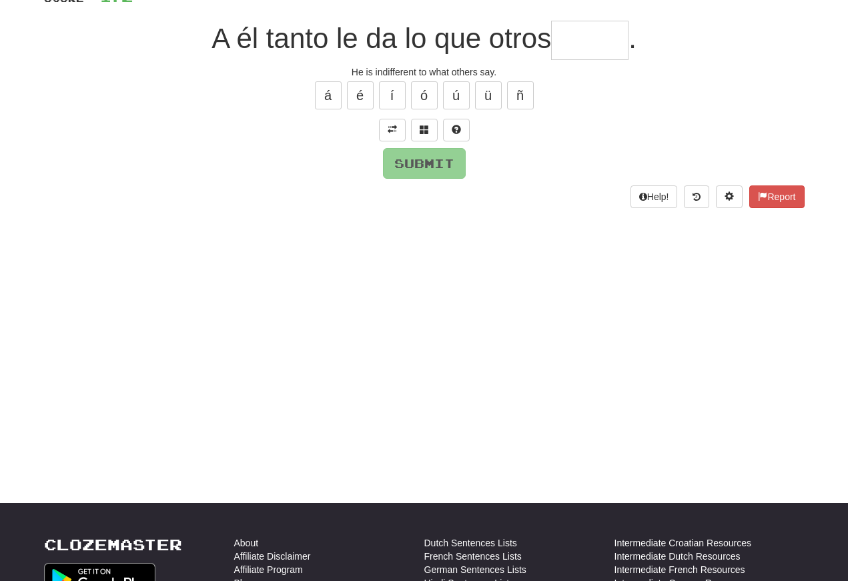
click at [392, 133] on span at bounding box center [392, 129] width 9 height 9
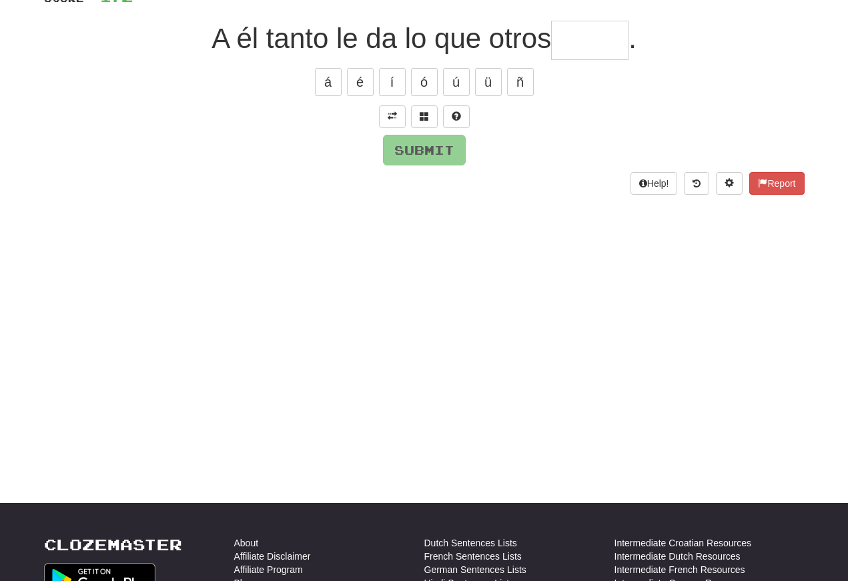
click at [390, 114] on span at bounding box center [392, 115] width 9 height 9
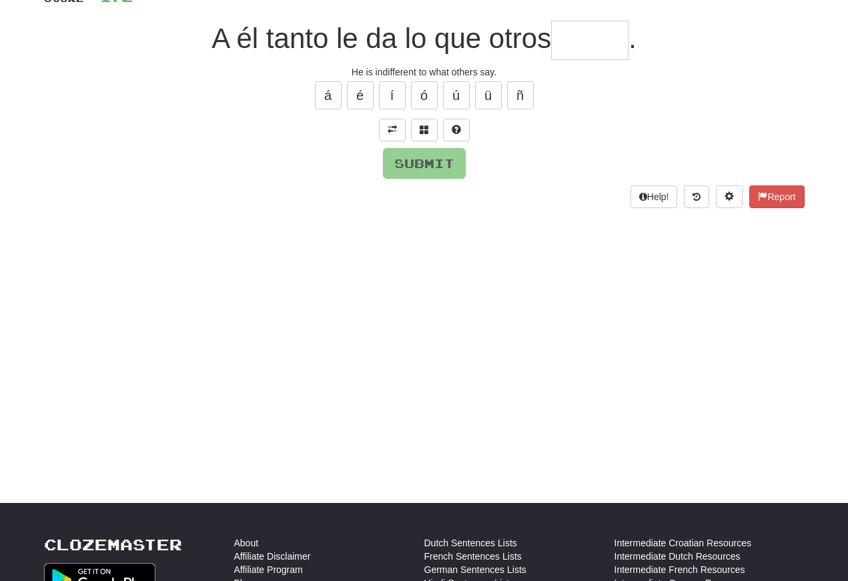
click at [587, 37] on input "text" at bounding box center [589, 40] width 77 height 39
type input "*****"
click at [421, 165] on button "Submit" at bounding box center [424, 163] width 83 height 31
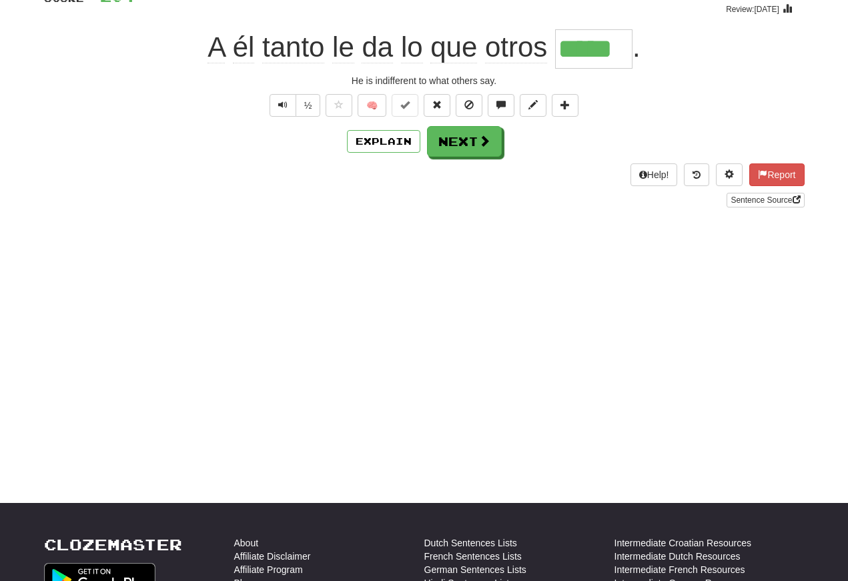
click at [278, 106] on span "Text-to-speech controls" at bounding box center [282, 104] width 9 height 9
click at [285, 106] on span "Text-to-speech controls" at bounding box center [282, 104] width 9 height 9
click at [278, 103] on span "Text-to-speech controls" at bounding box center [282, 104] width 9 height 9
click at [288, 109] on button "Text-to-speech controls" at bounding box center [283, 105] width 27 height 23
click at [457, 144] on button "Next" at bounding box center [464, 141] width 75 height 31
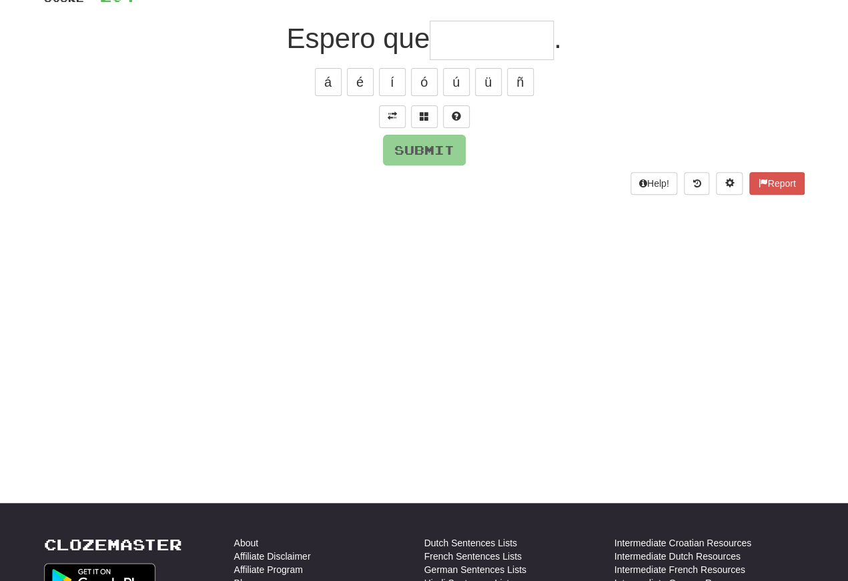
click at [396, 123] on button at bounding box center [392, 116] width 27 height 23
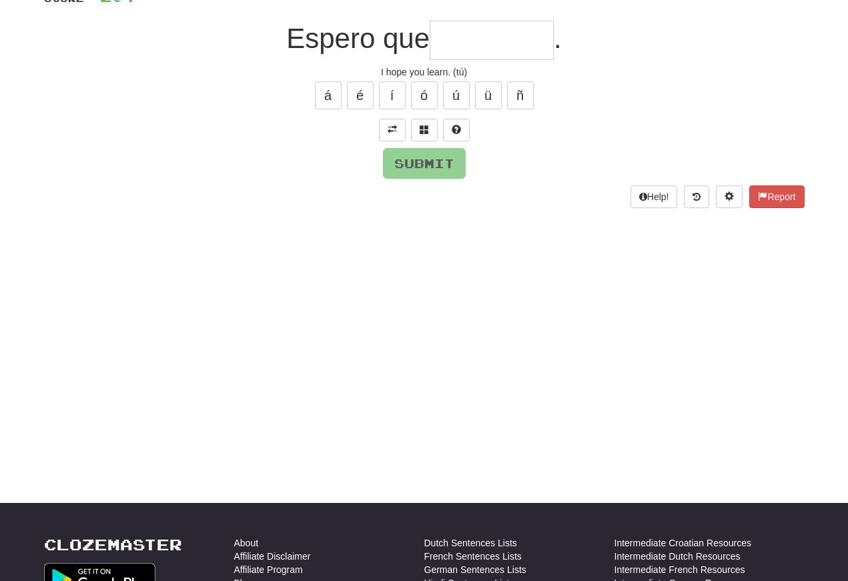
click at [451, 49] on input "text" at bounding box center [492, 40] width 124 height 39
type input "********"
click at [417, 165] on button "Submit" at bounding box center [424, 163] width 83 height 31
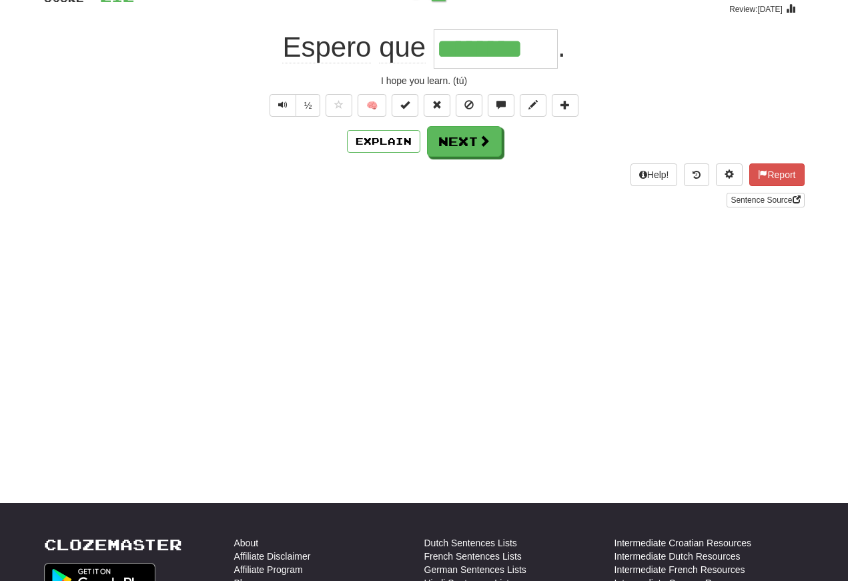
click at [283, 101] on span "Text-to-speech controls" at bounding box center [282, 104] width 9 height 9
click at [285, 103] on span "Text-to-speech controls" at bounding box center [282, 104] width 9 height 9
click at [284, 105] on span "Text-to-speech controls" at bounding box center [282, 104] width 9 height 9
click at [287, 109] on button "Text-to-speech controls" at bounding box center [283, 105] width 27 height 23
click at [283, 104] on span "Text-to-speech controls" at bounding box center [282, 104] width 9 height 9
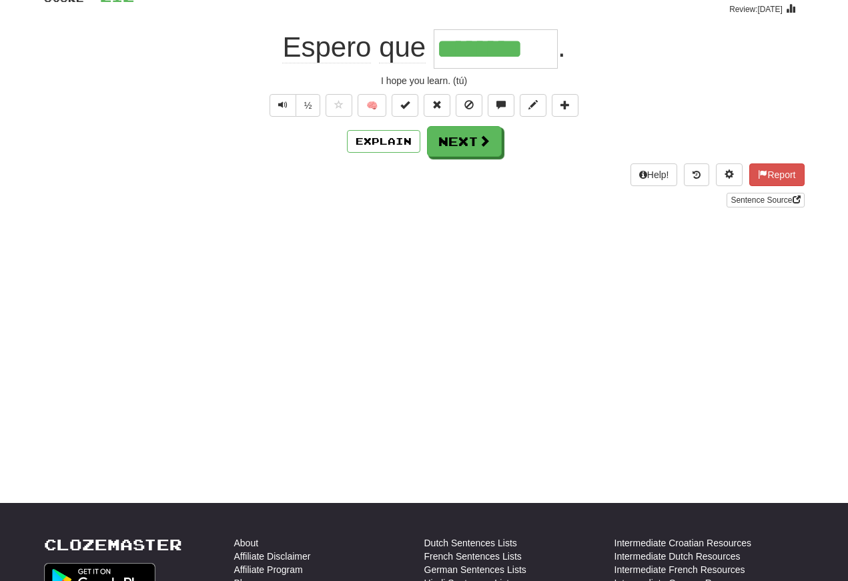
click at [285, 105] on span "Text-to-speech controls" at bounding box center [282, 104] width 9 height 9
click at [450, 141] on button "Next" at bounding box center [464, 141] width 75 height 31
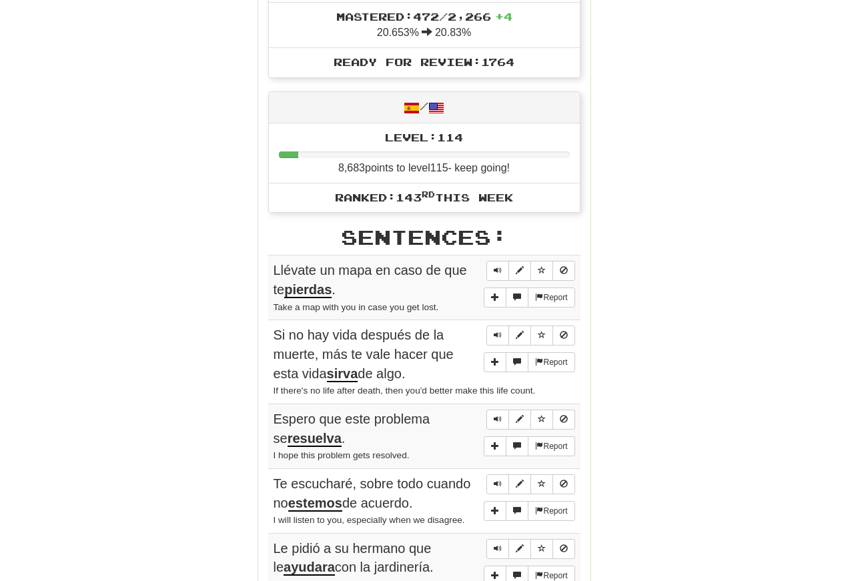
scroll to position [572, 0]
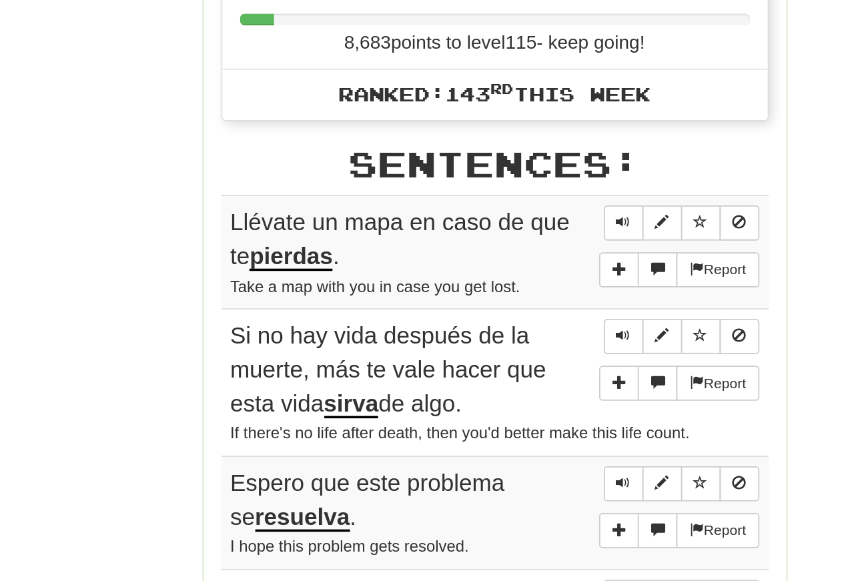
click at [486, 241] on button "Sentence controls" at bounding box center [497, 251] width 23 height 20
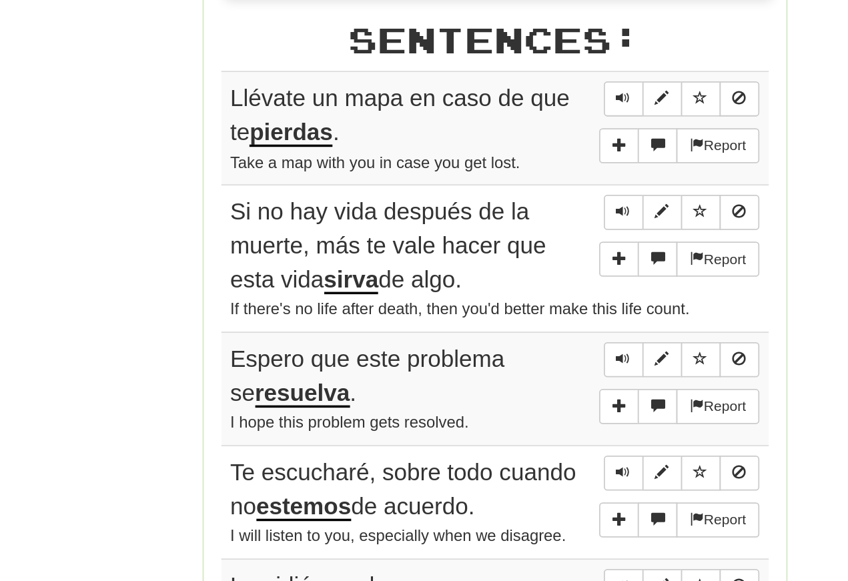
click at [494, 246] on span "Sentence controls" at bounding box center [498, 250] width 8 height 8
click at [486, 241] on button "Sentence controls" at bounding box center [497, 251] width 23 height 20
click at [494, 246] on span "Sentence controls" at bounding box center [498, 250] width 8 height 8
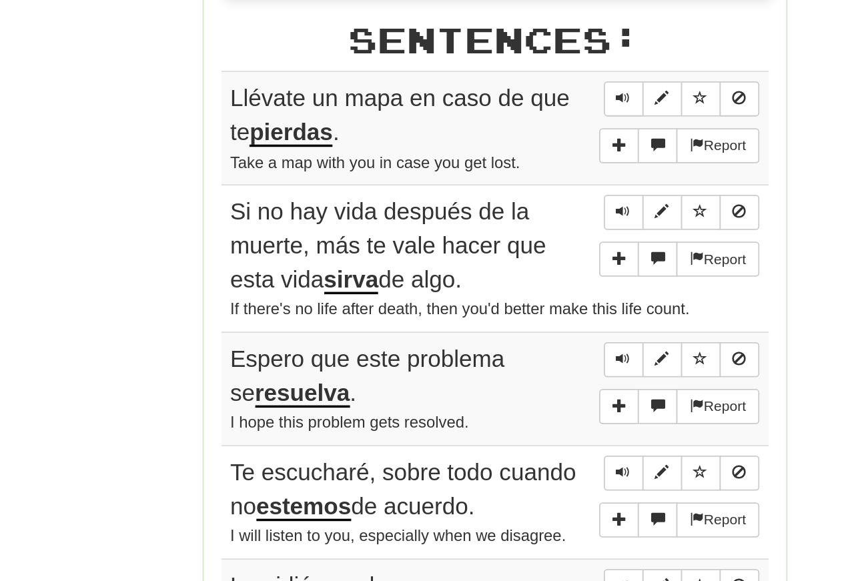
click at [486, 241] on button "Sentence controls" at bounding box center [497, 251] width 23 height 20
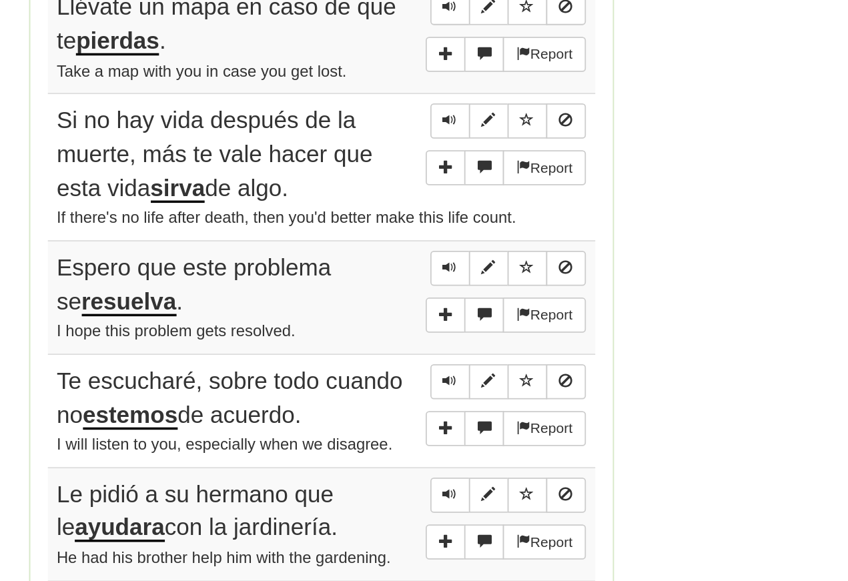
scroll to position [584, 0]
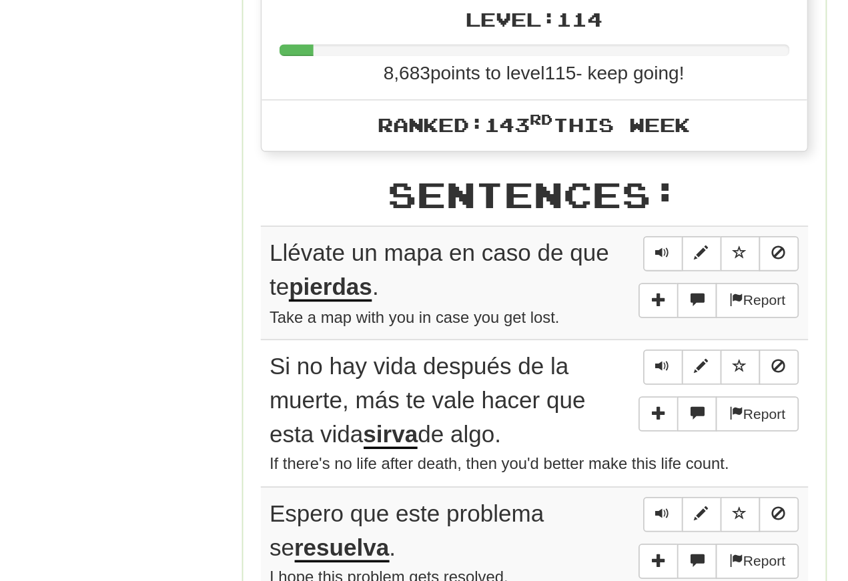
click at [486, 229] on button "Sentence controls" at bounding box center [497, 239] width 23 height 20
click at [486, 294] on button "Sentence controls" at bounding box center [497, 304] width 23 height 20
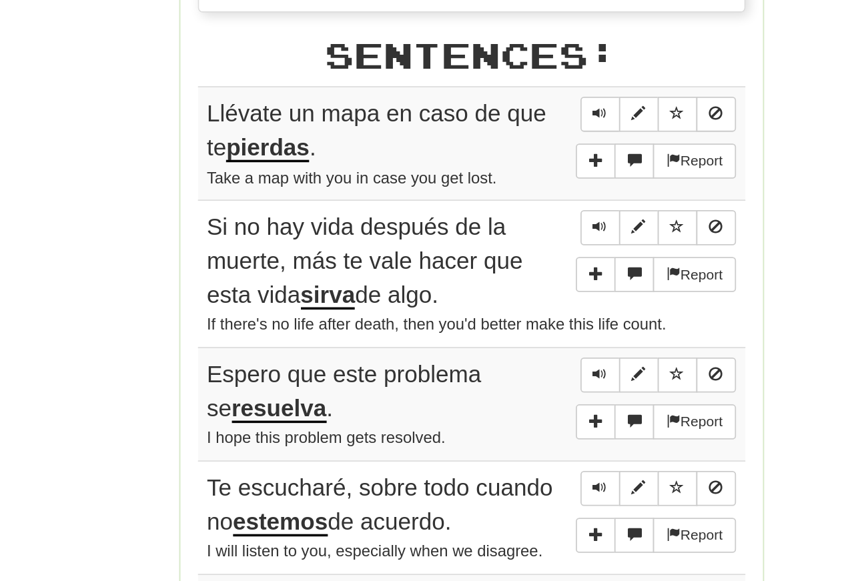
click at [494, 299] on span "Sentence controls" at bounding box center [498, 303] width 8 height 8
click at [486, 294] on button "Sentence controls" at bounding box center [497, 304] width 23 height 20
click at [486, 378] on button "Sentence controls" at bounding box center [497, 388] width 23 height 20
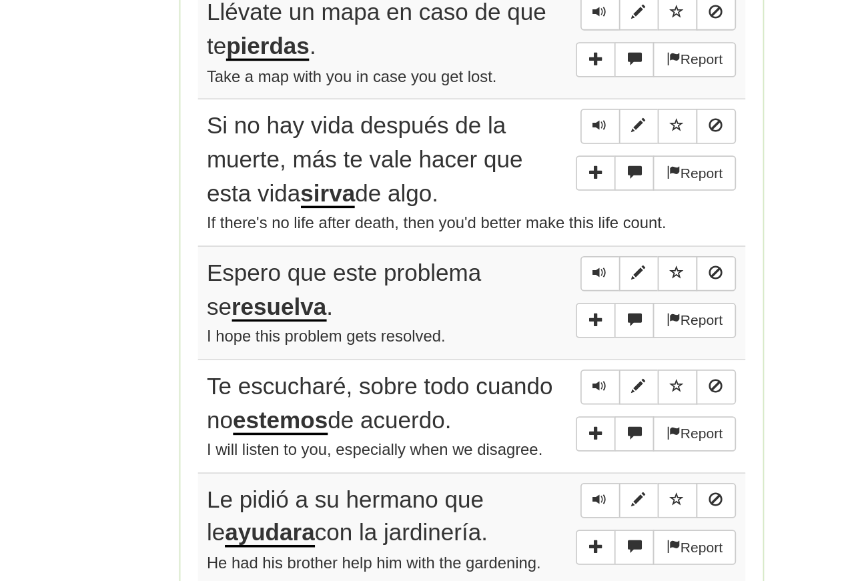
click at [486, 378] on button "Sentence controls" at bounding box center [497, 388] width 23 height 20
click at [494, 383] on span "Sentence controls" at bounding box center [498, 387] width 8 height 8
click at [494, 448] on span "Sentence controls" at bounding box center [498, 452] width 8 height 8
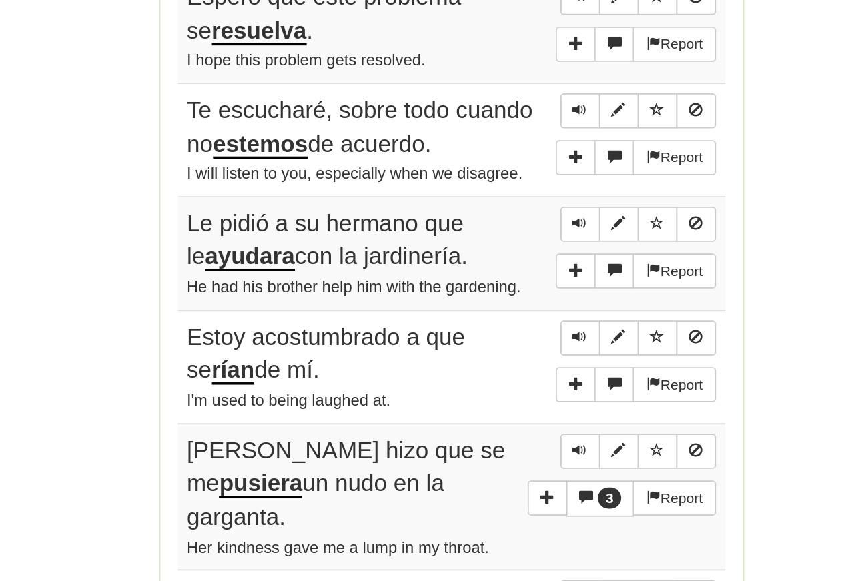
scroll to position [738, 0]
click at [494, 294] on span "Sentence controls" at bounding box center [498, 298] width 8 height 8
click at [486, 289] on button "Sentence controls" at bounding box center [497, 299] width 23 height 20
click at [494, 294] on span "Sentence controls" at bounding box center [498, 298] width 8 height 8
click at [494, 359] on span "Sentence controls" at bounding box center [498, 363] width 8 height 8
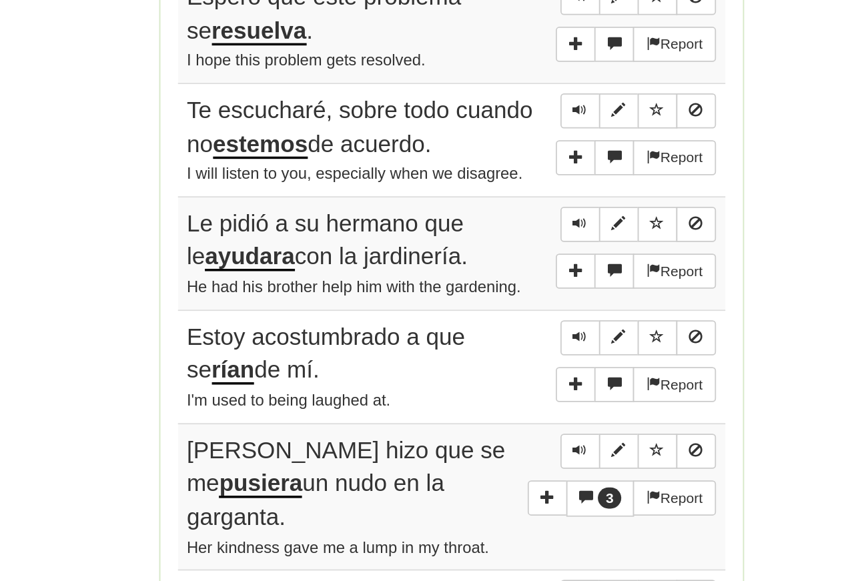
click at [494, 359] on span "Sentence controls" at bounding box center [498, 363] width 8 height 8
click at [486, 354] on button "Sentence controls" at bounding box center [497, 364] width 23 height 20
click at [494, 424] on span "Sentence controls" at bounding box center [498, 428] width 8 height 8
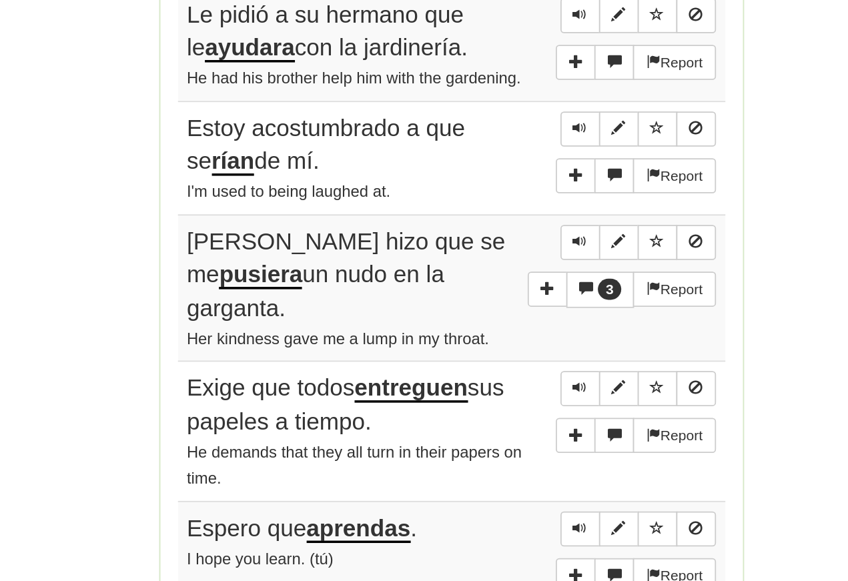
scroll to position [863, 0]
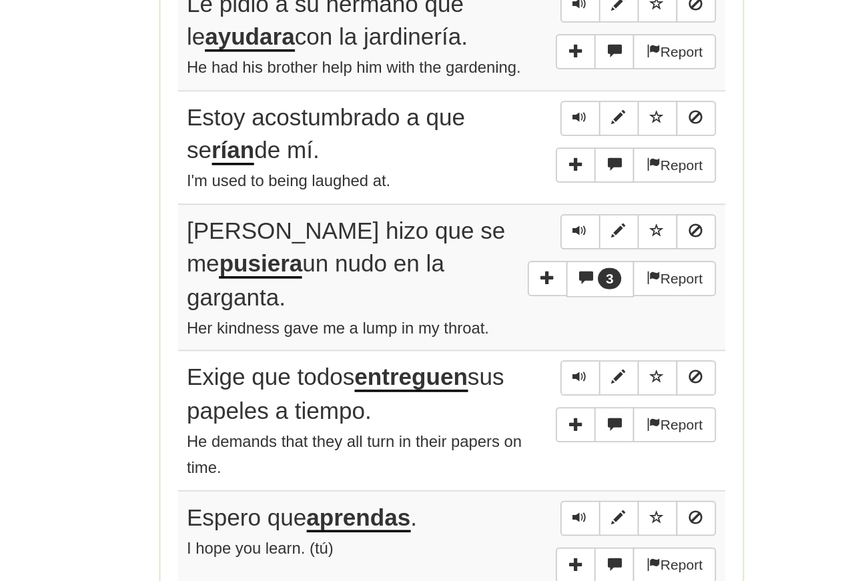
click at [494, 299] on span "Sentence controls" at bounding box center [498, 303] width 8 height 8
click at [486, 293] on button "Sentence controls" at bounding box center [497, 303] width 23 height 20
click at [494, 363] on span "Sentence controls" at bounding box center [498, 367] width 8 height 8
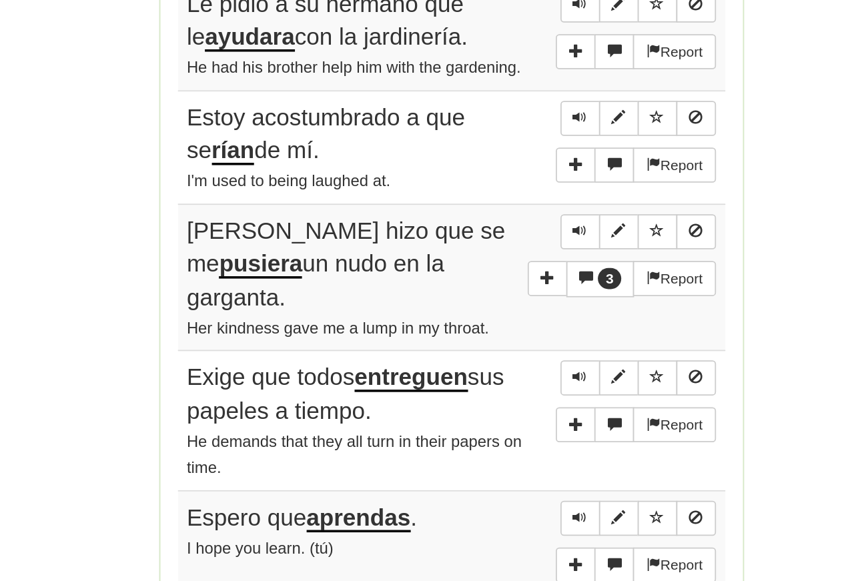
click at [486, 358] on button "Sentence controls" at bounding box center [497, 368] width 23 height 20
click at [494, 363] on span "Sentence controls" at bounding box center [498, 367] width 8 height 8
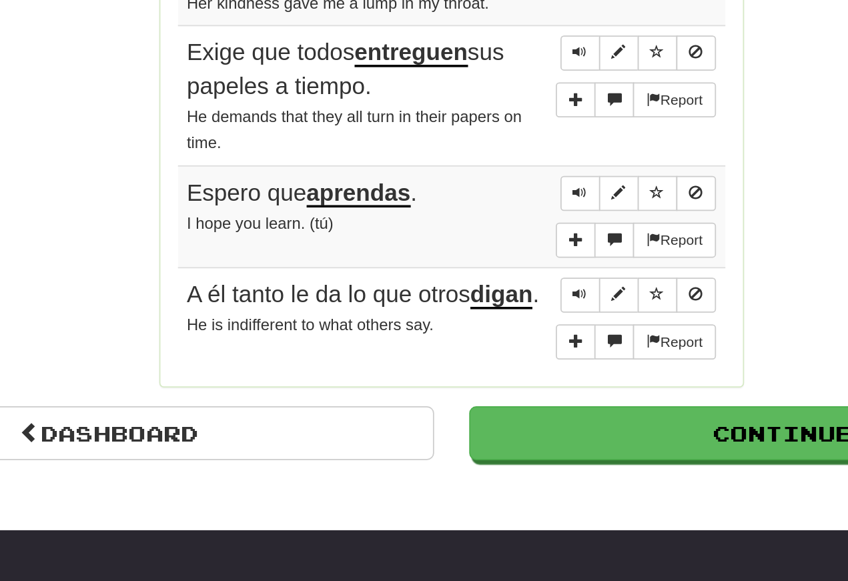
scroll to position [1049, 0]
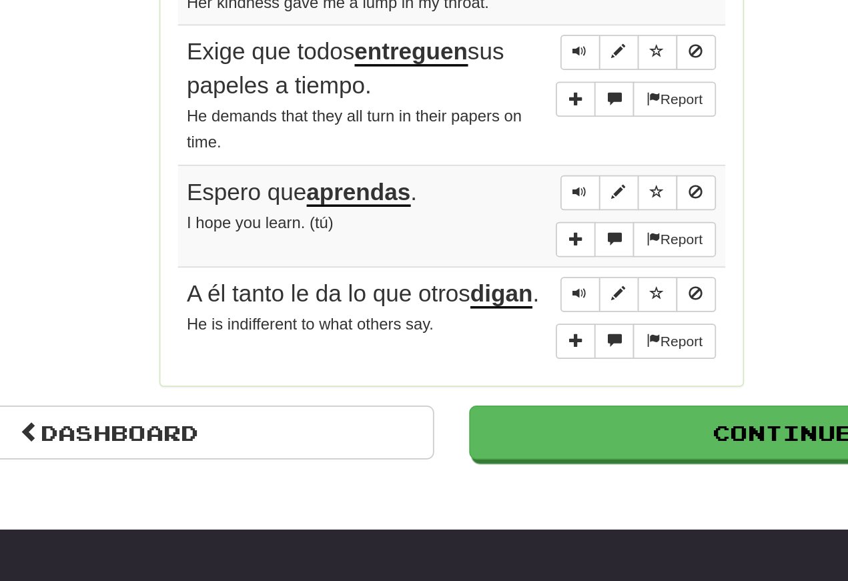
click at [494, 261] on span "Sentence controls" at bounding box center [498, 265] width 8 height 8
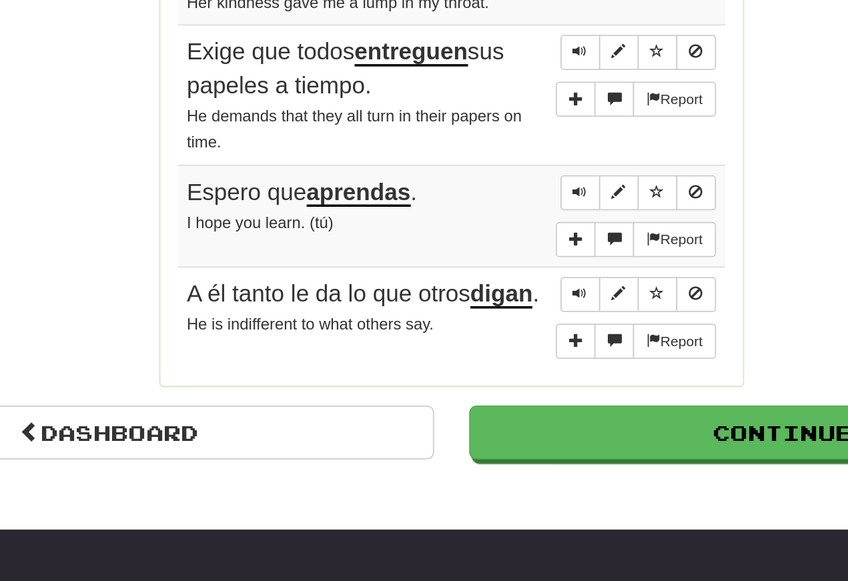
click at [494, 341] on span "Sentence controls" at bounding box center [498, 345] width 8 height 8
click at [494, 399] on span "Sentence controls" at bounding box center [498, 403] width 8 height 8
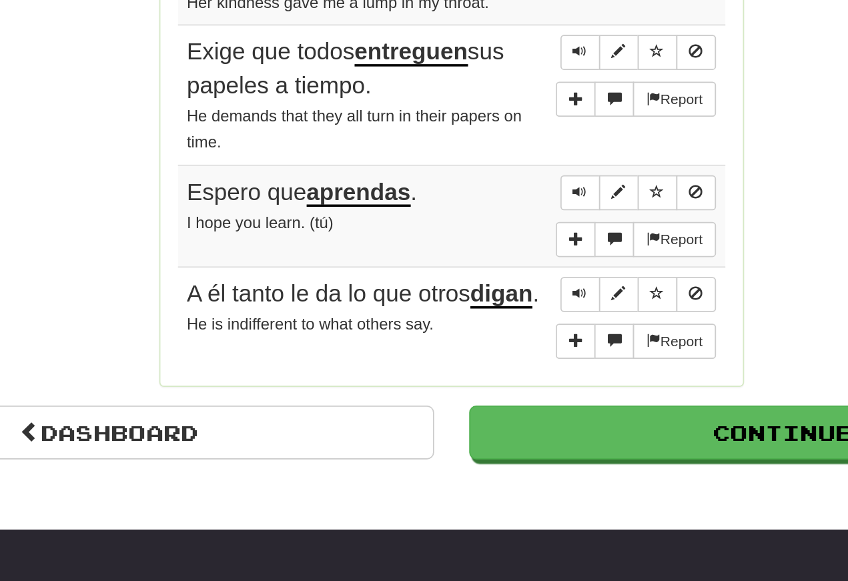
click at [494, 399] on span "Sentence controls" at bounding box center [498, 403] width 8 height 8
